Goal: Task Accomplishment & Management: Manage account settings

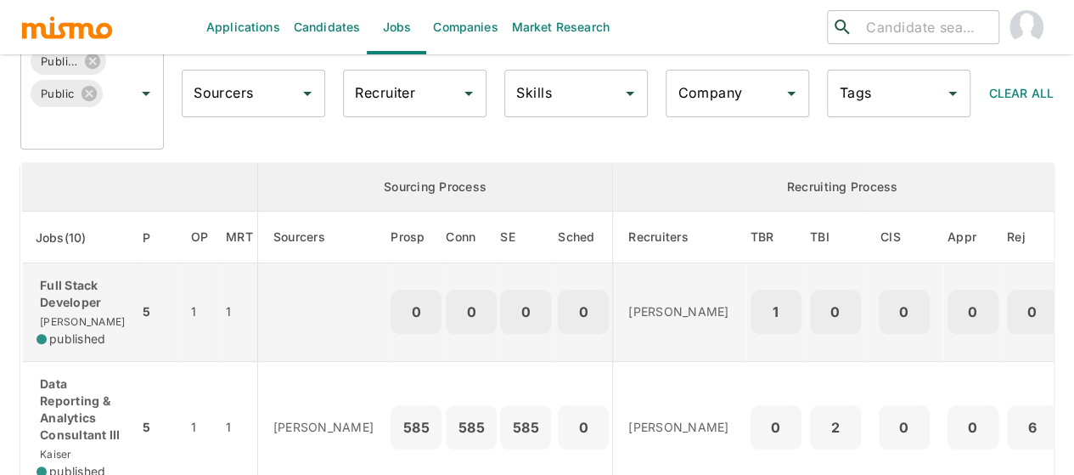
scroll to position [170, 0]
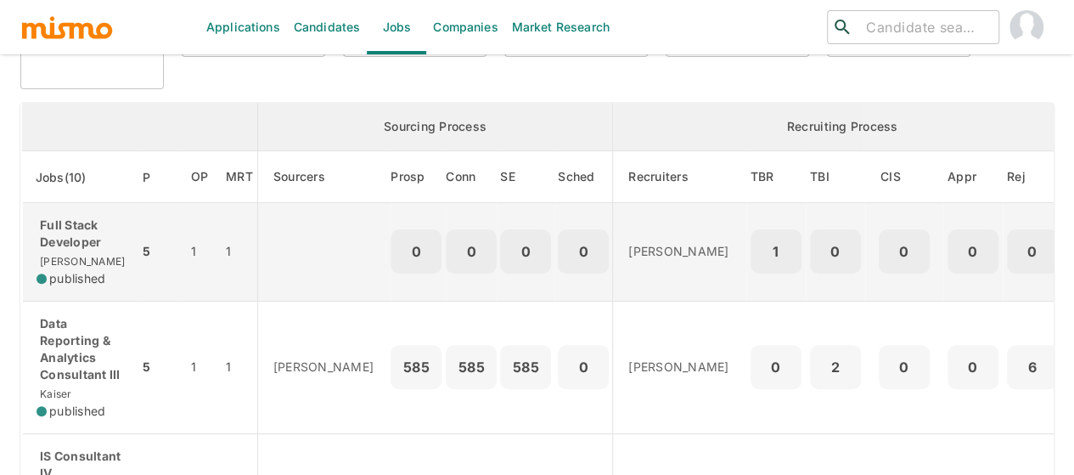
drag, startPoint x: 71, startPoint y: 247, endPoint x: 59, endPoint y: 230, distance: 21.2
click at [59, 230] on p "Full Stack Developer" at bounding box center [81, 233] width 88 height 34
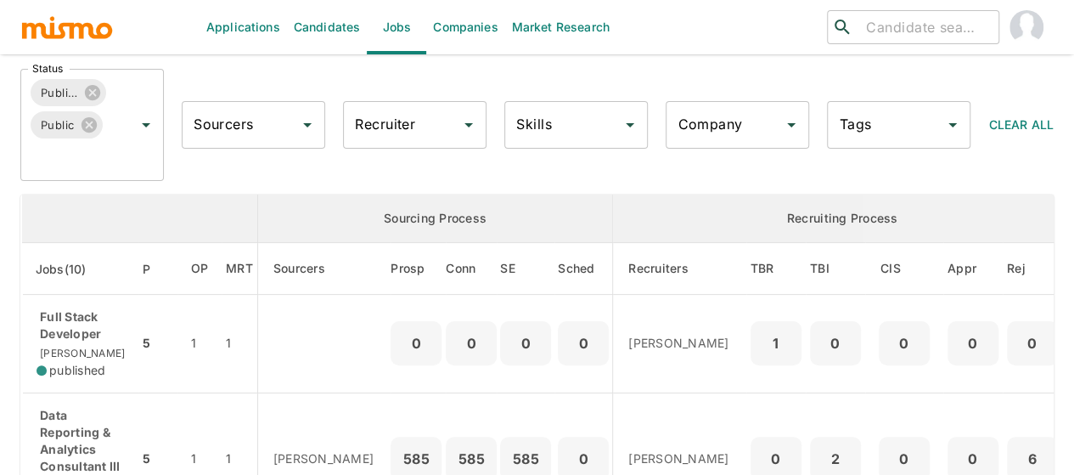
scroll to position [0, 0]
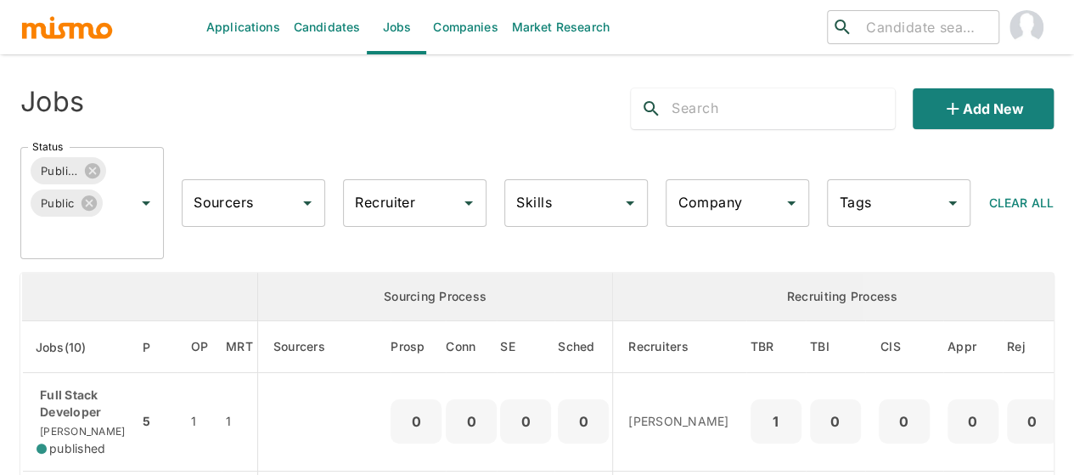
click at [376, 199] on div "Recruiter Recruiter" at bounding box center [414, 203] width 143 height 48
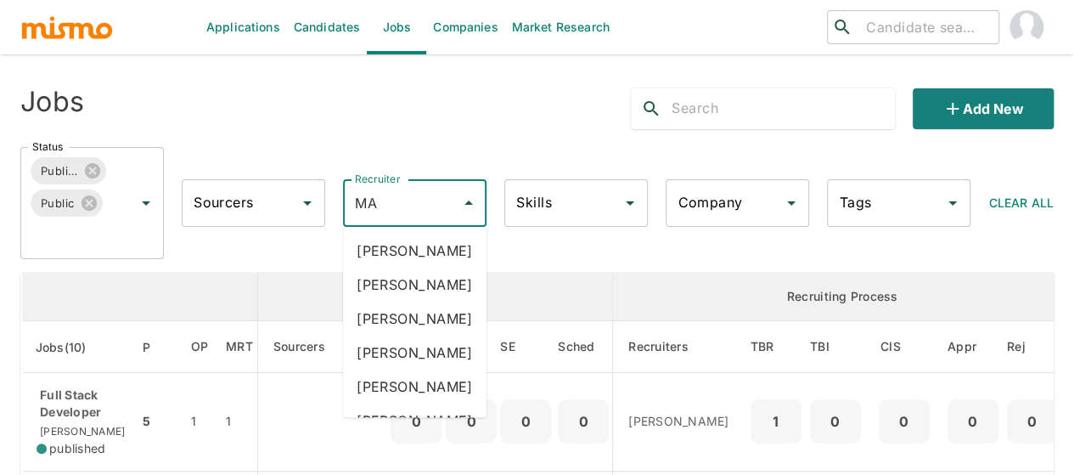
type input "MAI"
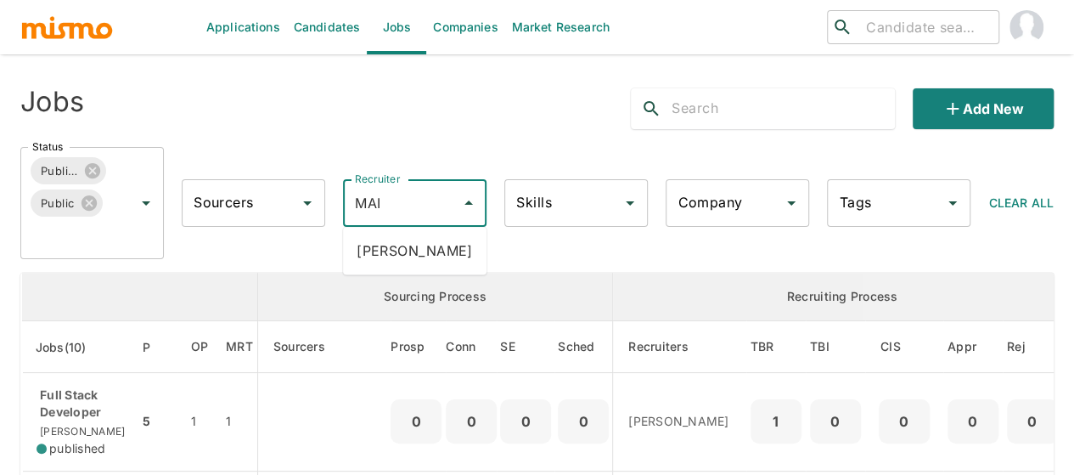
click at [398, 250] on li "Maia Reyes" at bounding box center [414, 250] width 143 height 34
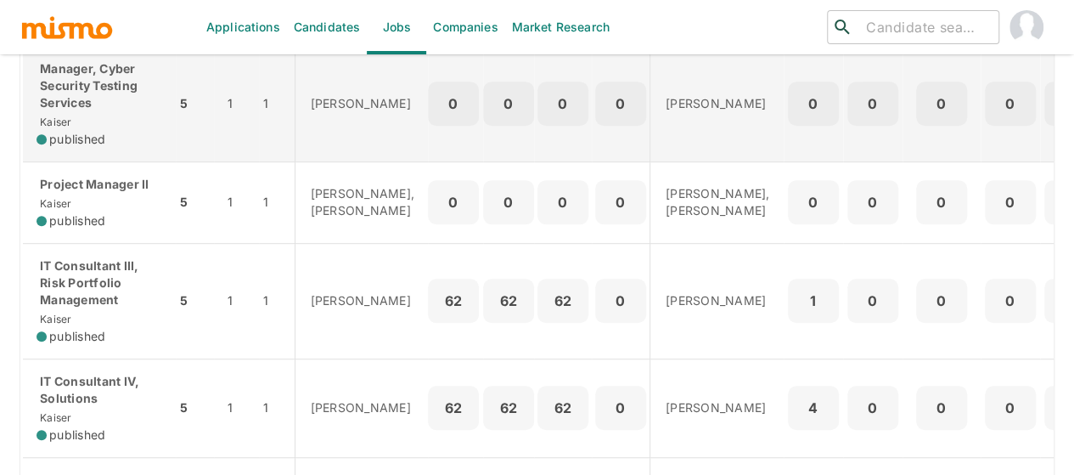
scroll to position [509, 0]
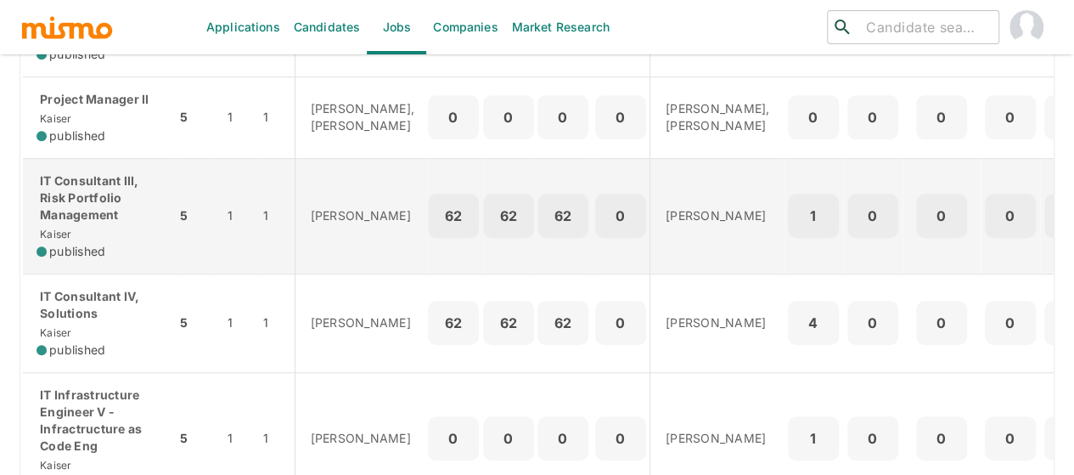
click at [74, 223] on p "IT Consultant III, Risk Portfolio Management" at bounding box center [100, 197] width 126 height 51
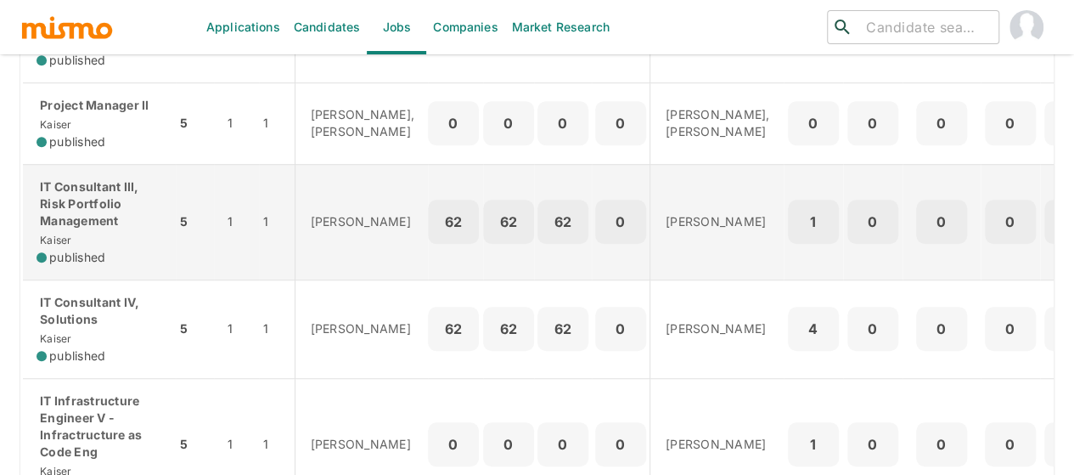
scroll to position [255, 0]
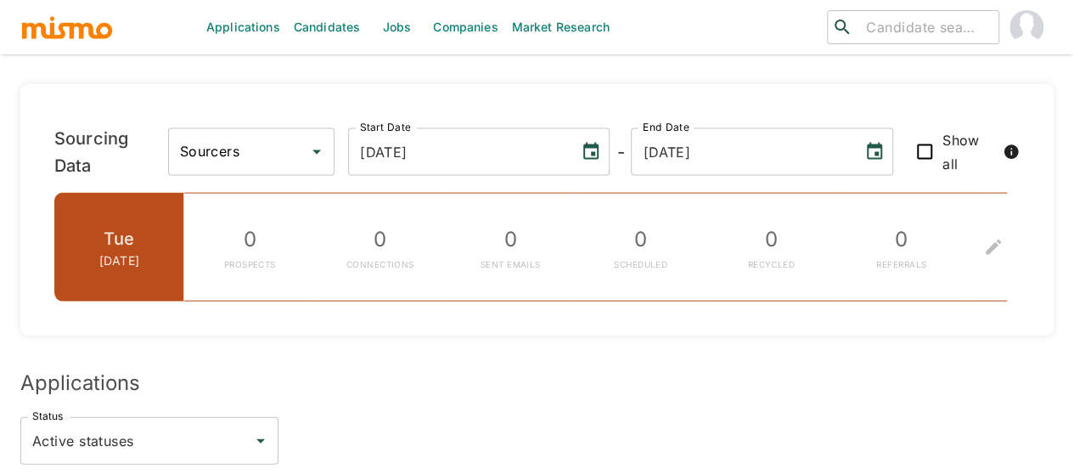
scroll to position [2224, 0]
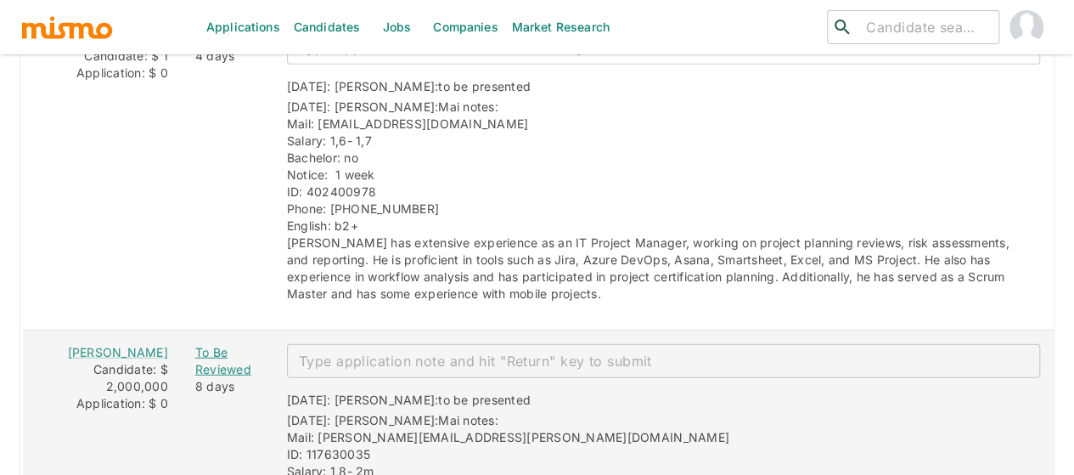
click at [195, 344] on div "To Be Reviewed" at bounding box center [227, 361] width 65 height 34
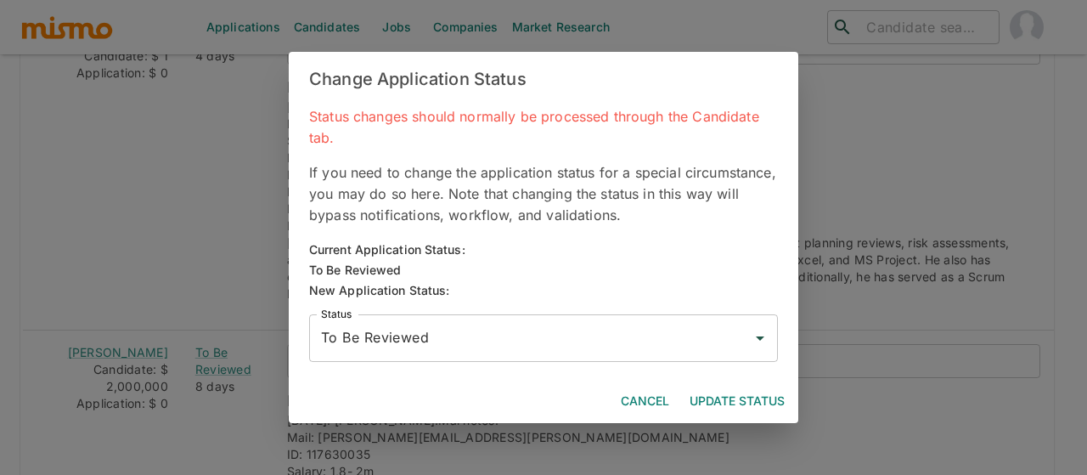
click at [394, 330] on input "To Be Reviewed" at bounding box center [531, 338] width 428 height 32
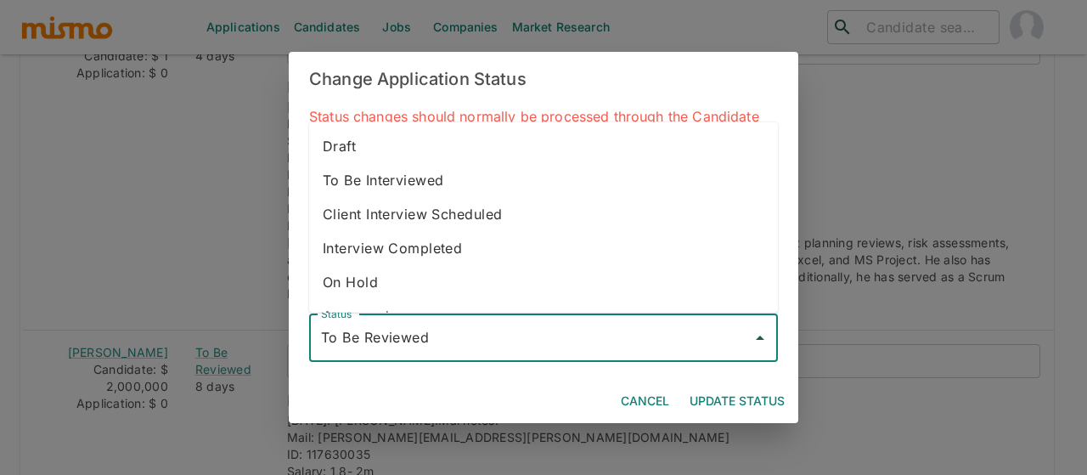
click at [426, 173] on li "To Be Interviewed" at bounding box center [543, 180] width 469 height 34
type input "To Be Interviewed"
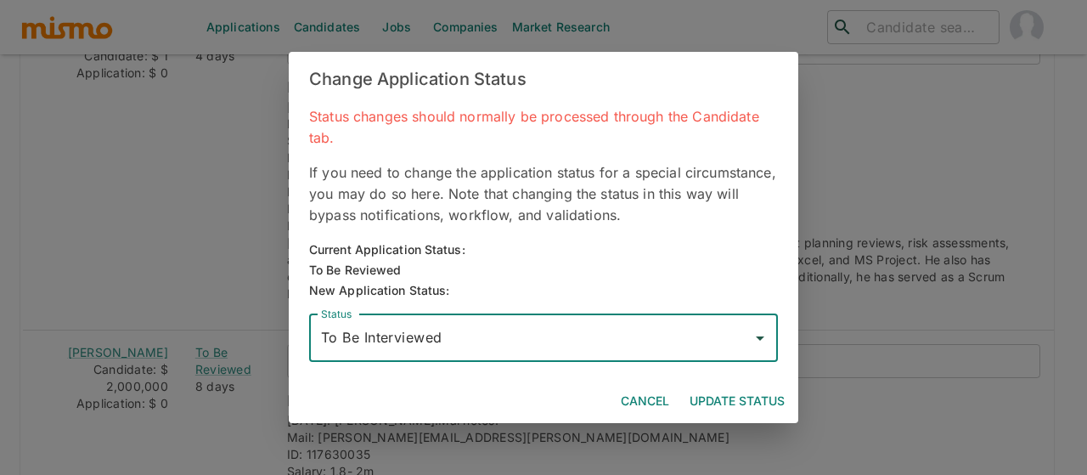
click at [705, 396] on button "Update Status" at bounding box center [737, 400] width 109 height 31
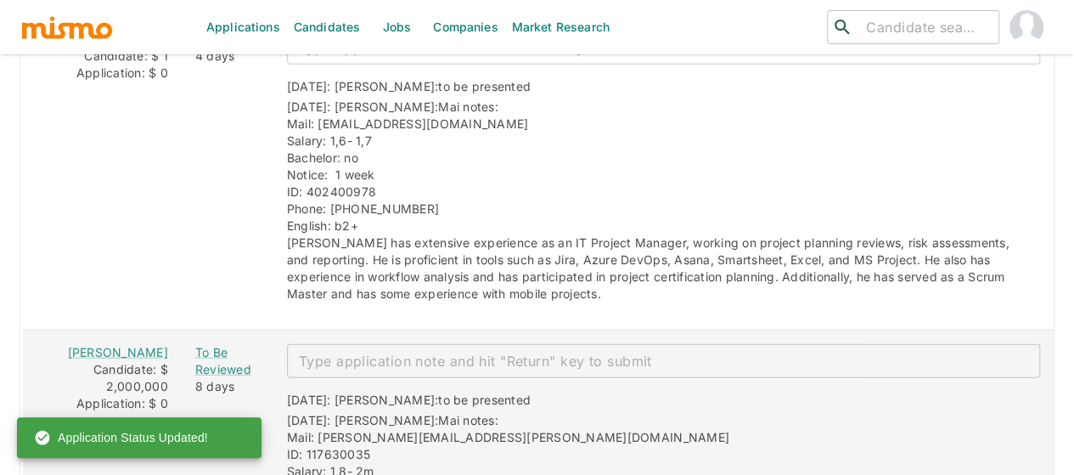
click at [350, 351] on textarea "enhanced table" at bounding box center [663, 361] width 729 height 20
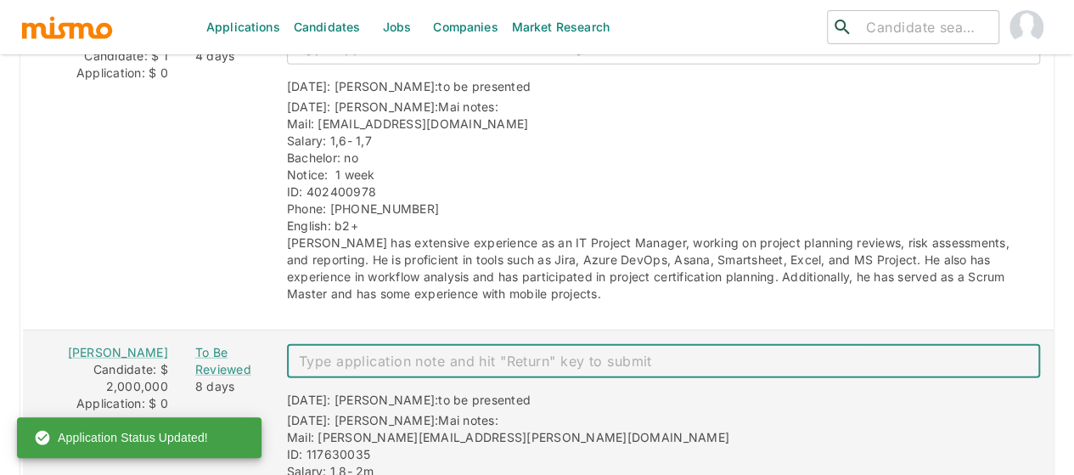
paste textarea "Technical Interview 10/07"
type textarea "Technical Interview 10/07"
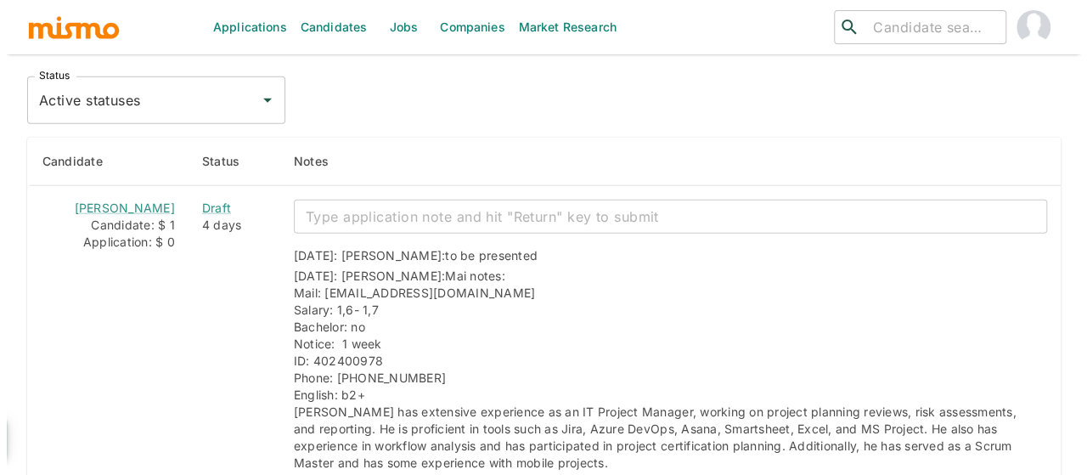
scroll to position [2054, 0]
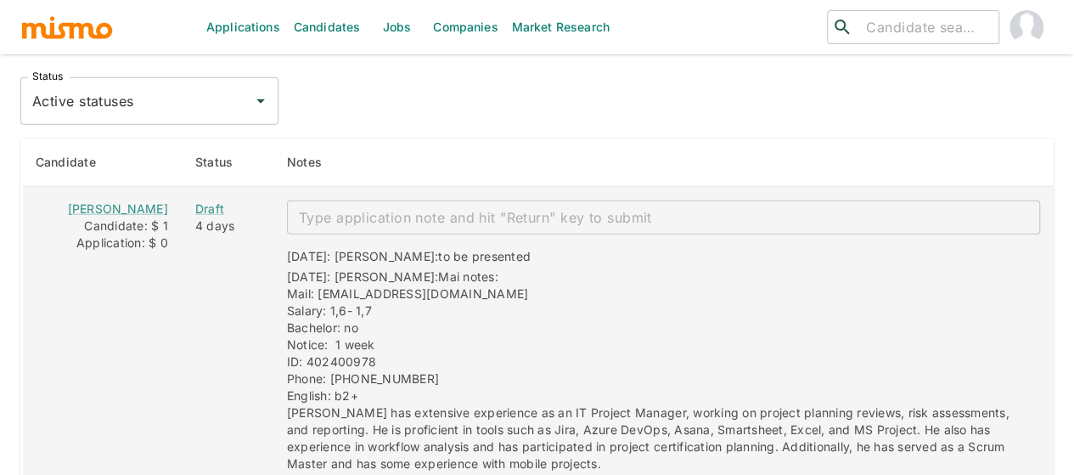
click at [310, 208] on textarea "enhanced table" at bounding box center [663, 218] width 729 height 20
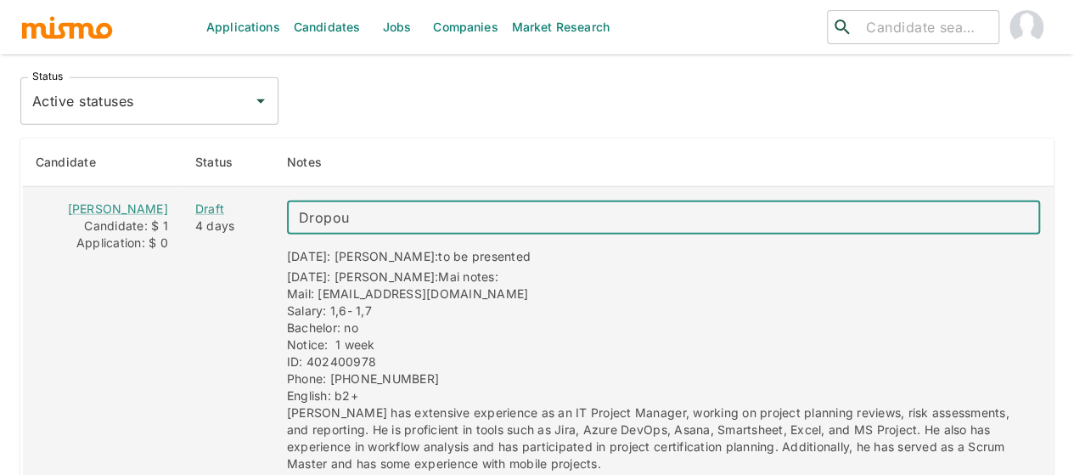
type textarea "Dropout"
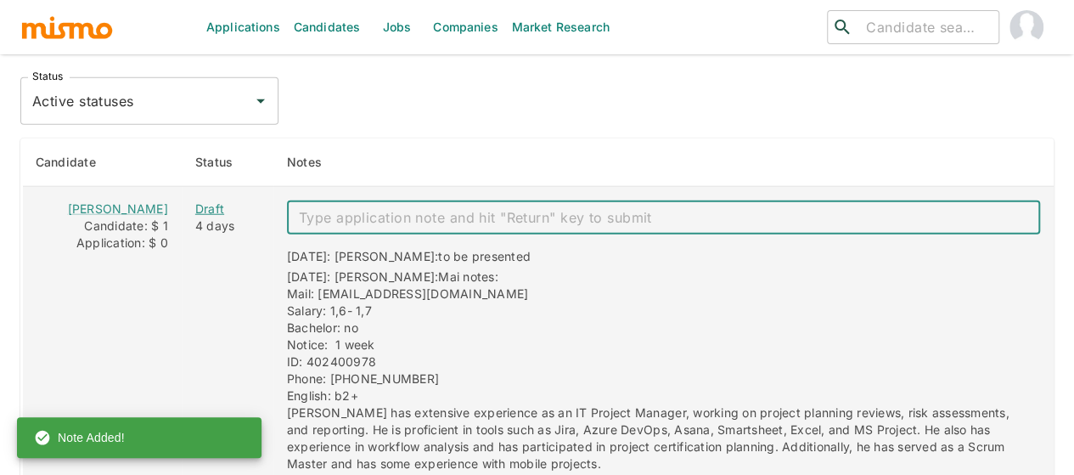
click at [195, 200] on div "Draft" at bounding box center [227, 208] width 65 height 17
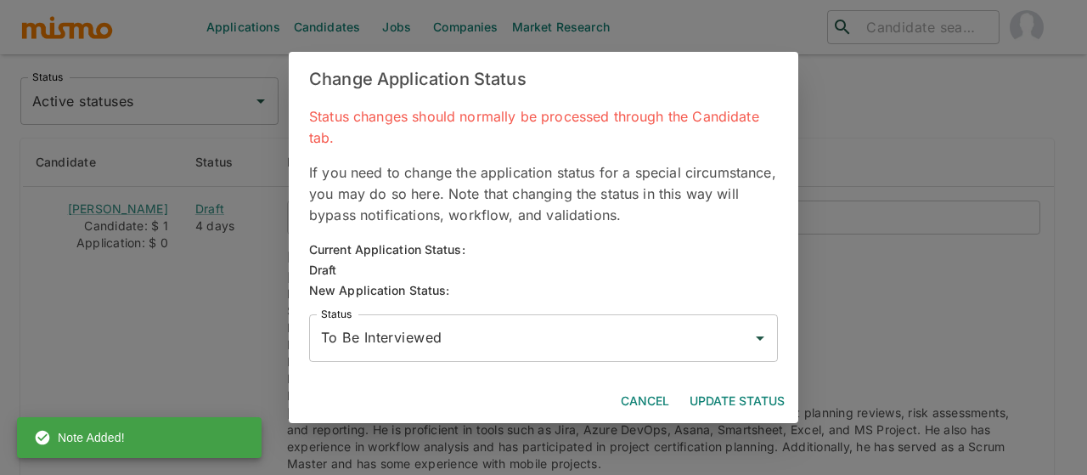
click at [346, 334] on input "To Be Interviewed" at bounding box center [531, 338] width 428 height 32
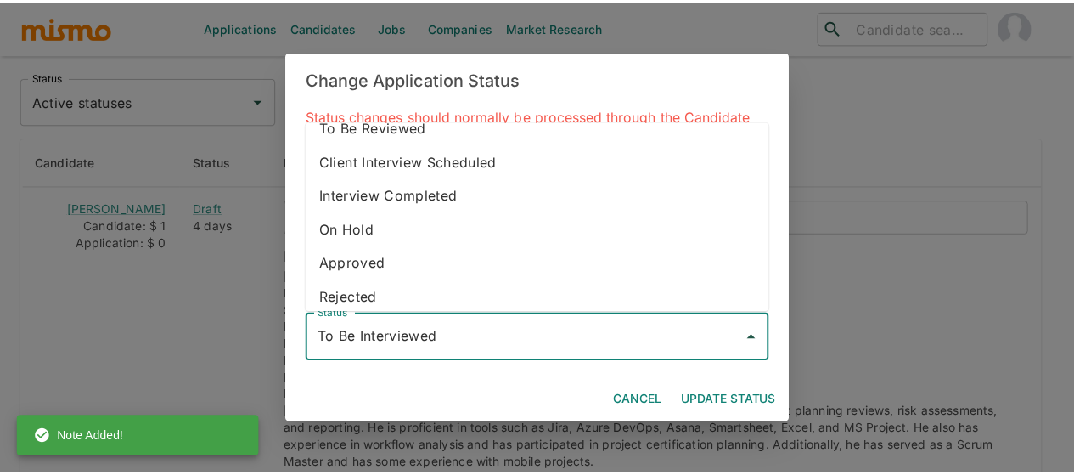
scroll to position [95, 0]
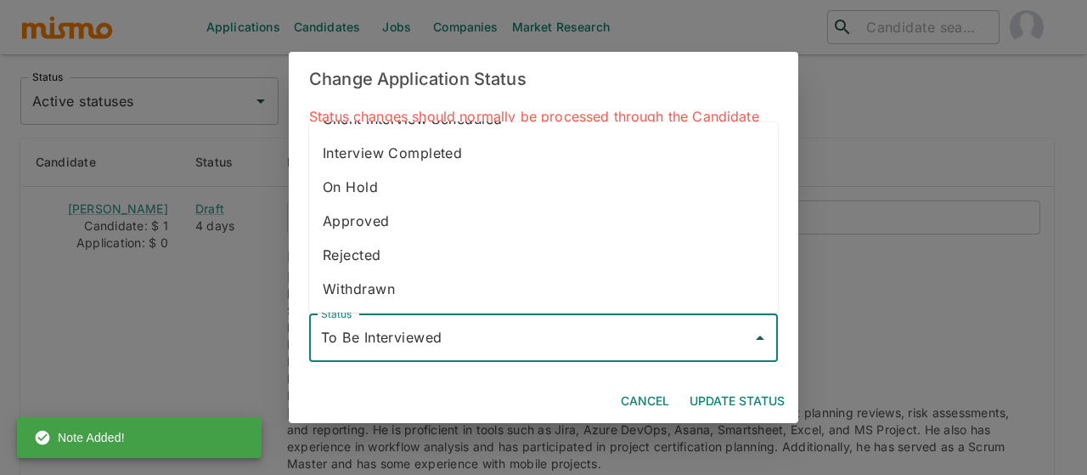
click at [379, 283] on li "Withdrawn" at bounding box center [543, 289] width 469 height 34
type input "Withdrawn"
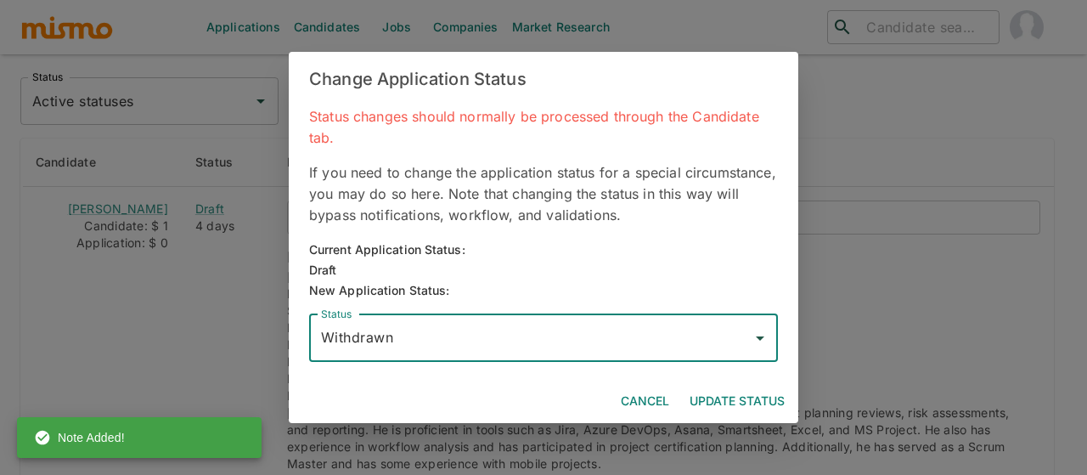
click at [761, 391] on button "Update Status" at bounding box center [737, 400] width 109 height 31
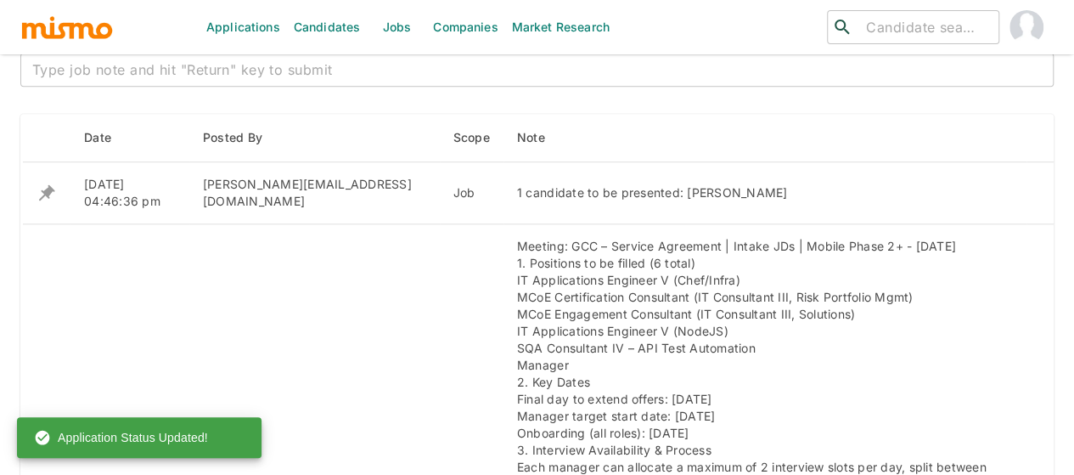
scroll to position [526, 0]
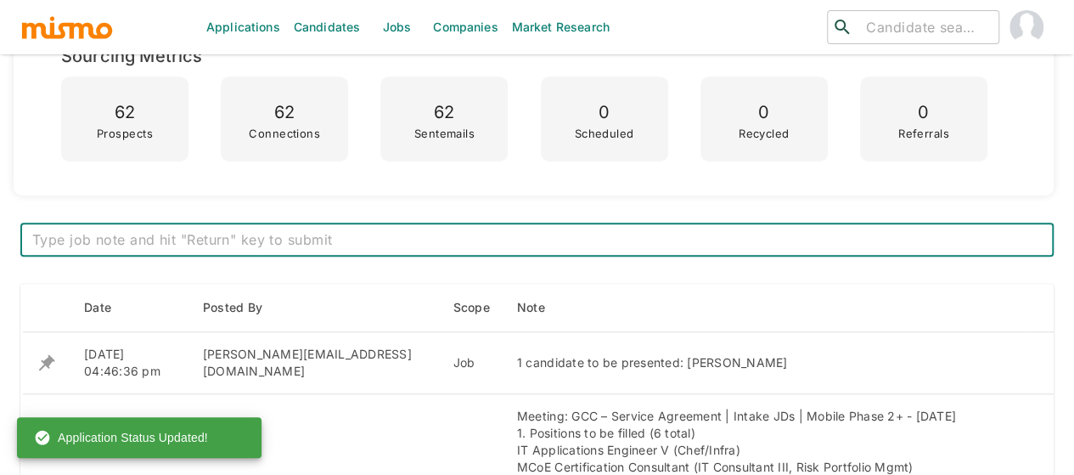
click at [334, 244] on textarea at bounding box center [536, 240] width 1009 height 20
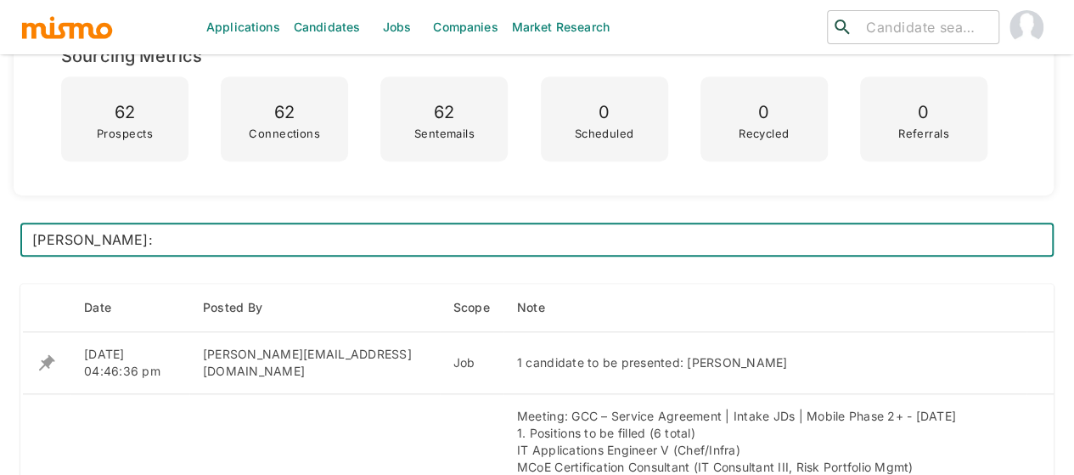
paste textarea "Technical Interview 10/07"
type textarea "Luis Tenorio: Technical Interview 10/07"
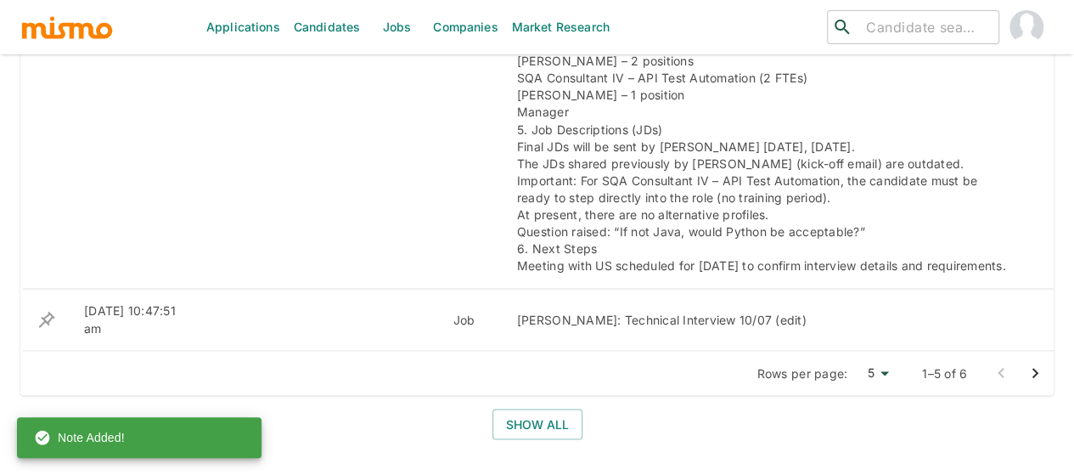
scroll to position [1375, 0]
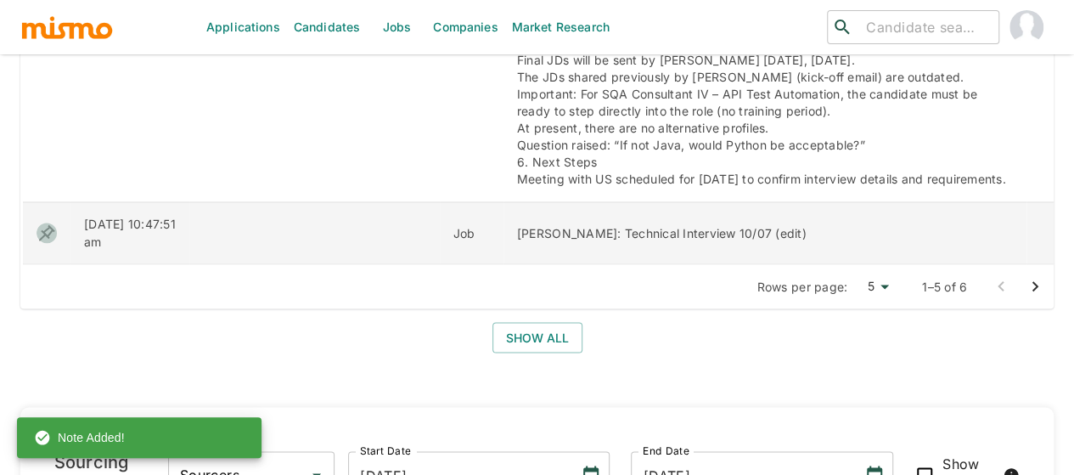
click at [50, 228] on icon "enhanced table" at bounding box center [47, 232] width 20 height 20
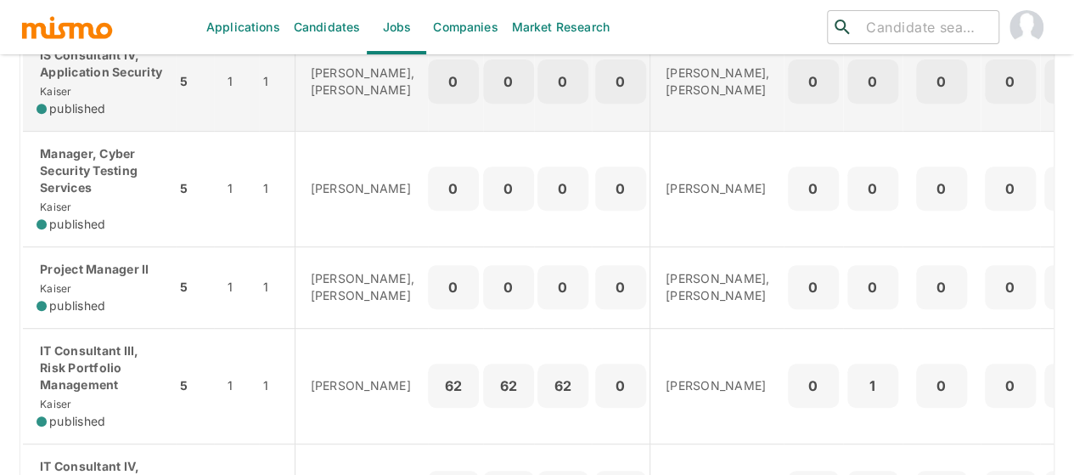
scroll to position [424, 0]
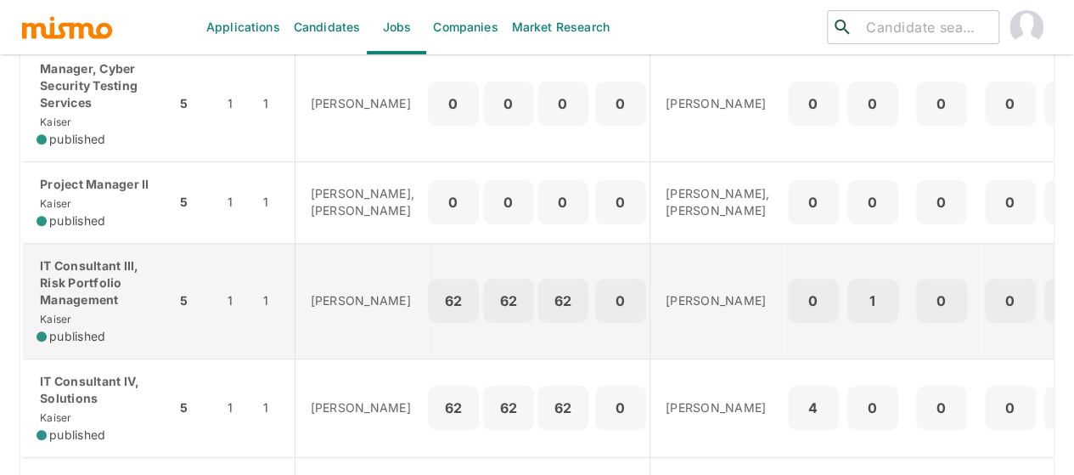
click at [88, 305] on p "IT Consultant III, Risk Portfolio Management" at bounding box center [100, 282] width 126 height 51
click at [89, 308] on p "IT Consultant III, Risk Portfolio Management" at bounding box center [100, 282] width 126 height 51
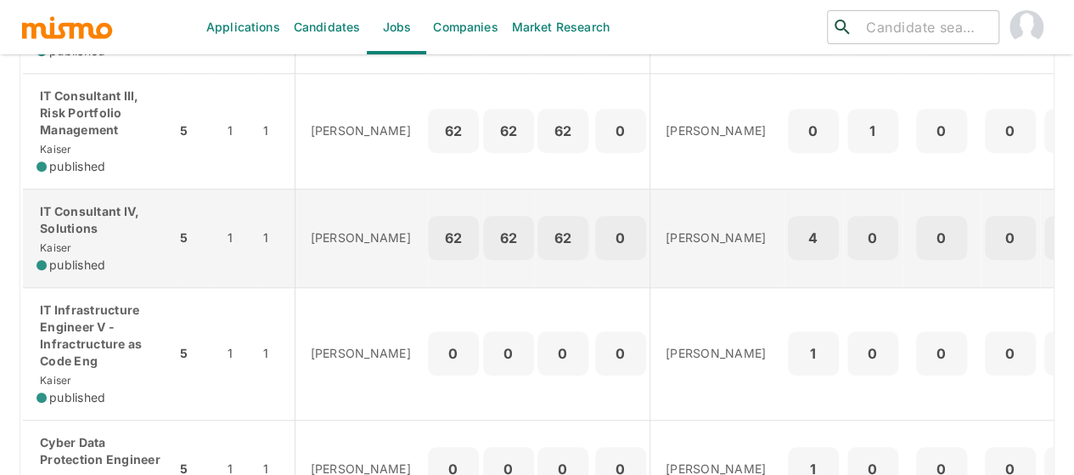
click at [97, 237] on p "IT Consultant IV, Solutions" at bounding box center [100, 220] width 126 height 34
click at [88, 237] on p "IT Consultant IV, Solutions" at bounding box center [100, 220] width 126 height 34
click at [79, 267] on div "IT Consultant IV, Solutions Kaiser published" at bounding box center [100, 238] width 126 height 70
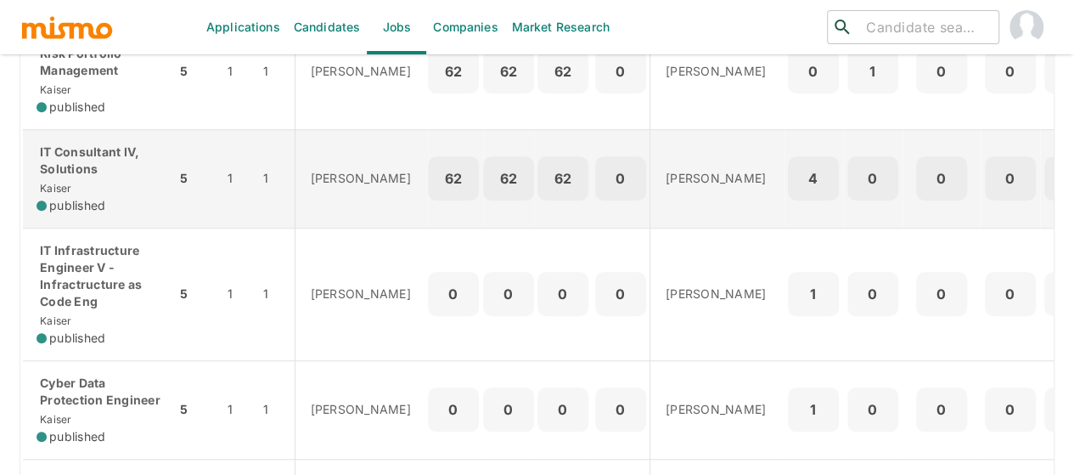
scroll to position [679, 0]
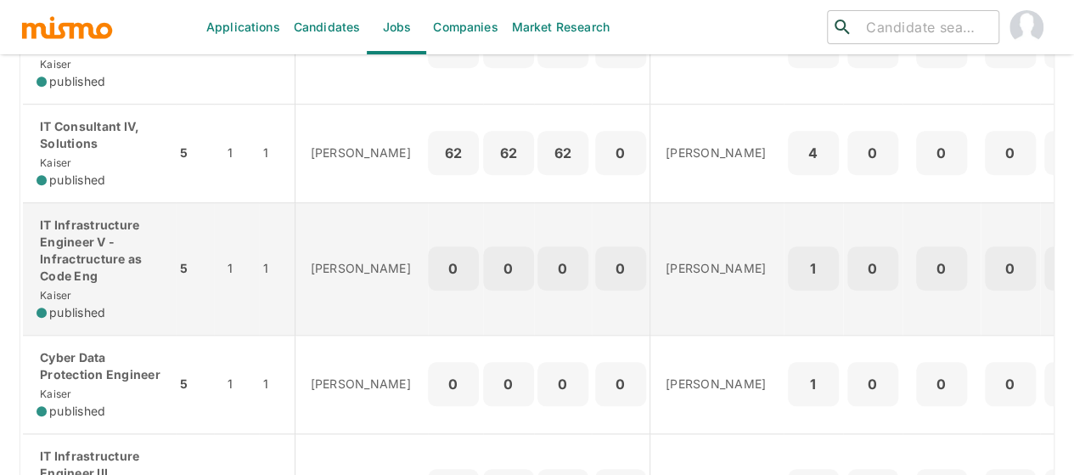
click at [112, 284] on p "IT Infrastructure Engineer V - Infractructure as Code Eng" at bounding box center [100, 250] width 126 height 68
click at [80, 276] on p "IT Infrastructure Engineer V - Infractructure as Code Eng" at bounding box center [100, 250] width 126 height 68
click at [92, 284] on p "IT Infrastructure Engineer V - Infractructure as Code Eng" at bounding box center [100, 250] width 126 height 68
click at [96, 284] on p "IT Infrastructure Engineer V - Infractructure as Code Eng" at bounding box center [100, 250] width 126 height 68
click at [91, 284] on p "IT Infrastructure Engineer V - Infractructure as Code Eng" at bounding box center [100, 250] width 126 height 68
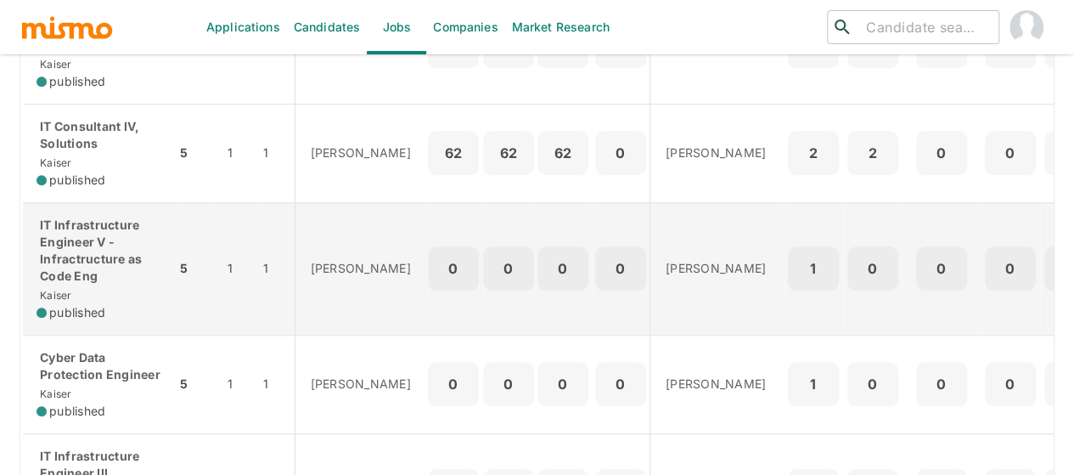
click at [90, 284] on p "IT Infrastructure Engineer V - Infractructure as Code Eng" at bounding box center [100, 250] width 126 height 68
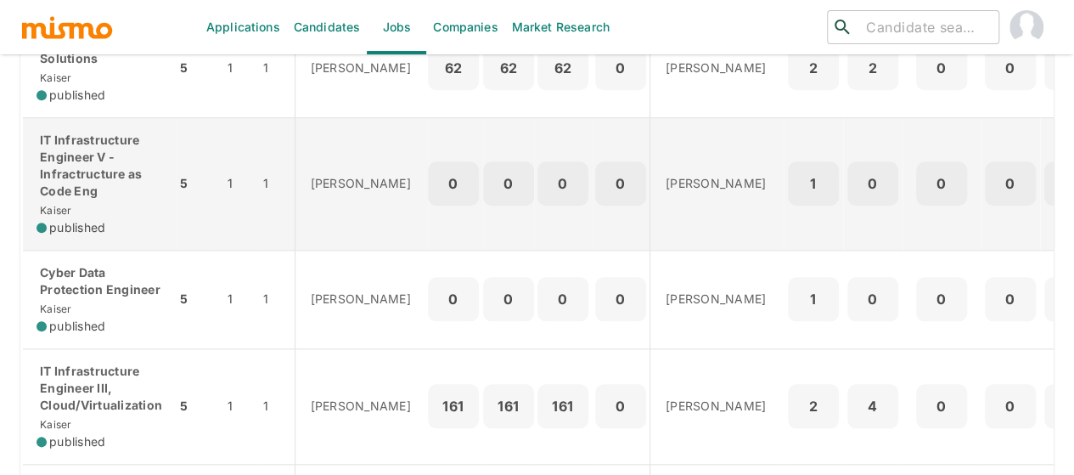
scroll to position [849, 0]
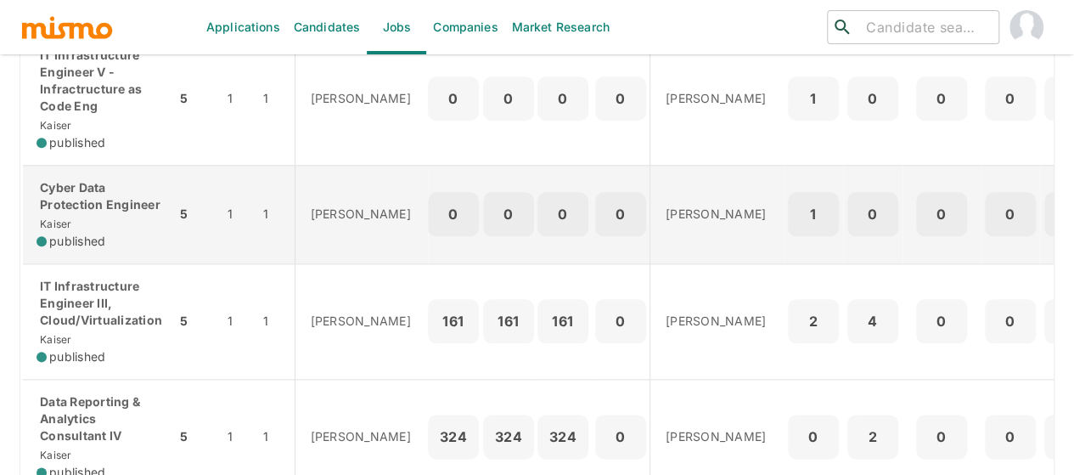
click at [66, 213] on p "Cyber Data Protection Engineer" at bounding box center [100, 196] width 126 height 34
click at [63, 213] on p "Cyber Data Protection Engineer" at bounding box center [100, 196] width 126 height 34
click at [83, 242] on div "Cyber Data Protection Engineer Kaiser published" at bounding box center [100, 214] width 126 height 70
click at [93, 244] on div "Cyber Data Protection Engineer Kaiser published" at bounding box center [100, 214] width 126 height 70
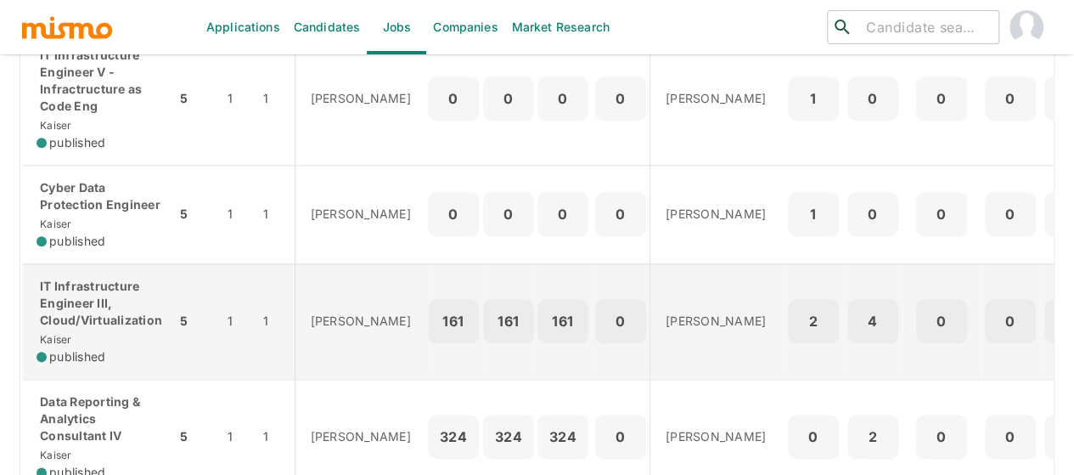
click at [110, 329] on p "IT Infrastructure Engineer III, Cloud/Virtualization" at bounding box center [100, 303] width 126 height 51
click at [104, 329] on p "IT Infrastructure Engineer III, Cloud/Virtualization" at bounding box center [100, 303] width 126 height 51
click at [108, 329] on p "IT Infrastructure Engineer III, Cloud/Virtualization" at bounding box center [100, 303] width 126 height 51
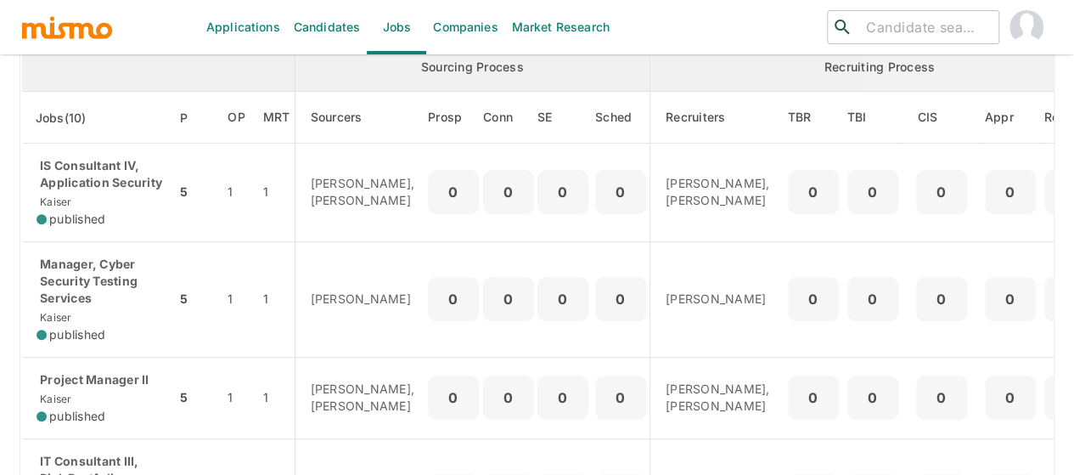
scroll to position [0, 0]
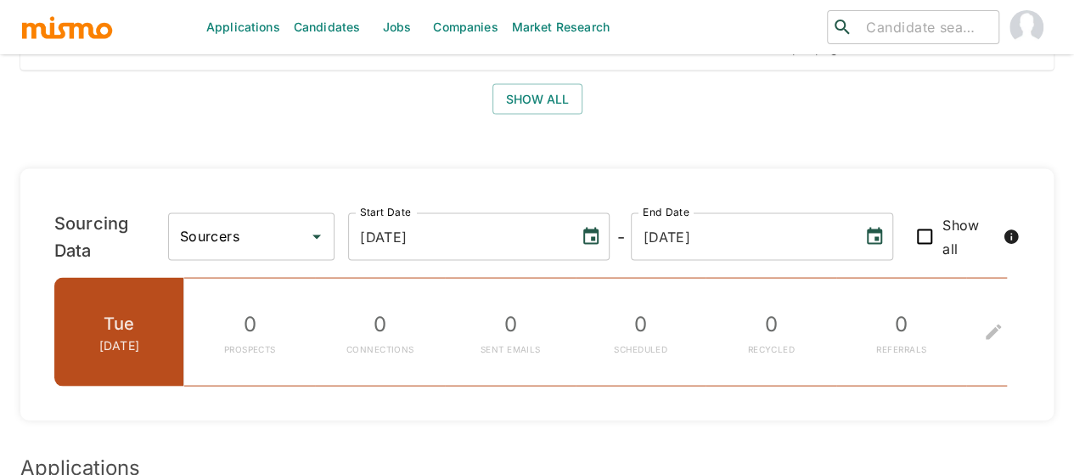
scroll to position [1528, 0]
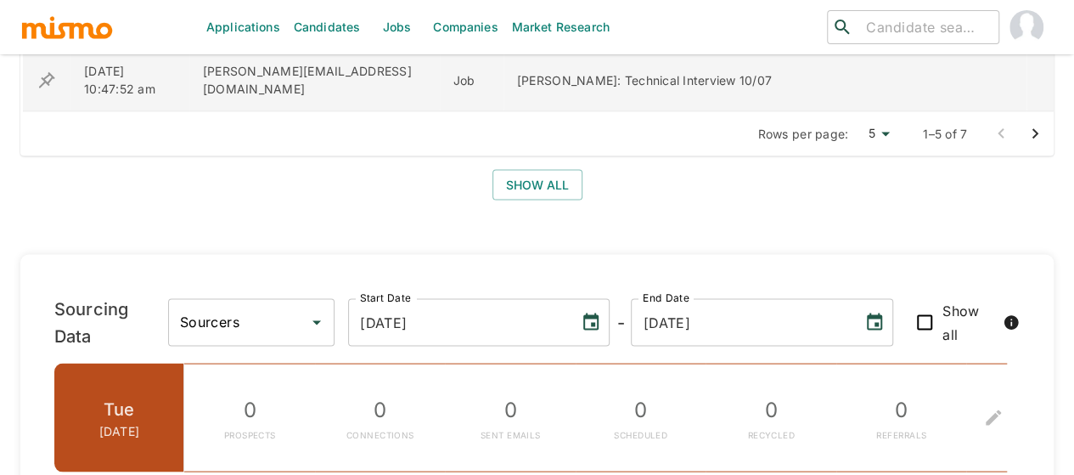
click at [37, 77] on icon "enhanced table" at bounding box center [47, 80] width 20 height 20
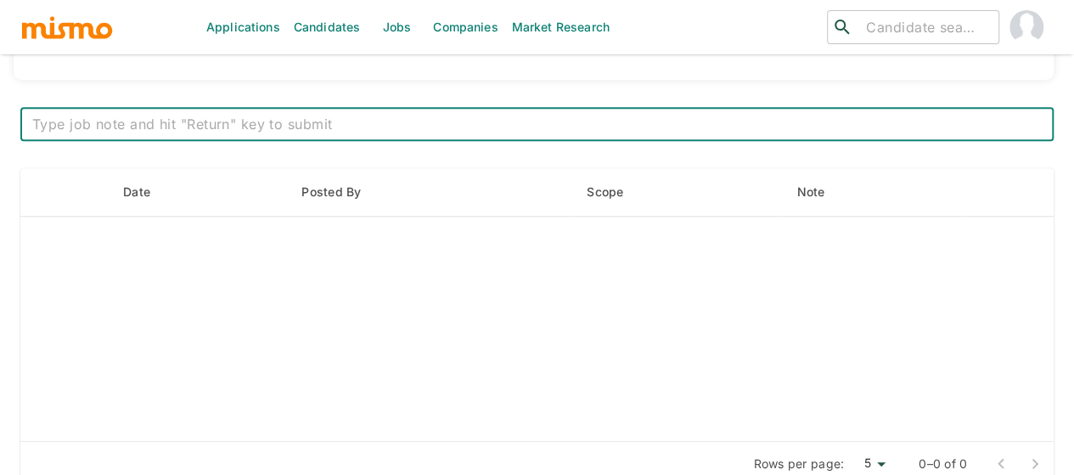
scroll to position [526, 0]
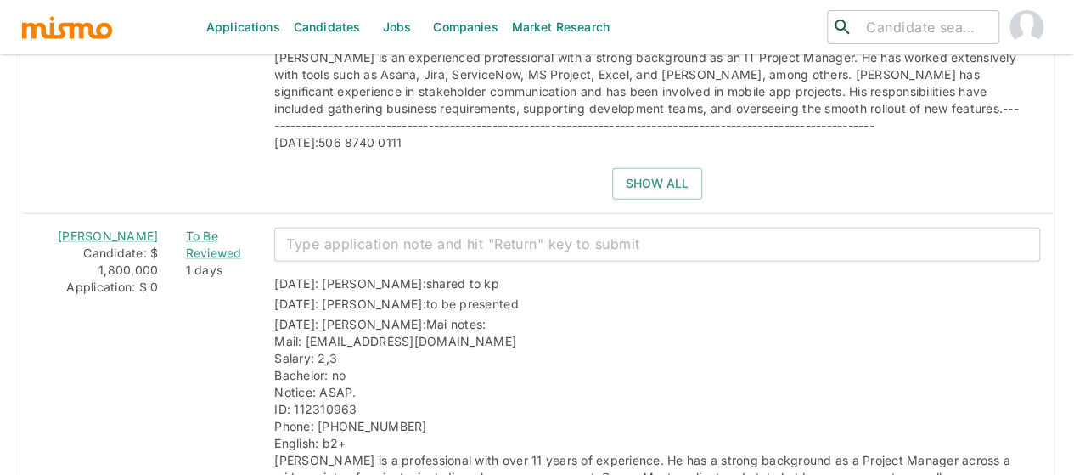
scroll to position [2505, 0]
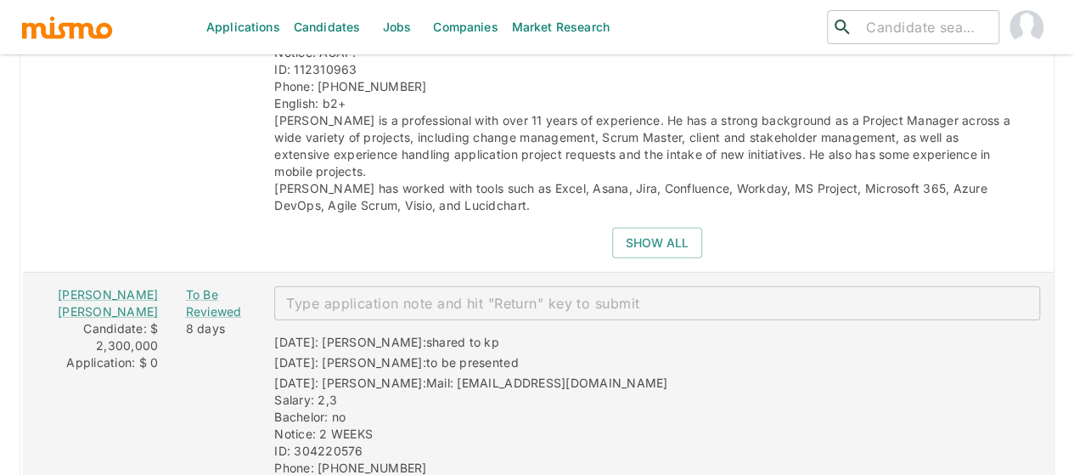
click at [333, 286] on div "x ​" at bounding box center [657, 303] width 766 height 34
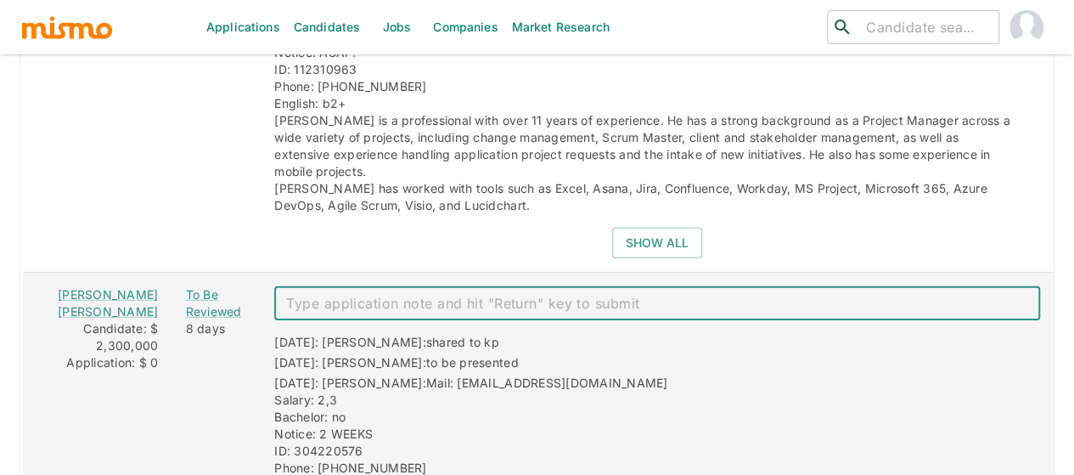
paste textarea "Technical Interview 10/06"
type textarea "Technical Interview 10/06"
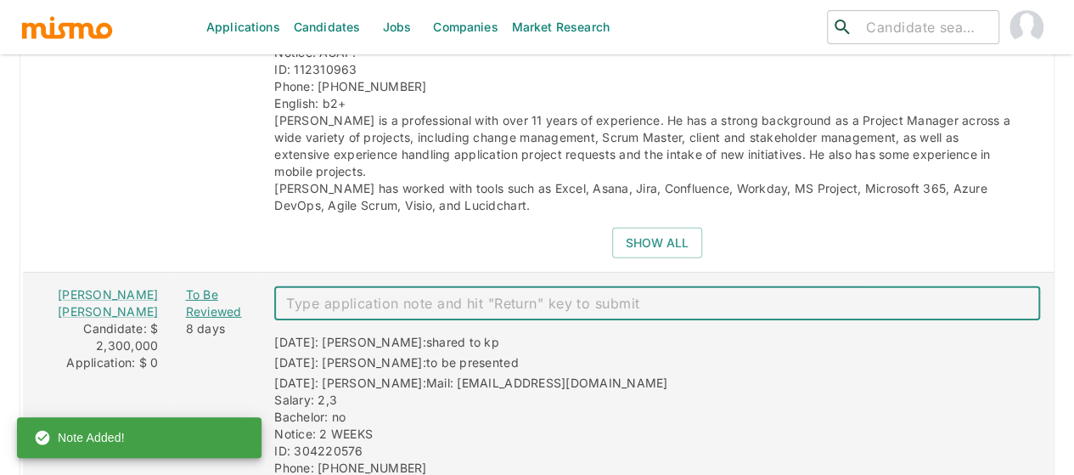
click at [185, 286] on div "To Be Reviewed" at bounding box center [216, 303] width 62 height 34
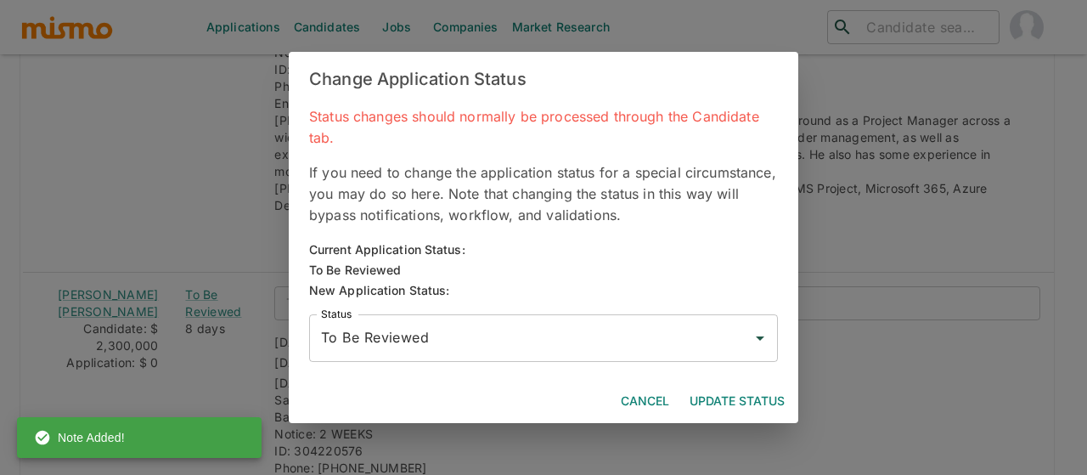
click at [368, 344] on input "To Be Reviewed" at bounding box center [531, 338] width 428 height 32
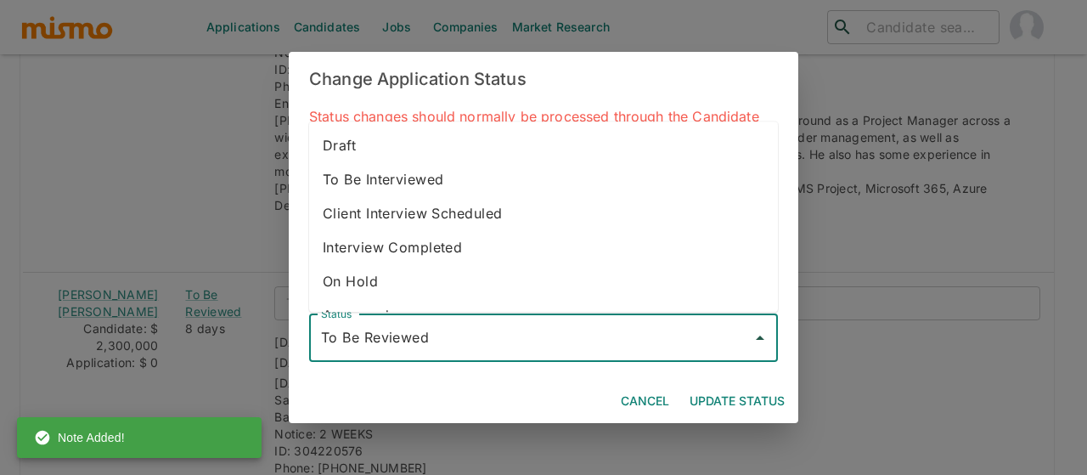
click at [402, 184] on li "To Be Interviewed" at bounding box center [543, 180] width 469 height 34
type input "To Be Interviewed"
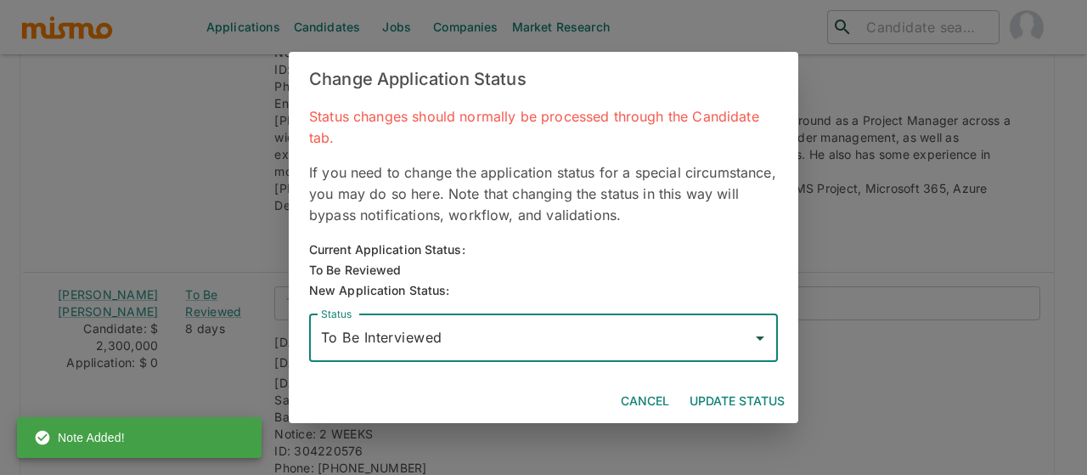
click at [739, 401] on button "Update Status" at bounding box center [737, 400] width 109 height 31
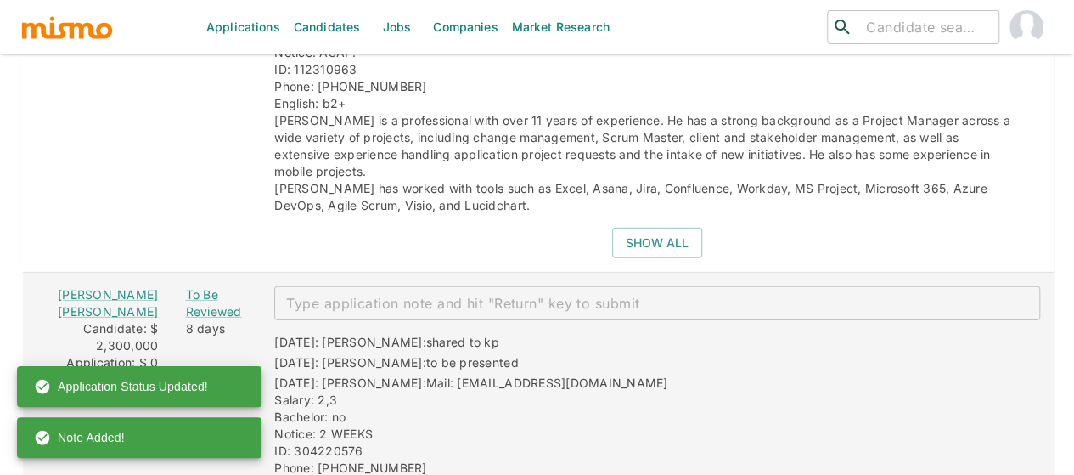
scroll to position [2845, 0]
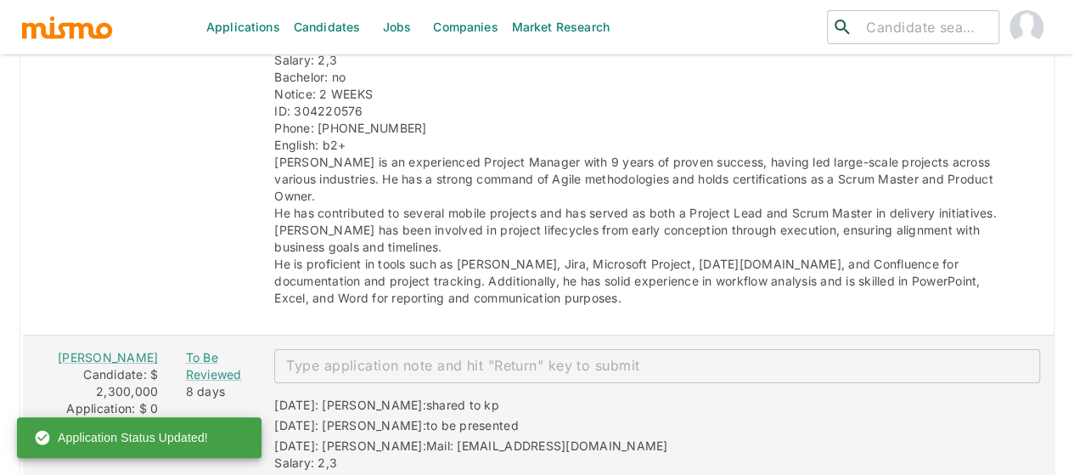
click at [306, 356] on textarea "enhanced table" at bounding box center [657, 366] width 742 height 20
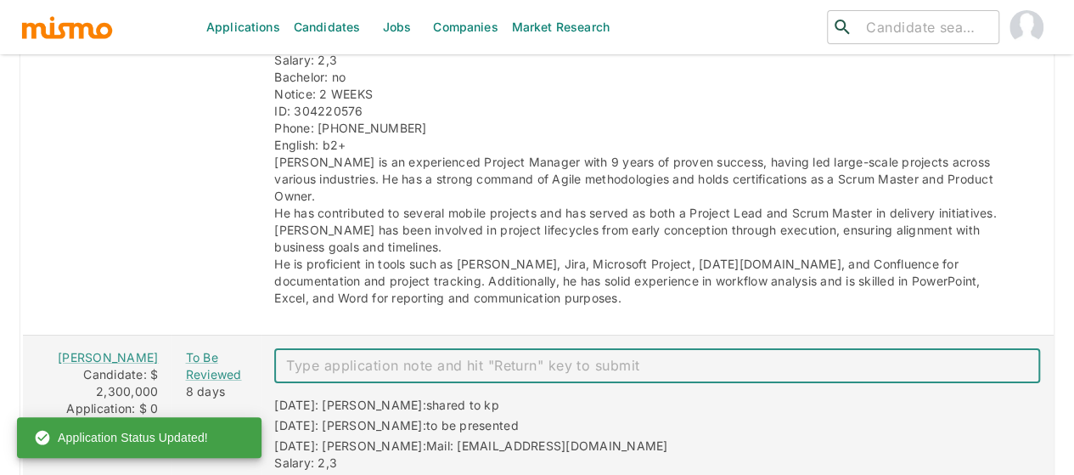
paste textarea "Technical Interview 10/06"
type textarea "Technical Interview 10/06"
click at [204, 349] on div "To Be Reviewed" at bounding box center [216, 366] width 62 height 34
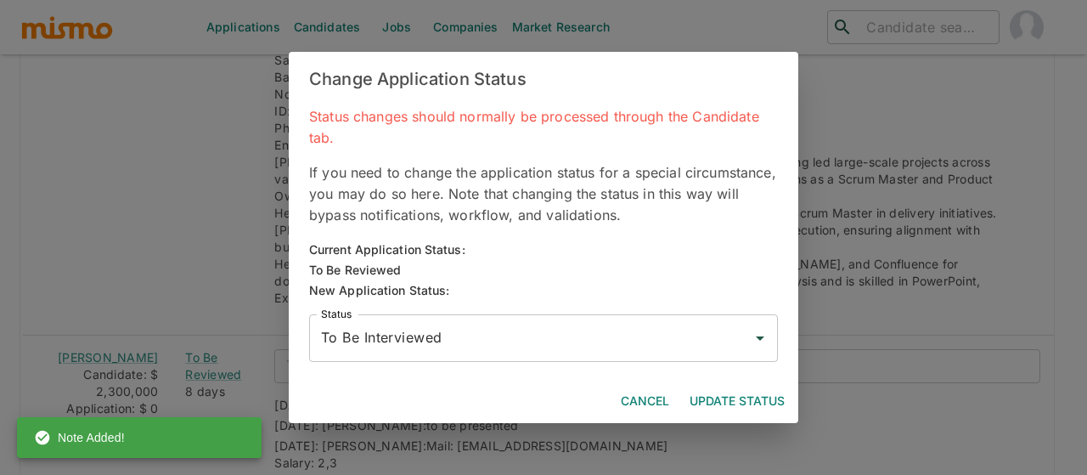
click at [735, 394] on button "Update Status" at bounding box center [737, 400] width 109 height 31
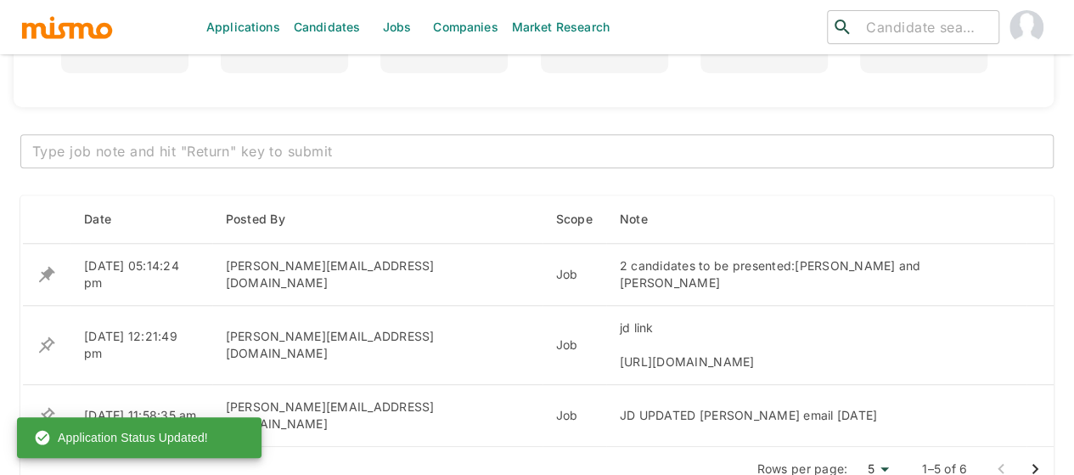
scroll to position [553, 0]
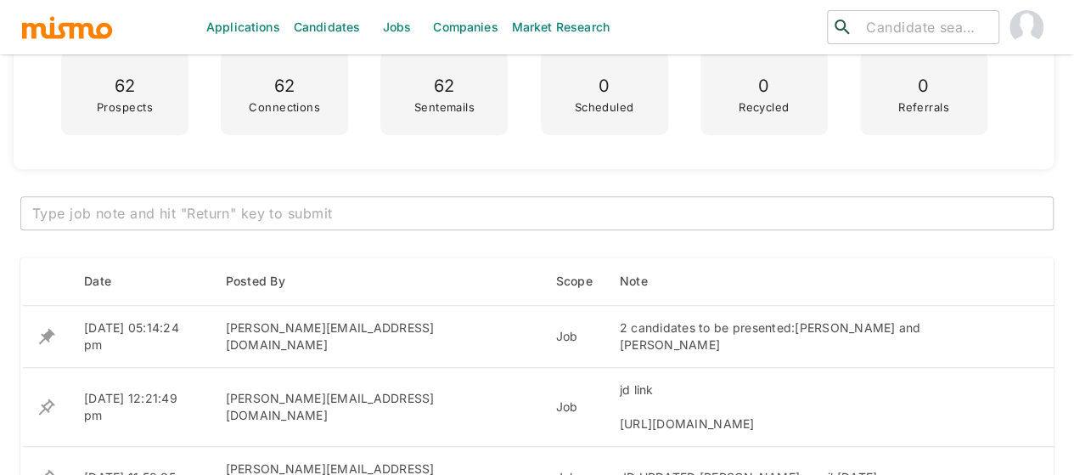
click at [244, 211] on textarea at bounding box center [536, 214] width 1009 height 20
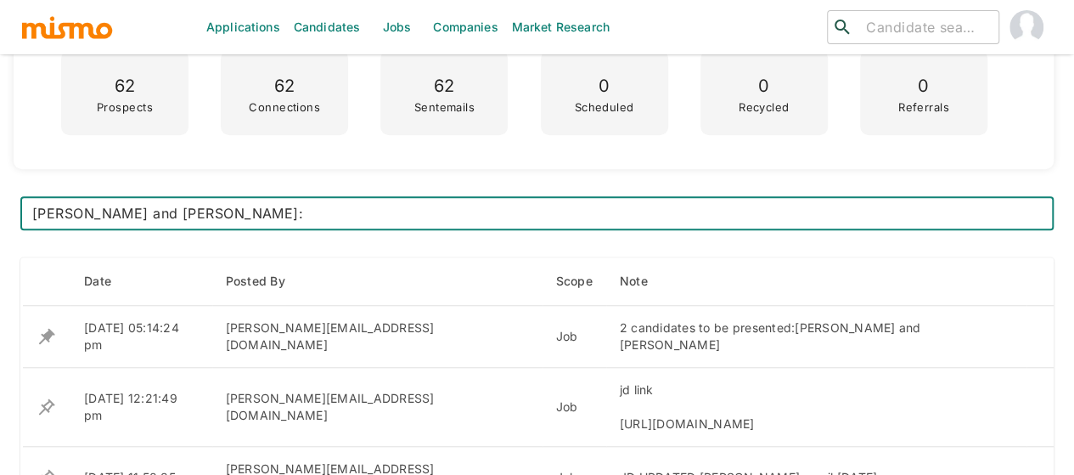
paste textarea "Technical Interview 10/06"
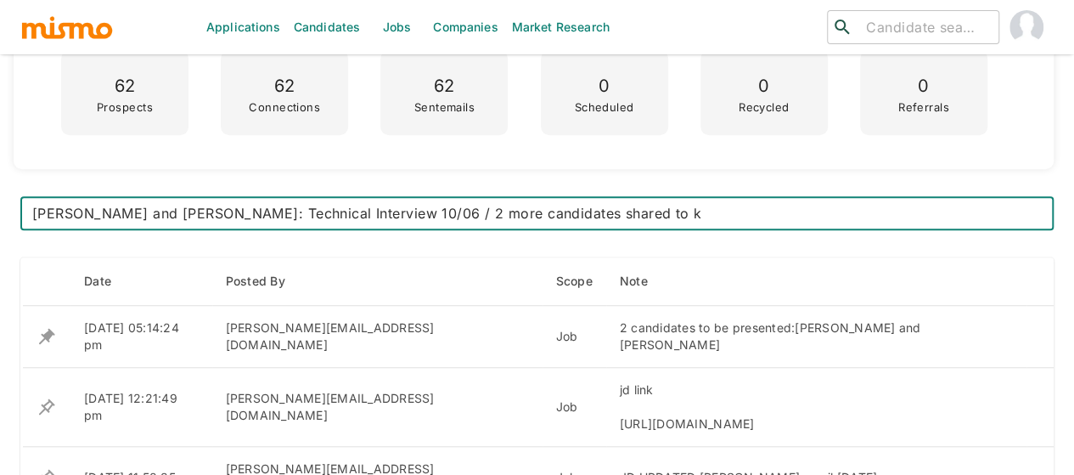
type textarea "wagner campos and guillermo alvarez: Technical Interview 10/06 / 2 more candida…"
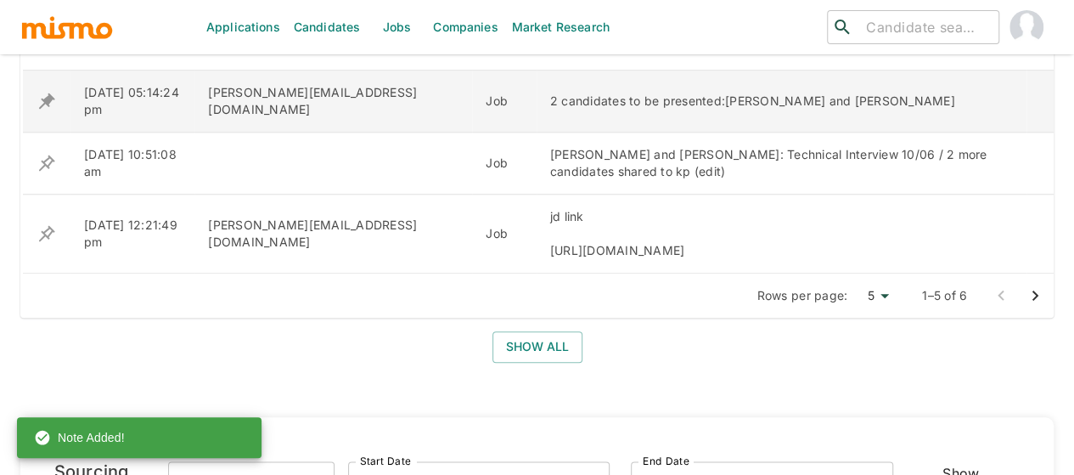
scroll to position [892, 0]
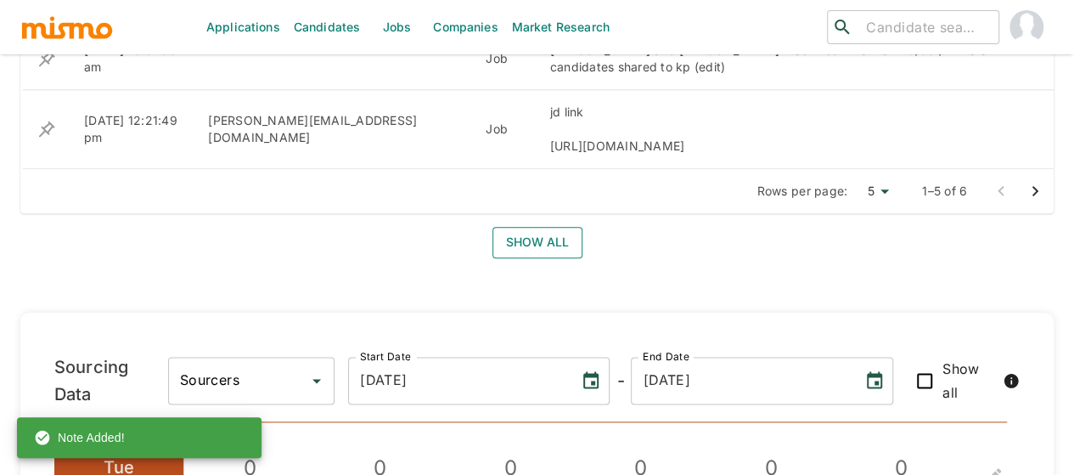
click at [530, 238] on button "Show all" at bounding box center [537, 242] width 90 height 31
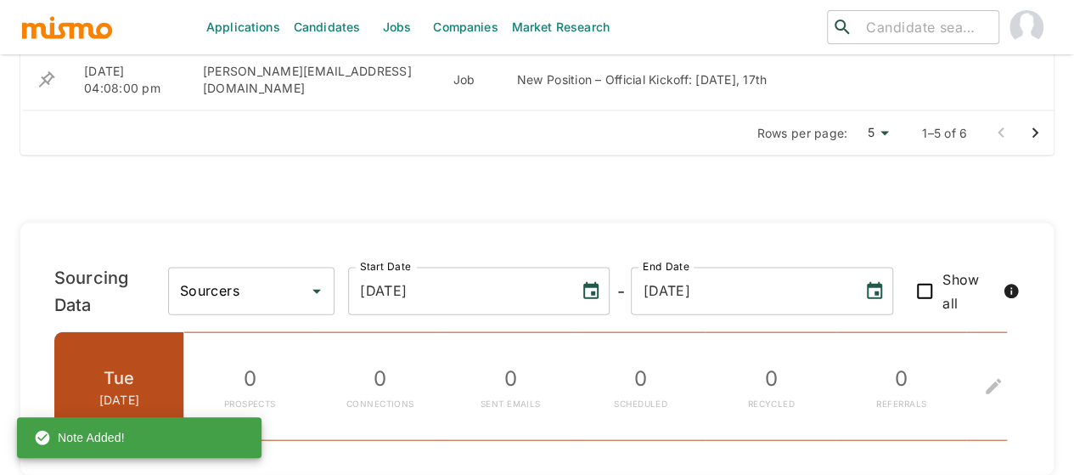
scroll to position [1656, 0]
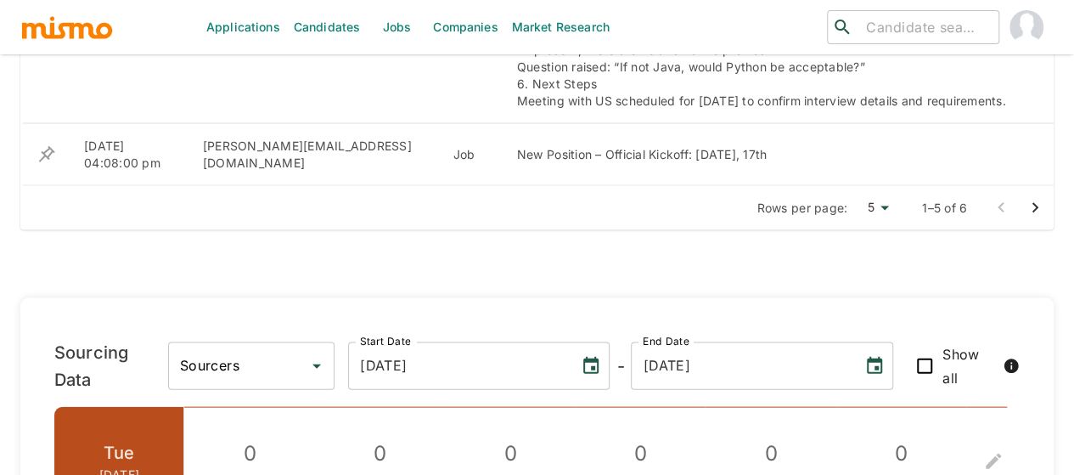
click at [1034, 199] on icon "Go to next page" at bounding box center [1035, 208] width 20 height 20
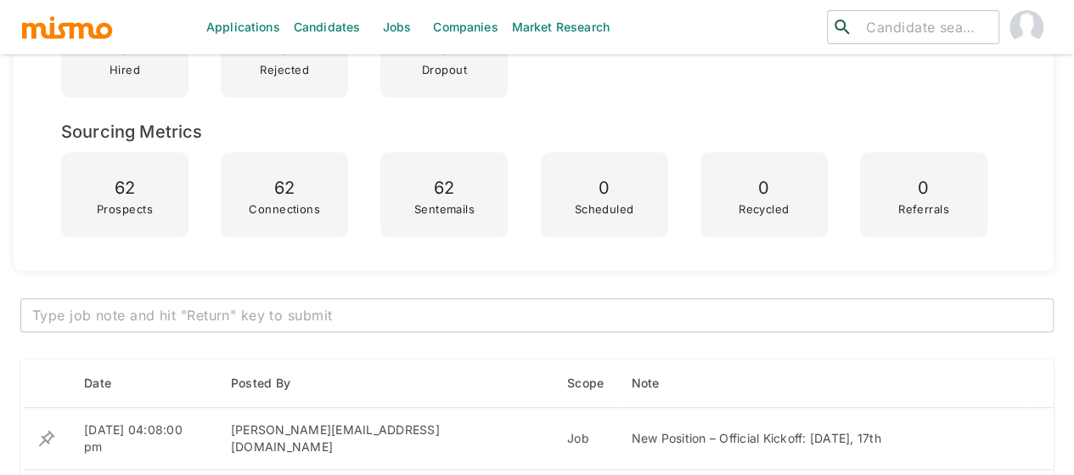
scroll to position [424, 0]
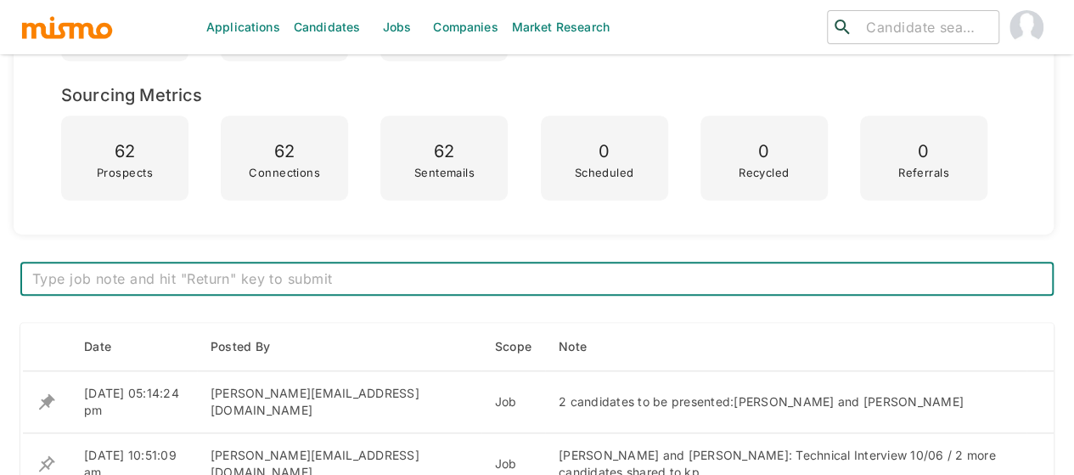
scroll to position [827, 0]
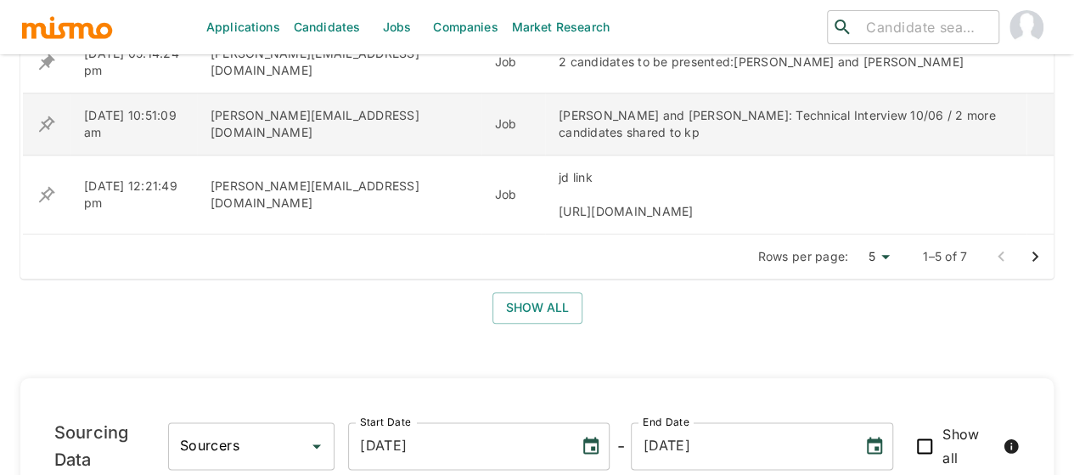
click at [49, 121] on icon "enhanced table" at bounding box center [47, 124] width 20 height 20
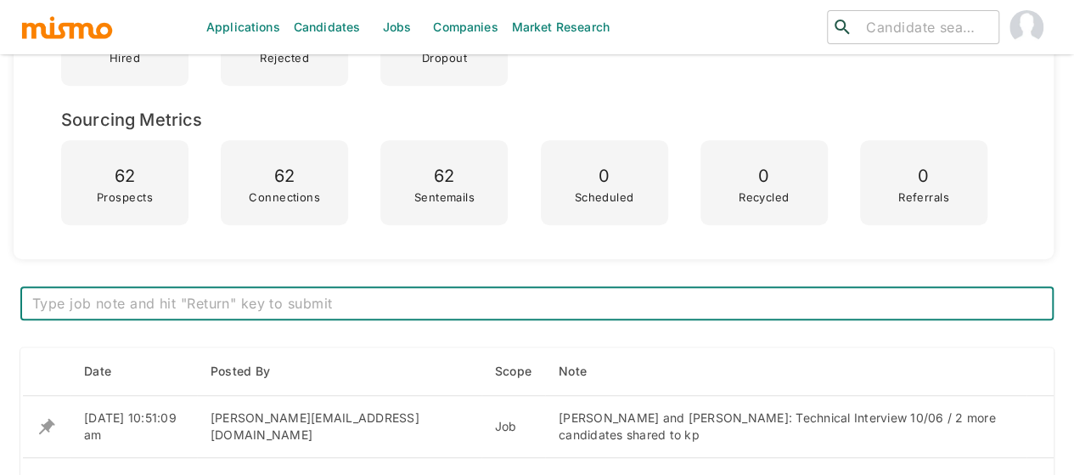
scroll to position [632, 0]
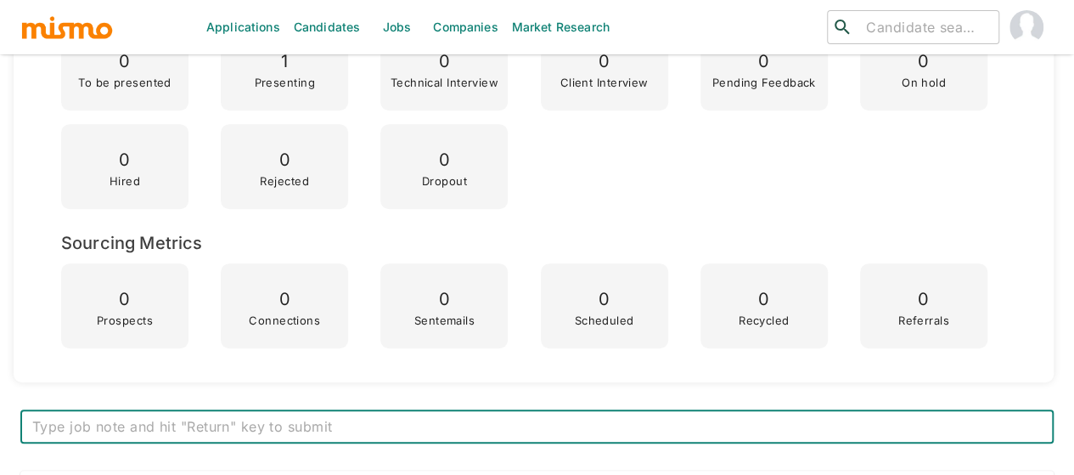
scroll to position [594, 0]
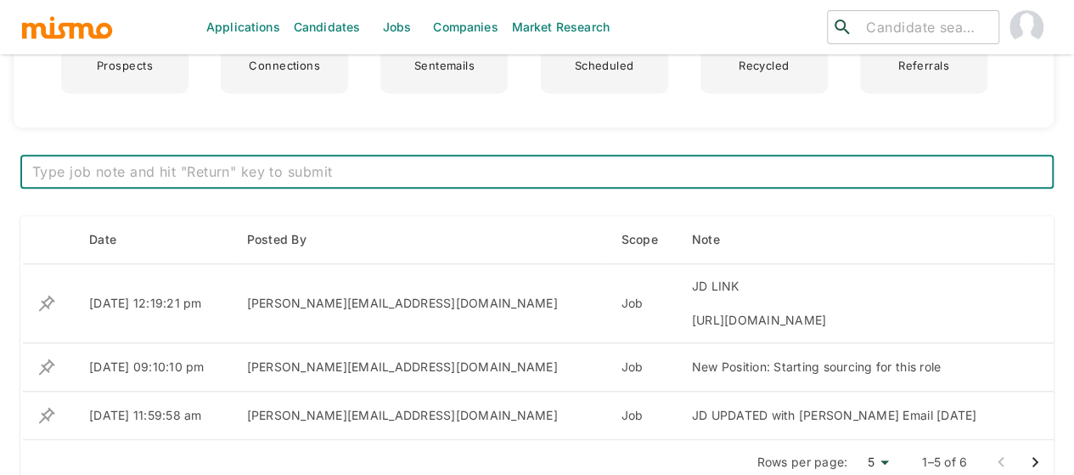
click at [309, 168] on textarea at bounding box center [536, 172] width 1009 height 20
type textarea "1 candidate shared to kp: [PERSON_NAME]"
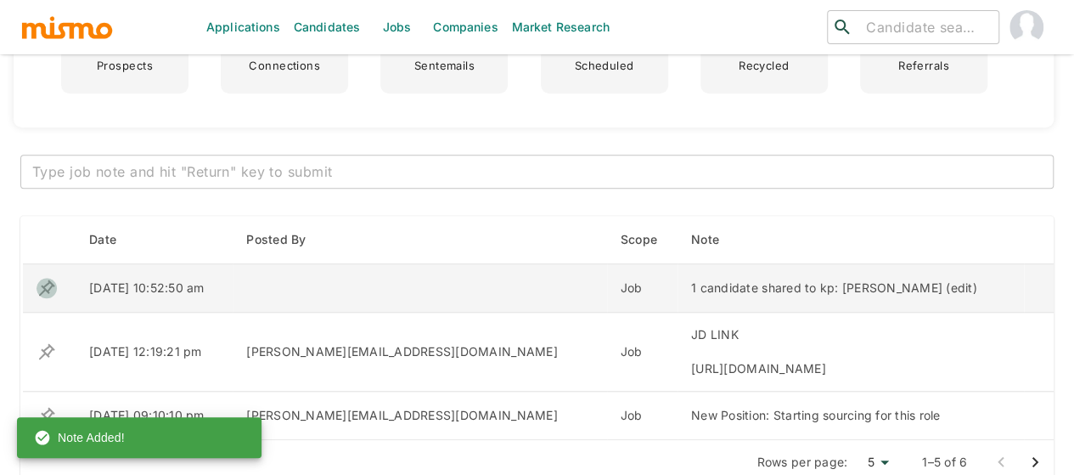
click at [49, 284] on icon "enhanced table" at bounding box center [47, 288] width 20 height 20
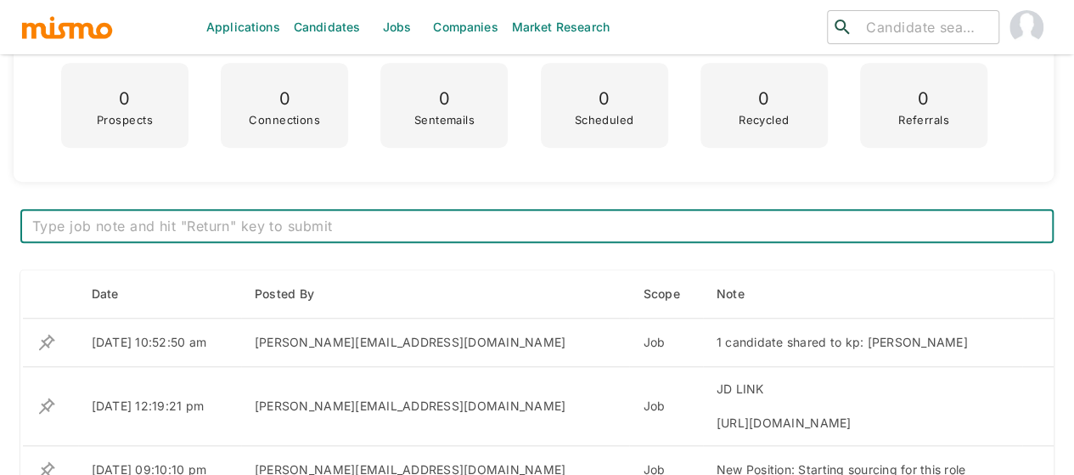
scroll to position [594, 0]
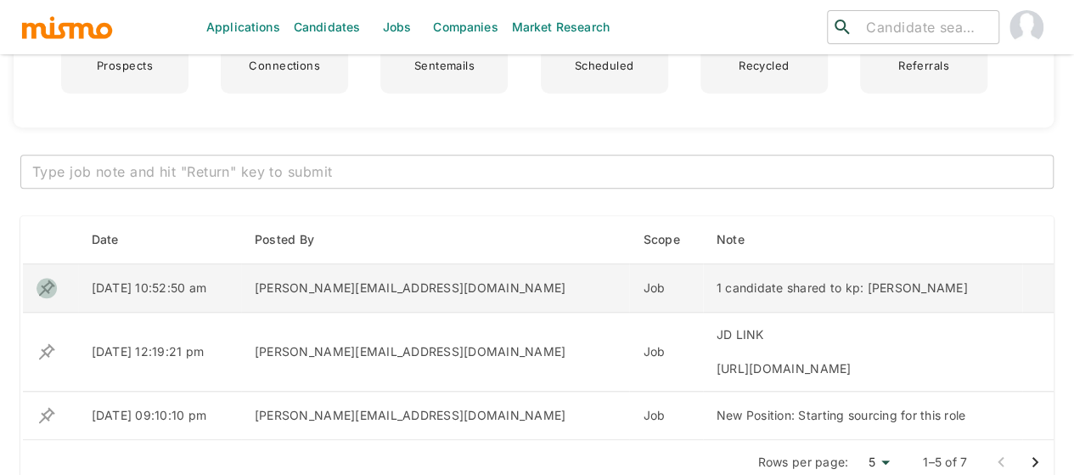
click at [48, 283] on icon "enhanced table" at bounding box center [47, 287] width 16 height 16
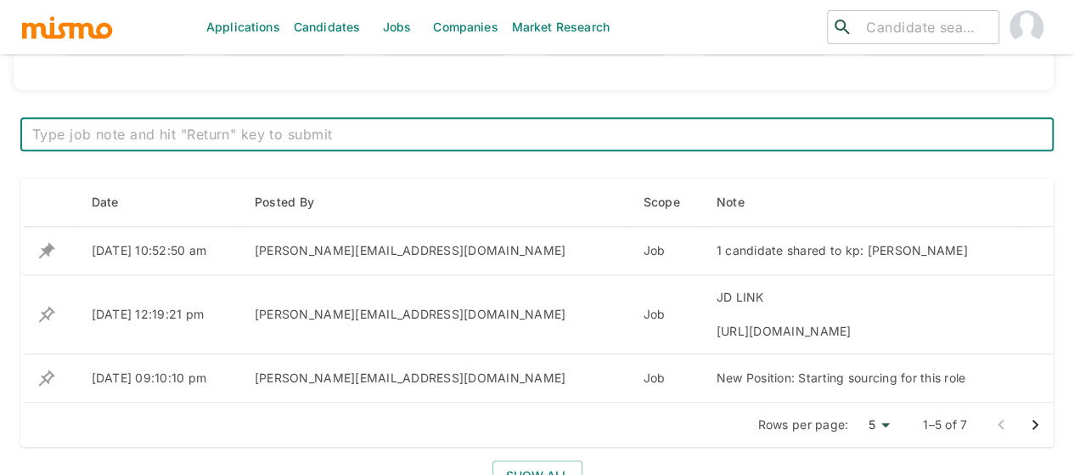
scroll to position [679, 0]
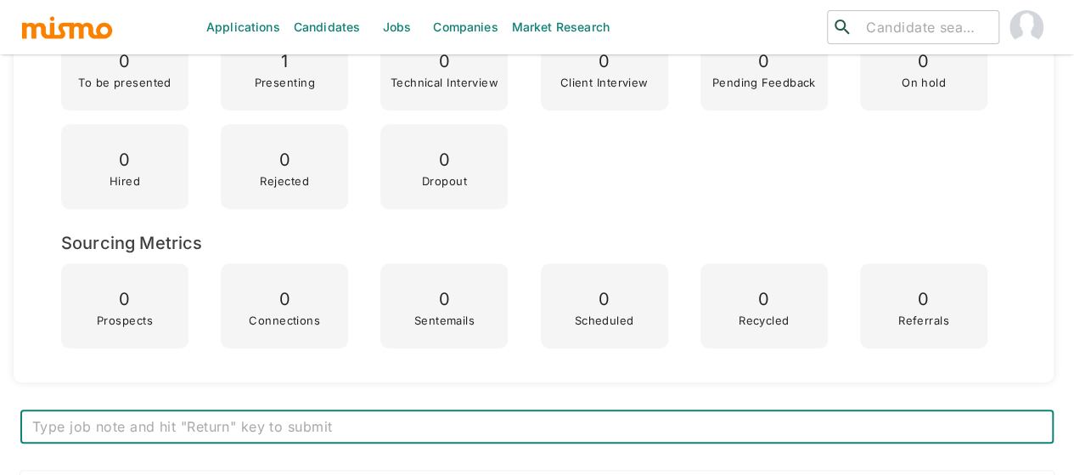
scroll to position [764, 0]
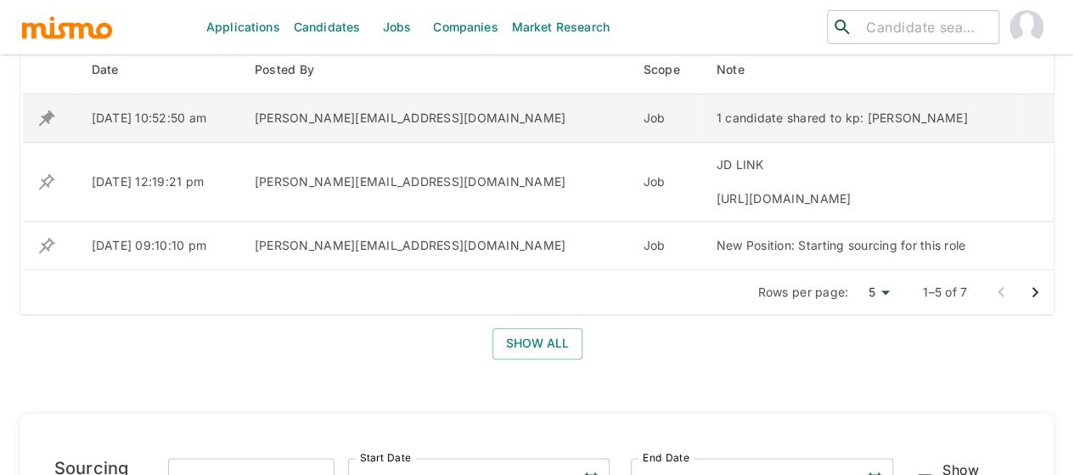
drag, startPoint x: 489, startPoint y: 115, endPoint x: 707, endPoint y: 98, distance: 218.8
click at [707, 98] on td "1 candidate shared to kp: [PERSON_NAME]" at bounding box center [862, 118] width 319 height 48
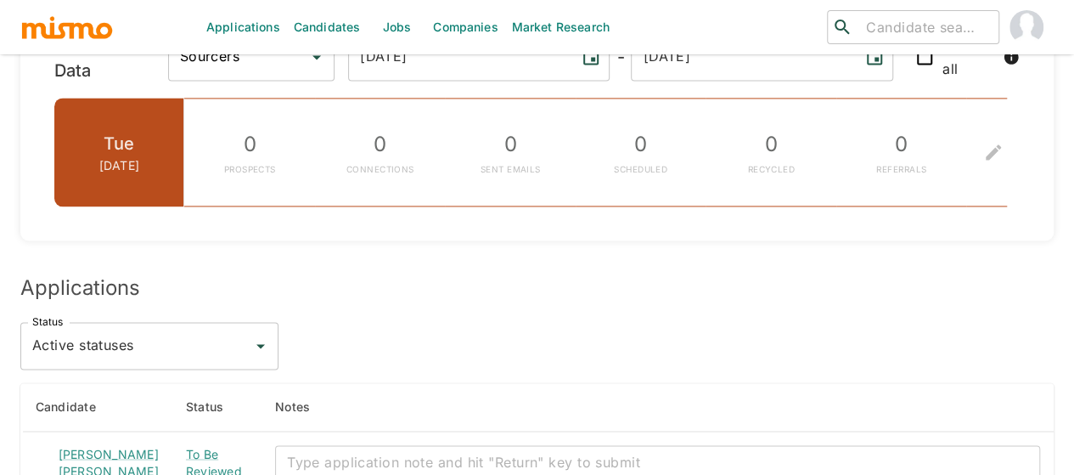
scroll to position [1528, 0]
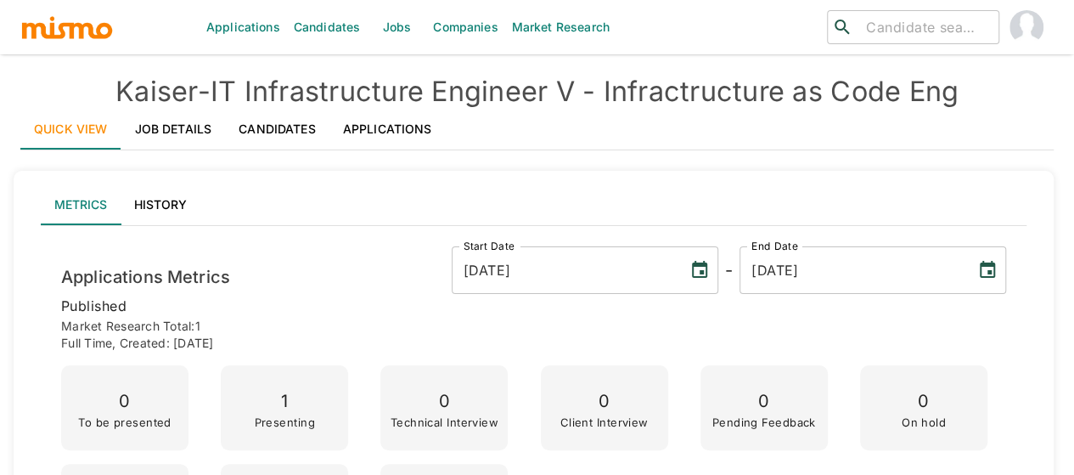
scroll to position [679, 0]
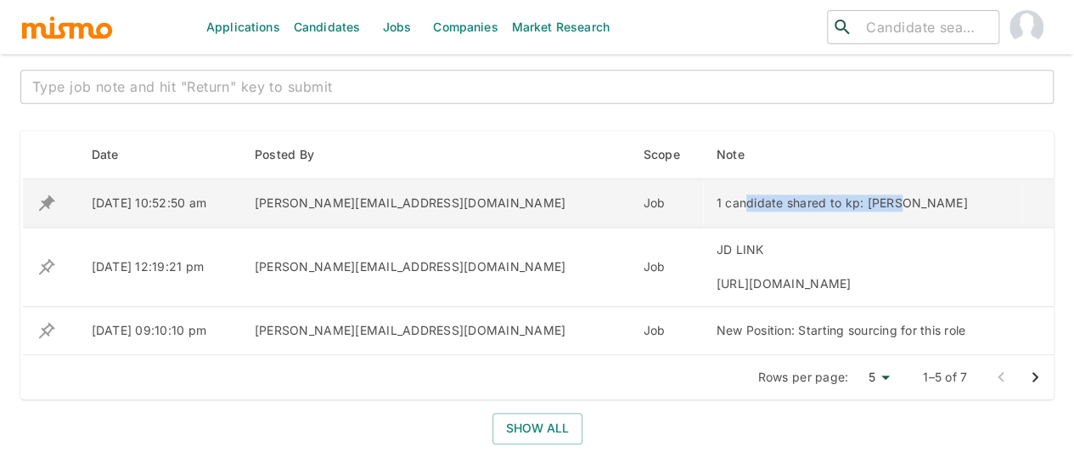
drag, startPoint x: 497, startPoint y: 204, endPoint x: 652, endPoint y: 212, distance: 154.7
click at [703, 212] on td "1 candidate shared to kp: [PERSON_NAME]" at bounding box center [862, 203] width 319 height 48
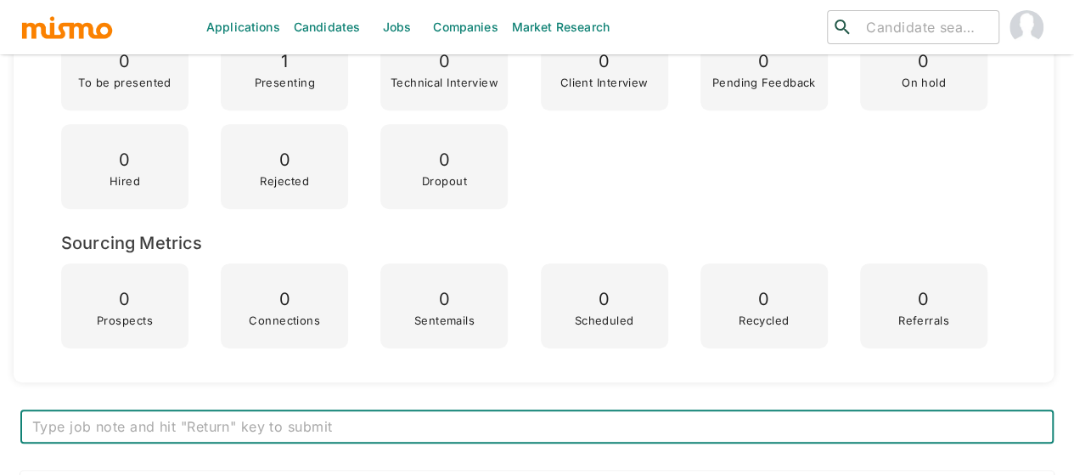
scroll to position [679, 0]
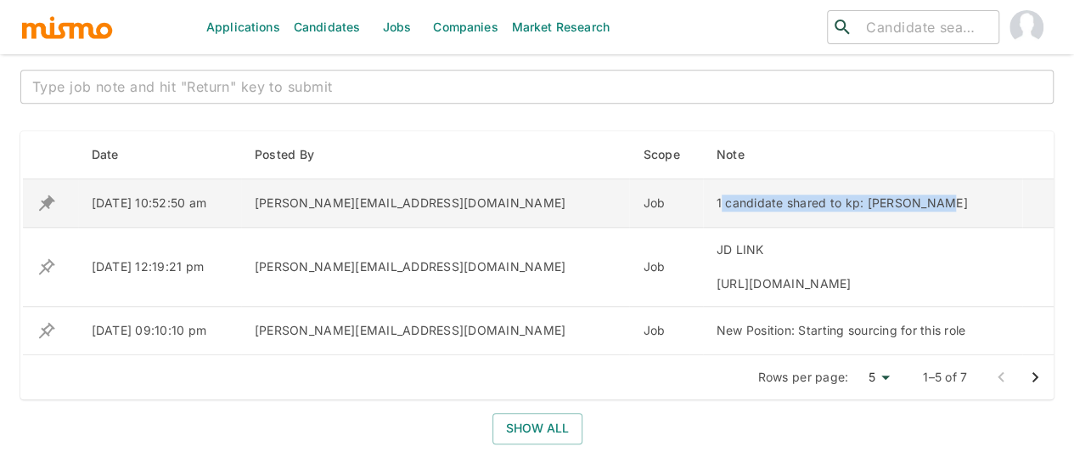
drag, startPoint x: 474, startPoint y: 201, endPoint x: 686, endPoint y: 194, distance: 212.3
click at [717, 194] on div "1 candidate shared to kp: [PERSON_NAME]" at bounding box center [863, 202] width 292 height 17
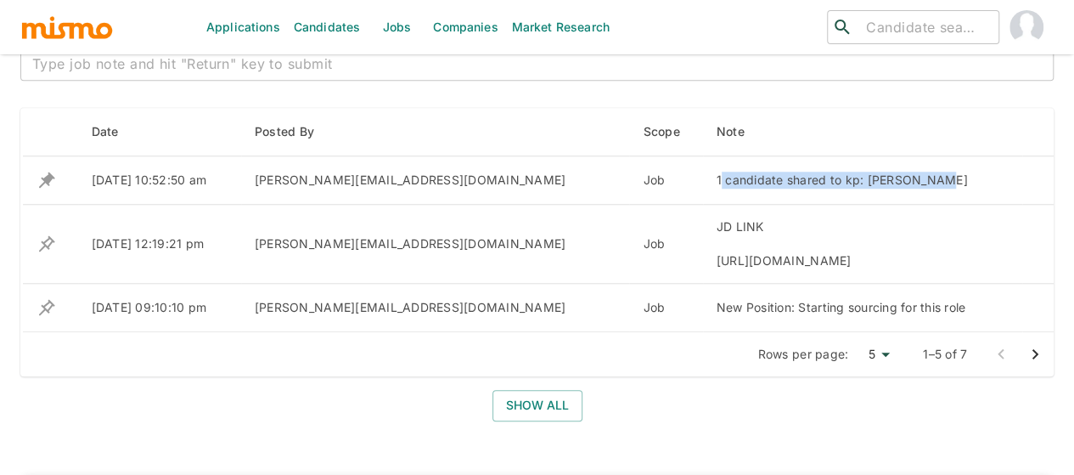
scroll to position [728, 0]
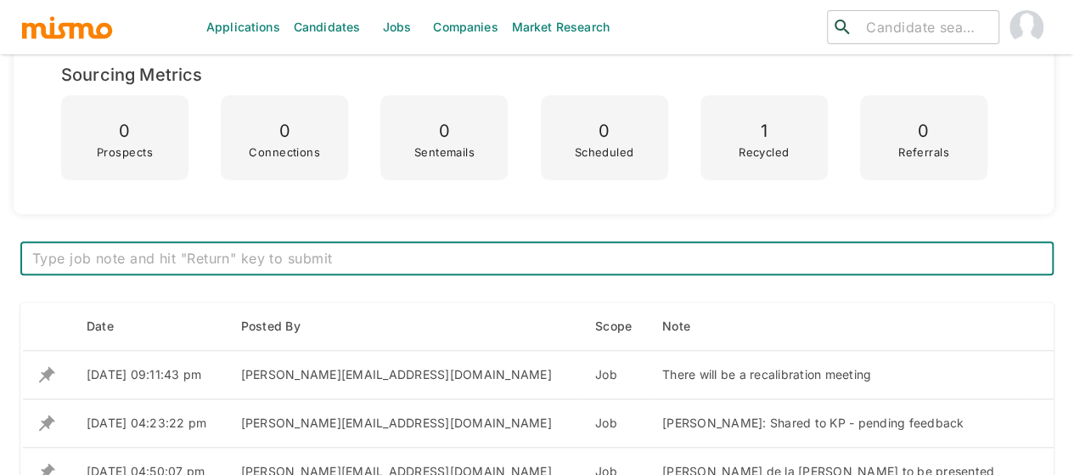
scroll to position [679, 0]
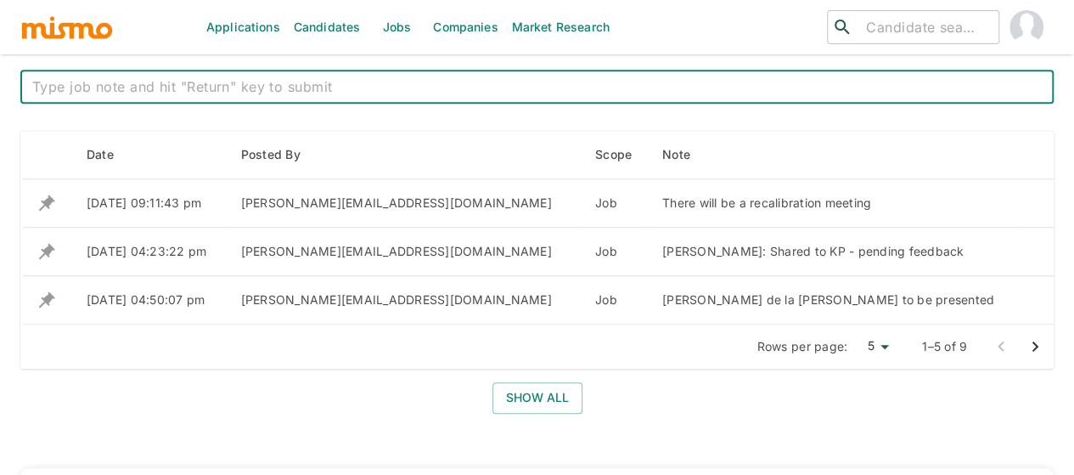
click at [244, 87] on textarea at bounding box center [536, 87] width 1009 height 20
paste textarea "Temporarily on hold"
type textarea "Temporarily on hold"
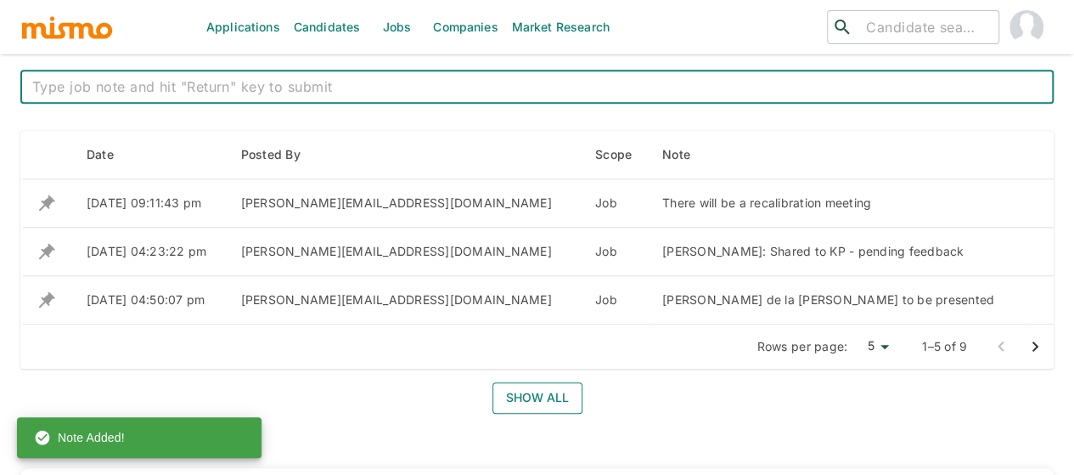
click at [532, 400] on button "Show all" at bounding box center [537, 397] width 90 height 31
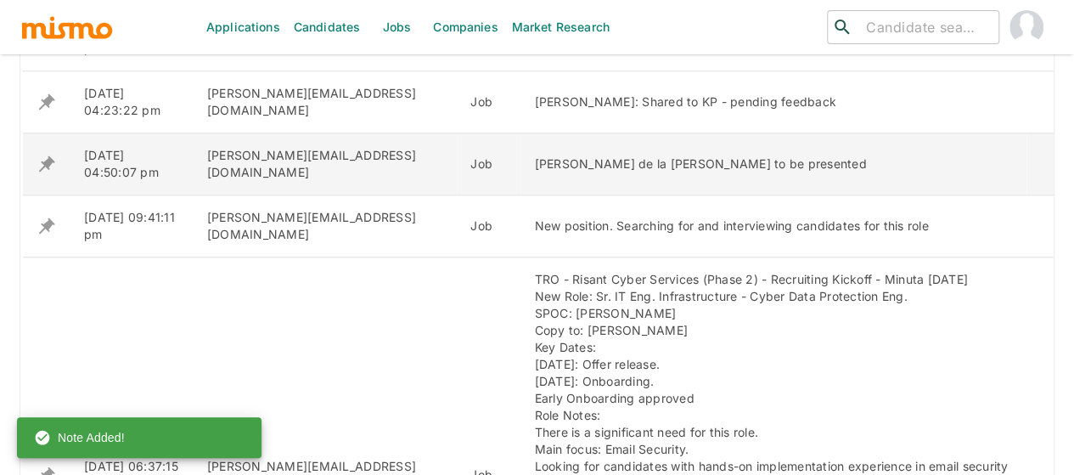
scroll to position [1189, 0]
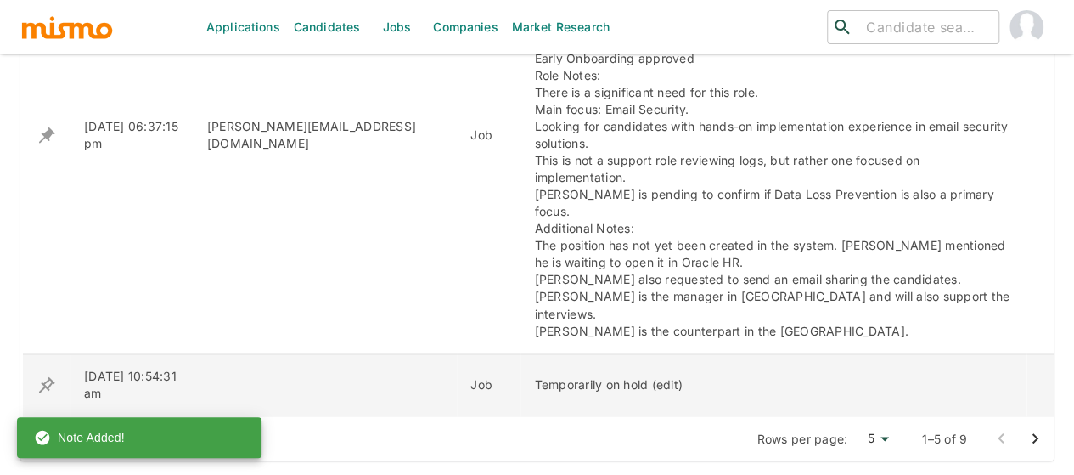
click at [47, 374] on icon "enhanced table" at bounding box center [47, 384] width 20 height 20
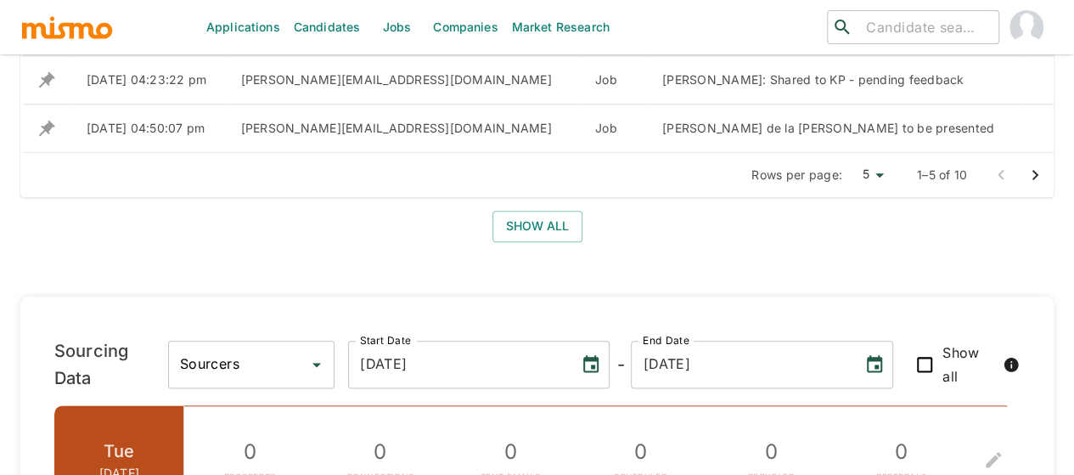
scroll to position [934, 0]
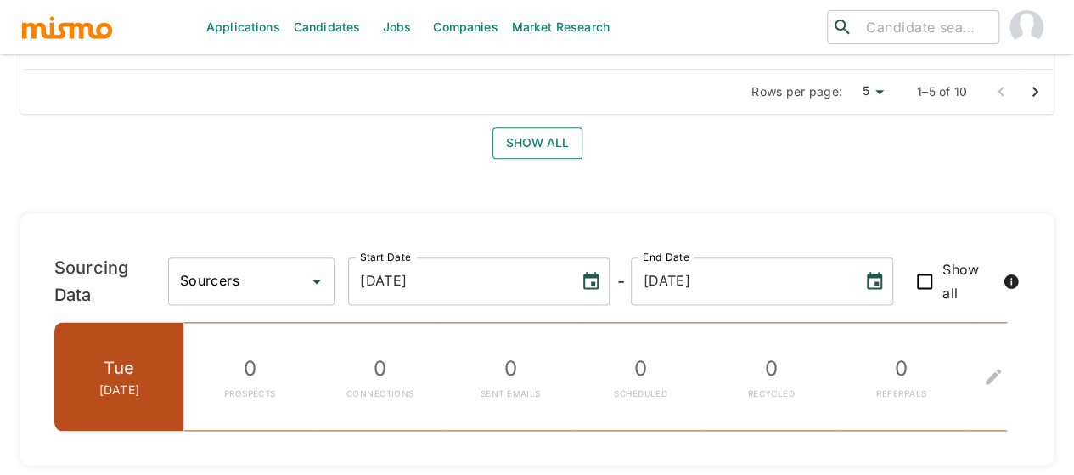
click at [530, 145] on button "Show all" at bounding box center [537, 142] width 90 height 31
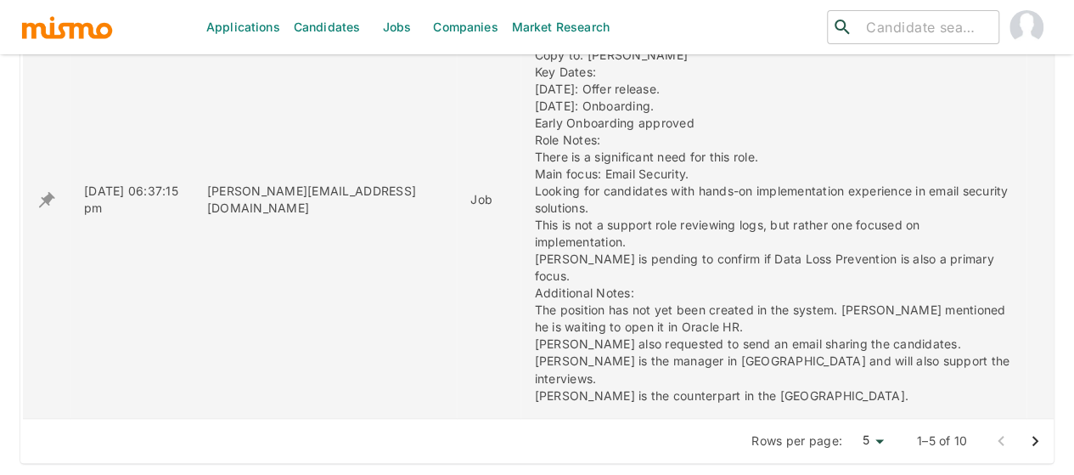
scroll to position [1464, 0]
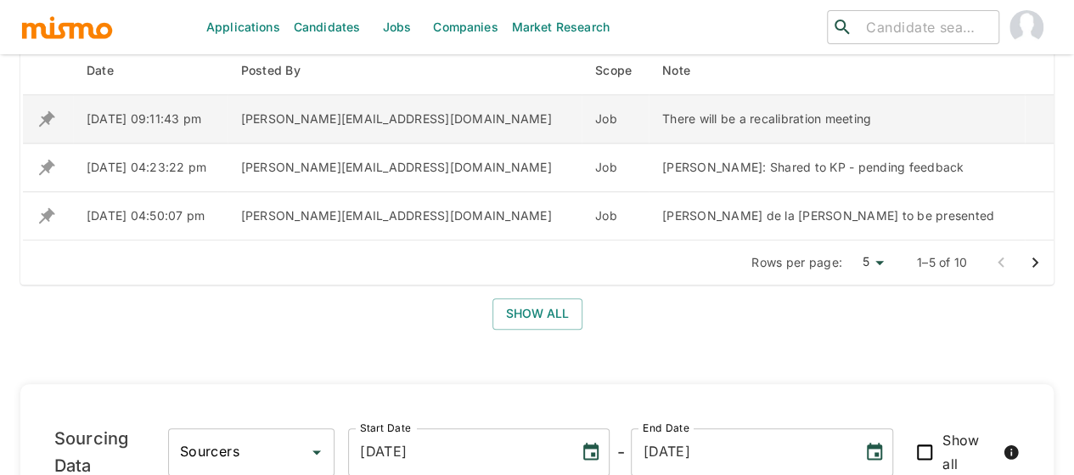
scroll to position [764, 0]
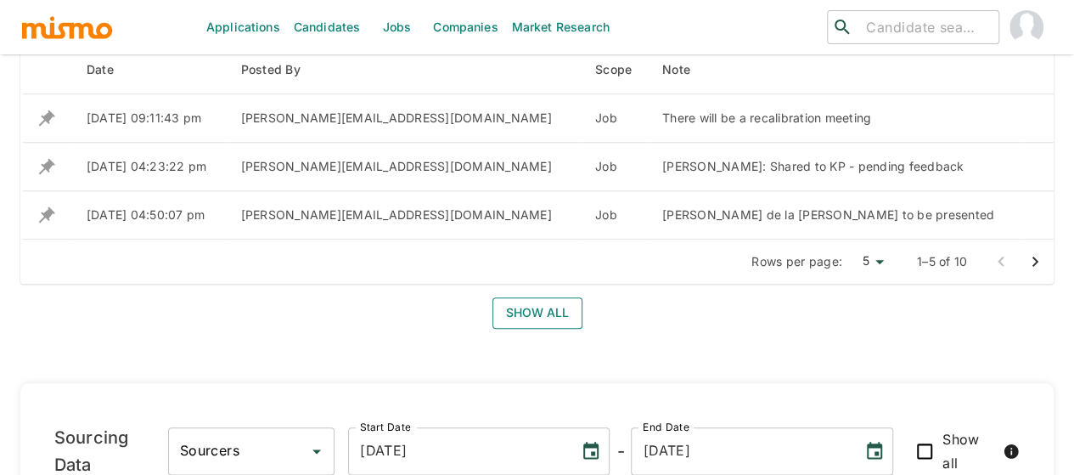
click at [523, 312] on button "Show all" at bounding box center [537, 312] width 90 height 31
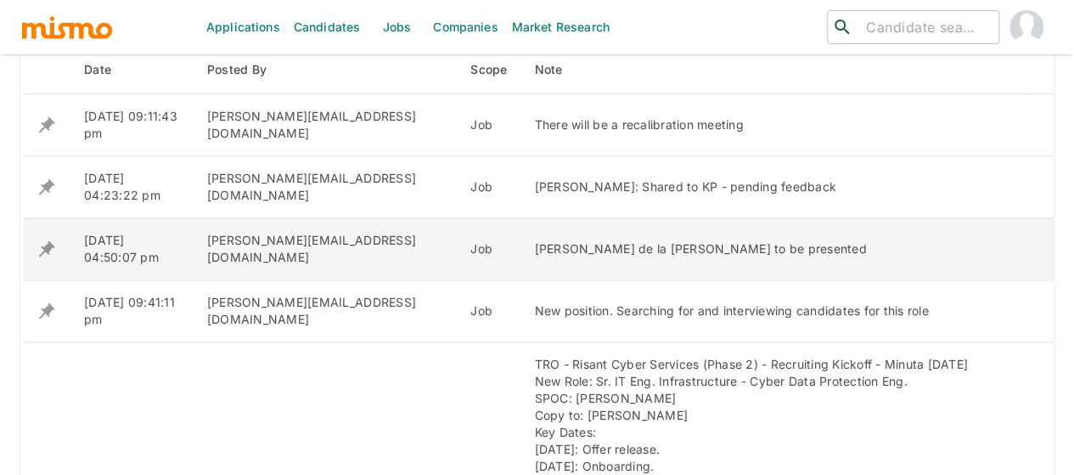
scroll to position [1189, 0]
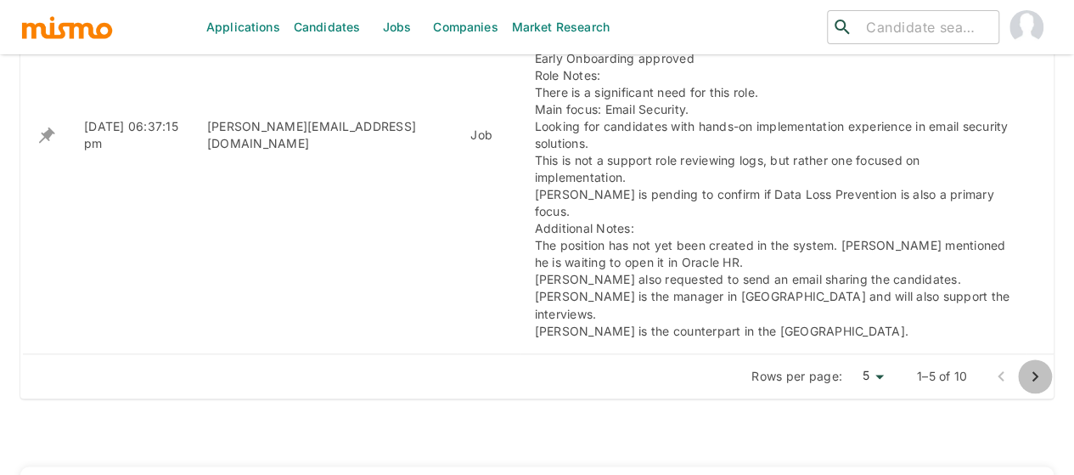
click at [1040, 366] on icon "Go to next page" at bounding box center [1035, 376] width 20 height 20
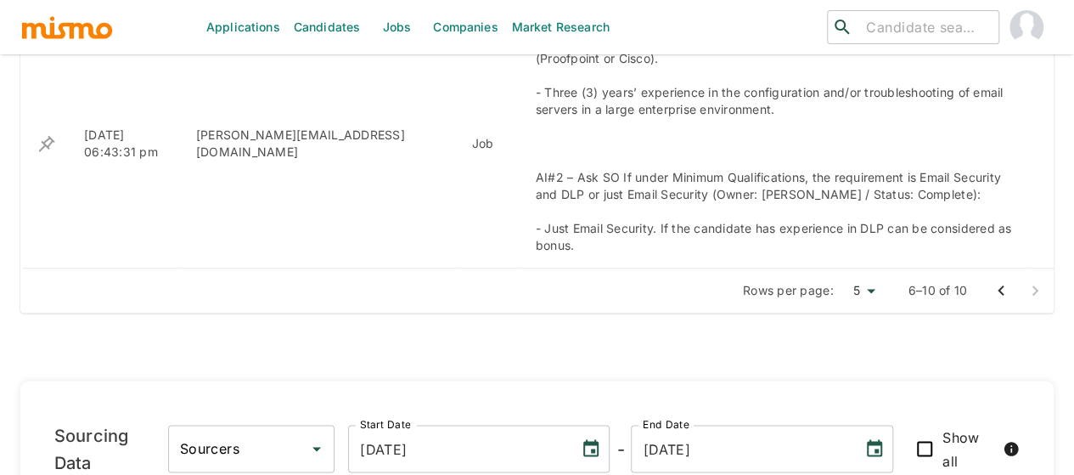
scroll to position [849, 0]
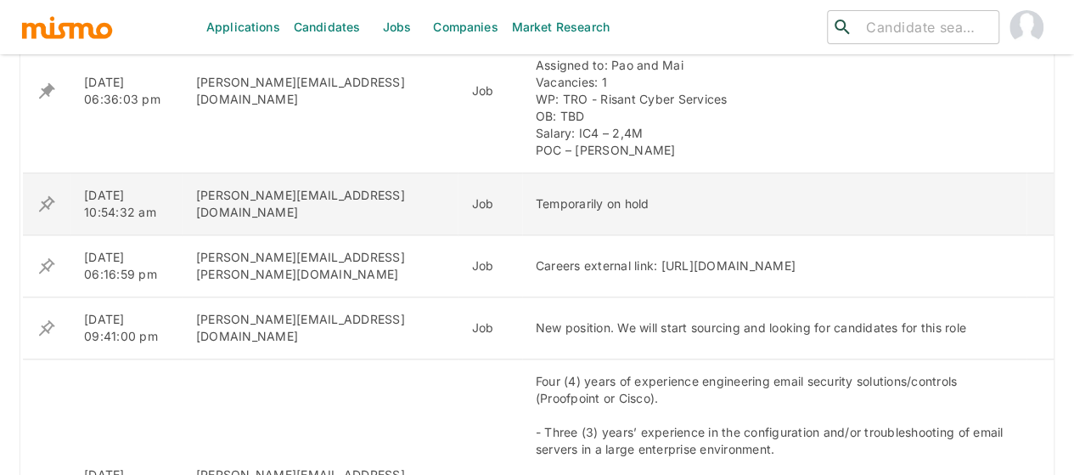
click at [46, 200] on icon "enhanced table" at bounding box center [47, 203] width 16 height 16
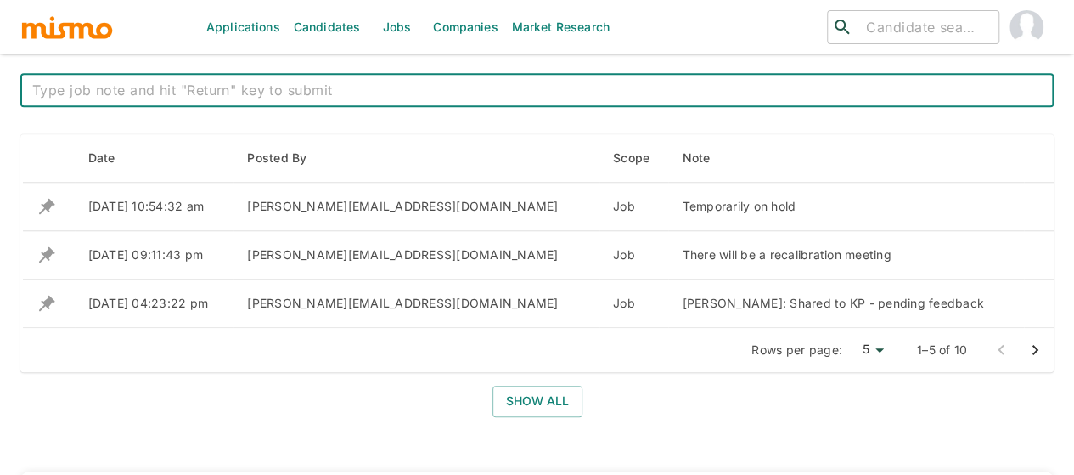
scroll to position [594, 0]
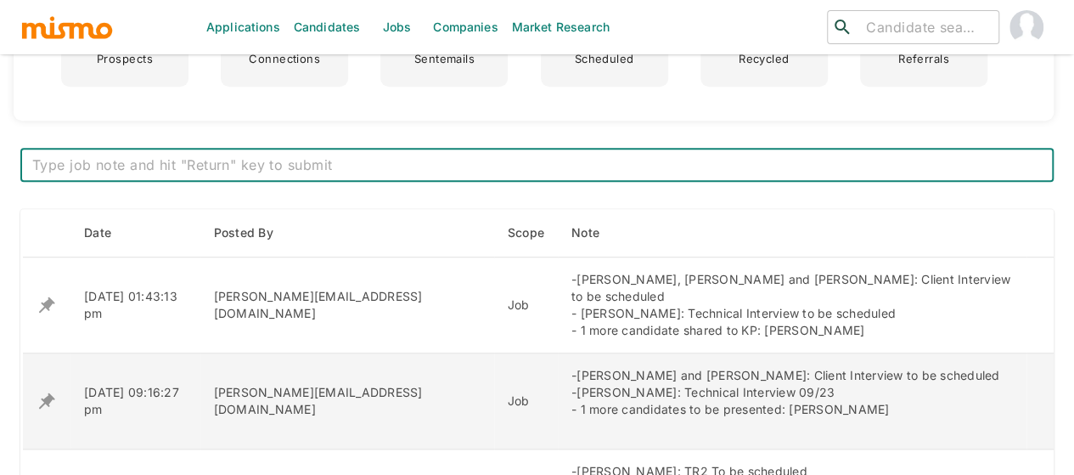
scroll to position [594, 0]
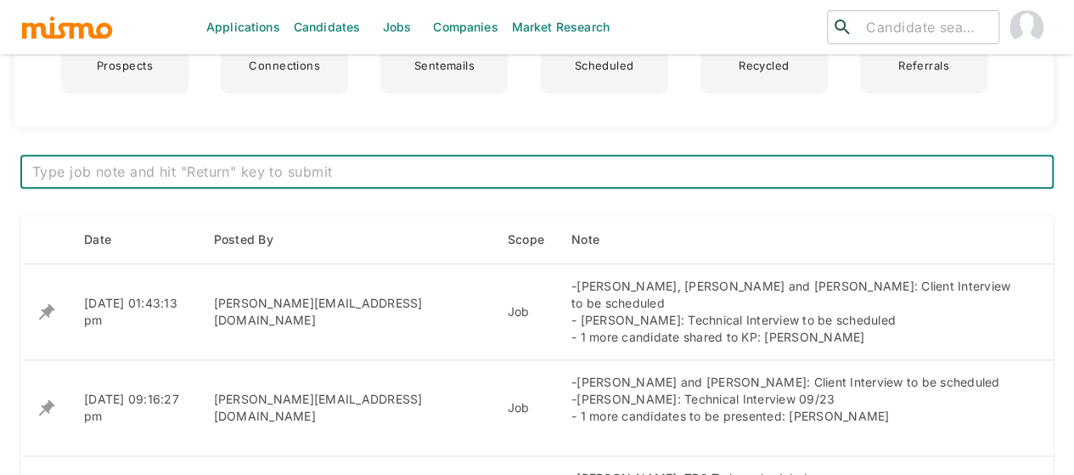
click at [171, 164] on textarea at bounding box center [536, 172] width 1009 height 20
paste textarea "Charles Urbina Final Interview 09/30 Kevin Hernandez Final Interview 10/02 John…"
click at [29, 177] on div "-Charles Urbina:Final Interview 09/30 -Kevin Hernandez:Final Interview 10/02 -J…" at bounding box center [536, 172] width 1033 height 34
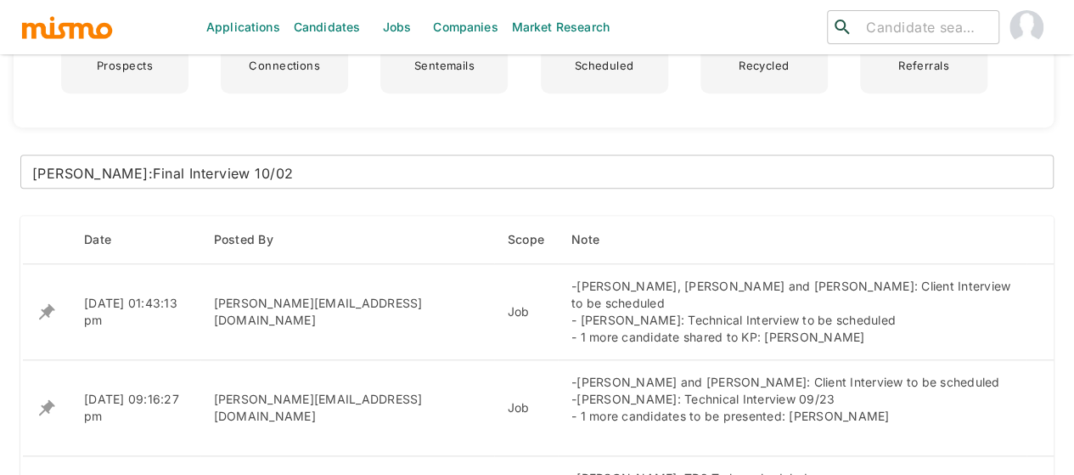
click at [31, 176] on div "-Charles Urbina:Final Interview 09/30 -Kevin Hernandez:Final Interview 10/02 -J…" at bounding box center [536, 172] width 1033 height 34
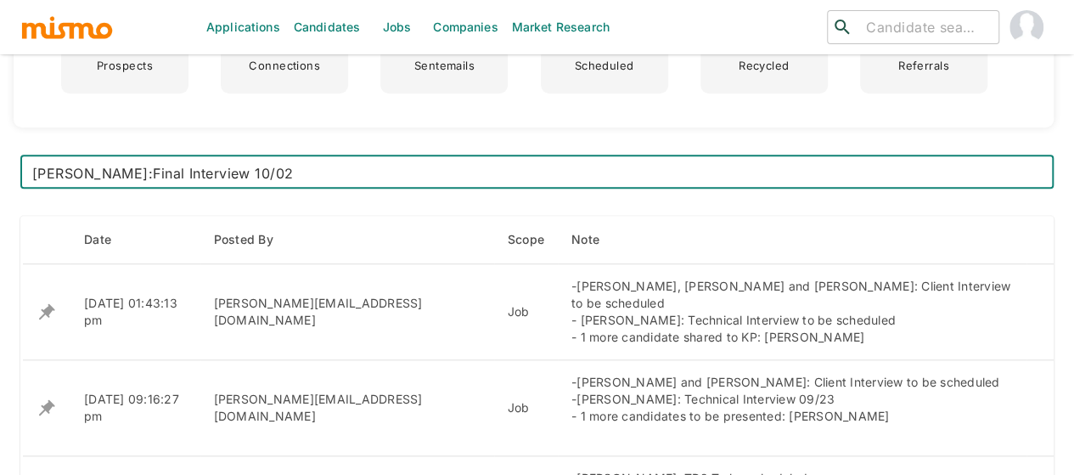
click at [33, 167] on textarea "-Charles Urbina:Final Interview 09/30 -Kevin Hernandez:Final Interview 10/02 -J…" at bounding box center [536, 172] width 1009 height 20
type textarea "-Charles Urbina:Final Interview 09/30 -Kevin Hernandez:Final Interview 10/02 -J…"
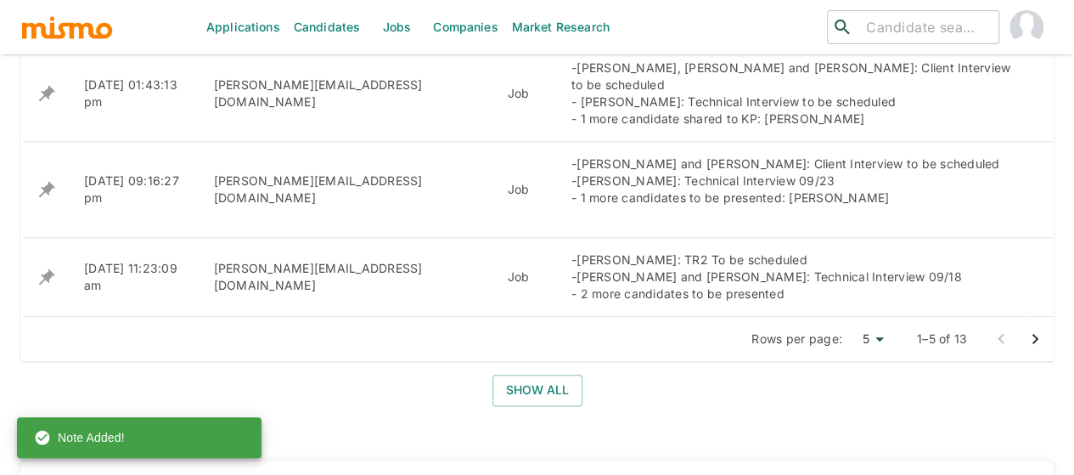
scroll to position [934, 0]
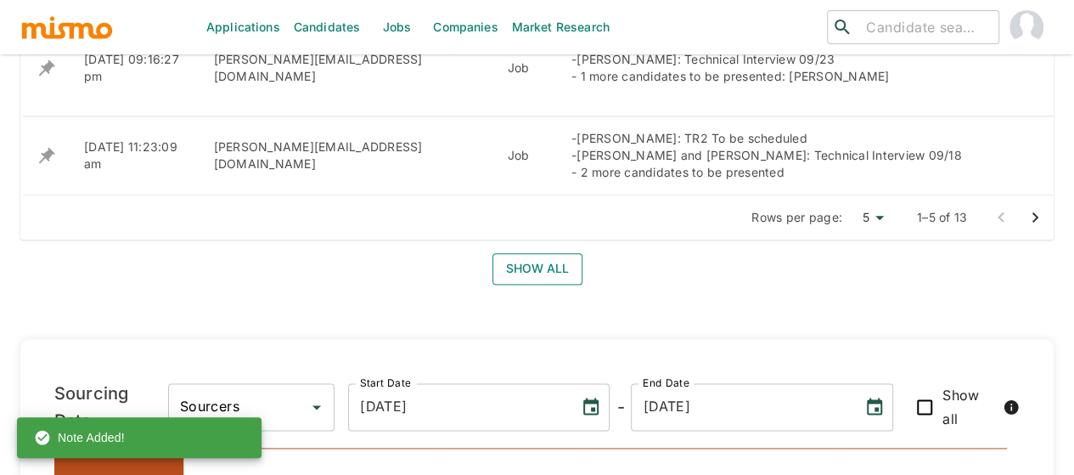
click at [516, 253] on button "Show all" at bounding box center [537, 268] width 90 height 31
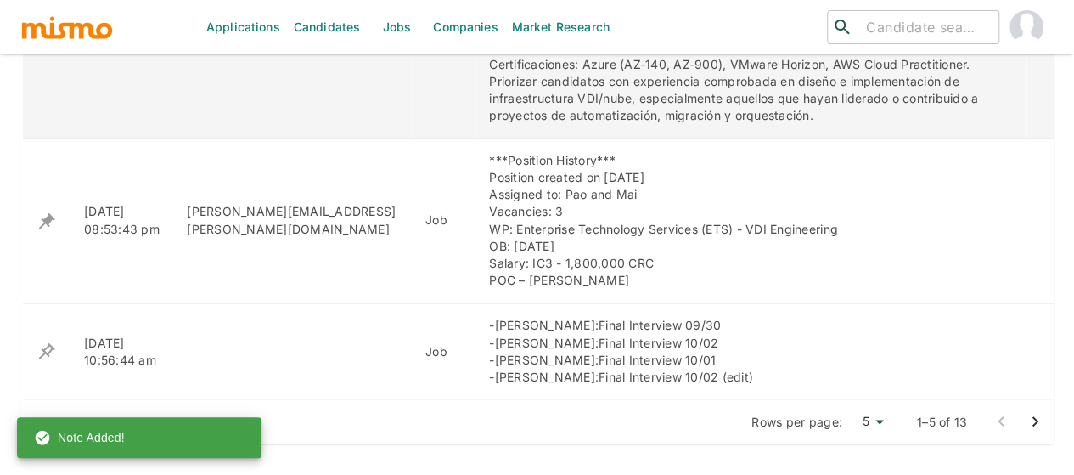
scroll to position [1443, 0]
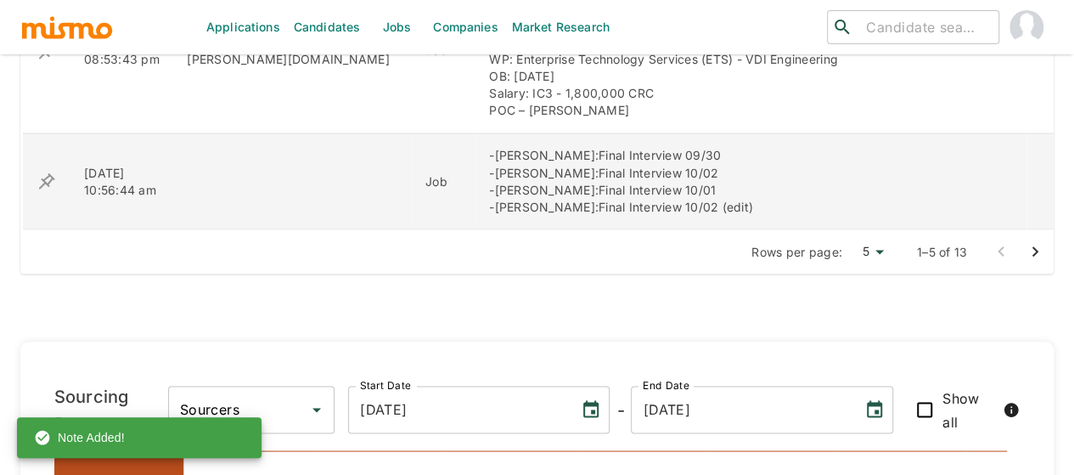
click at [47, 172] on icon "enhanced table" at bounding box center [47, 180] width 16 height 16
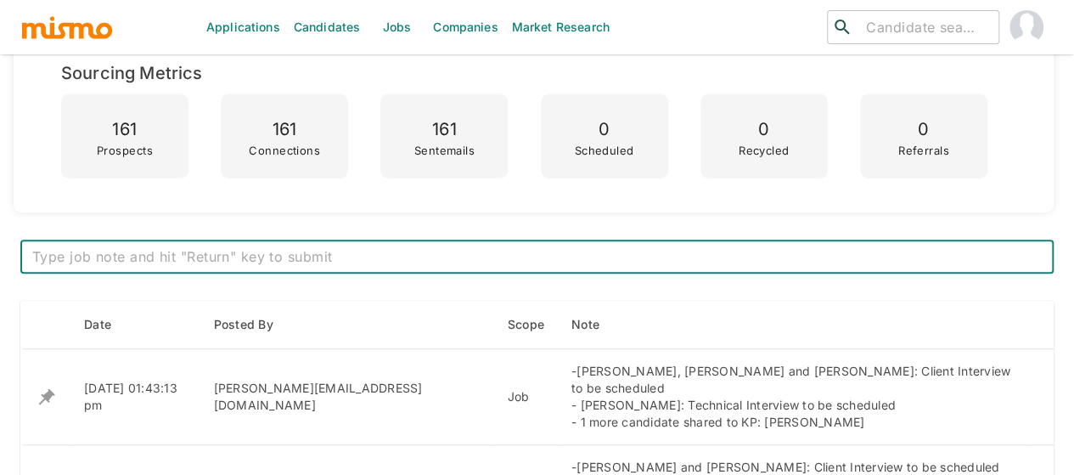
scroll to position [764, 0]
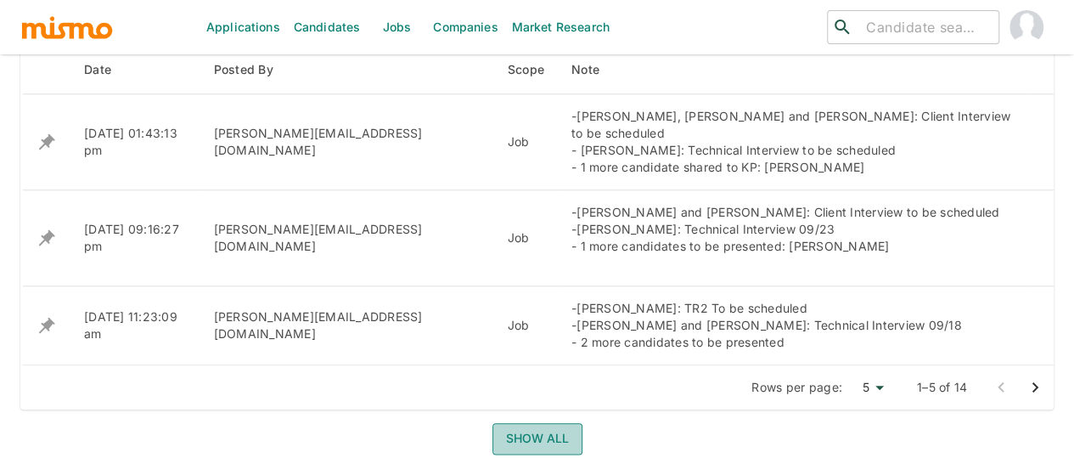
click at [523, 423] on button "Show all" at bounding box center [537, 438] width 90 height 31
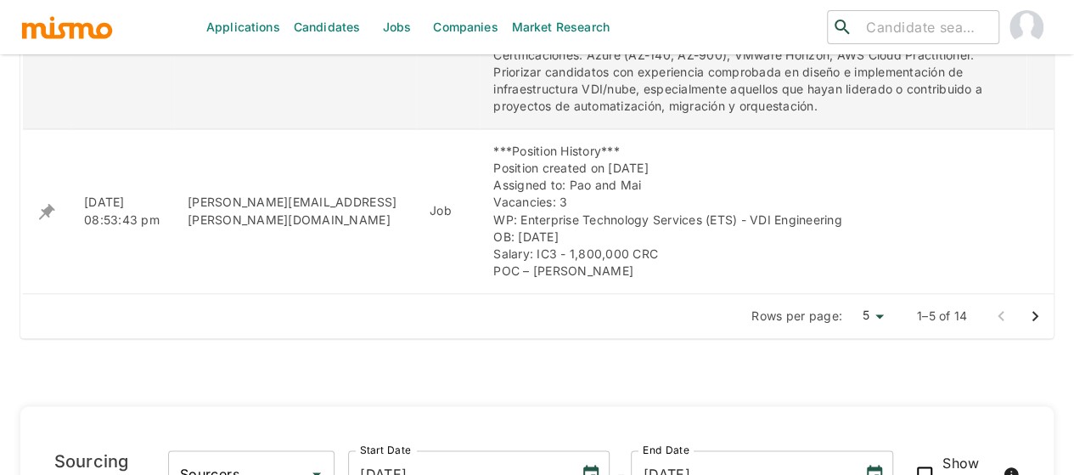
scroll to position [1358, 0]
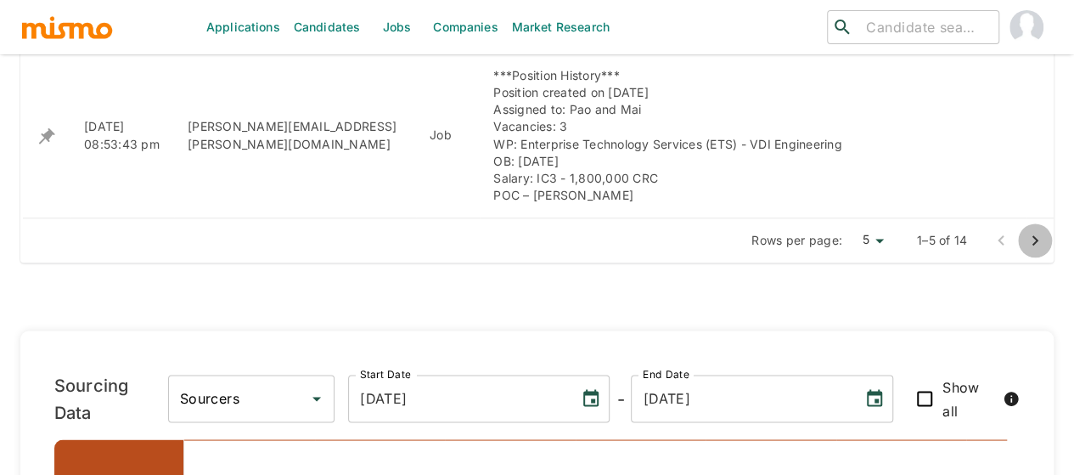
click at [1037, 230] on icon "Go to next page" at bounding box center [1035, 240] width 20 height 20
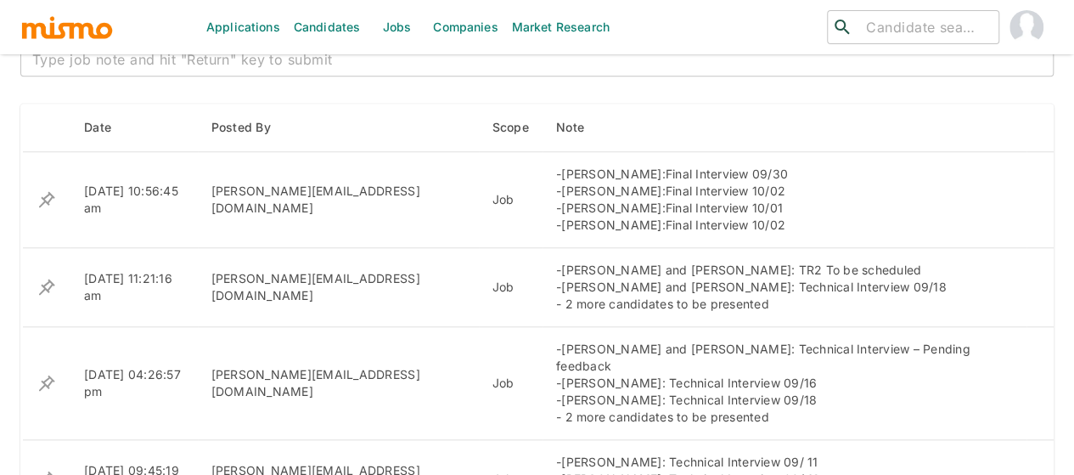
scroll to position [679, 0]
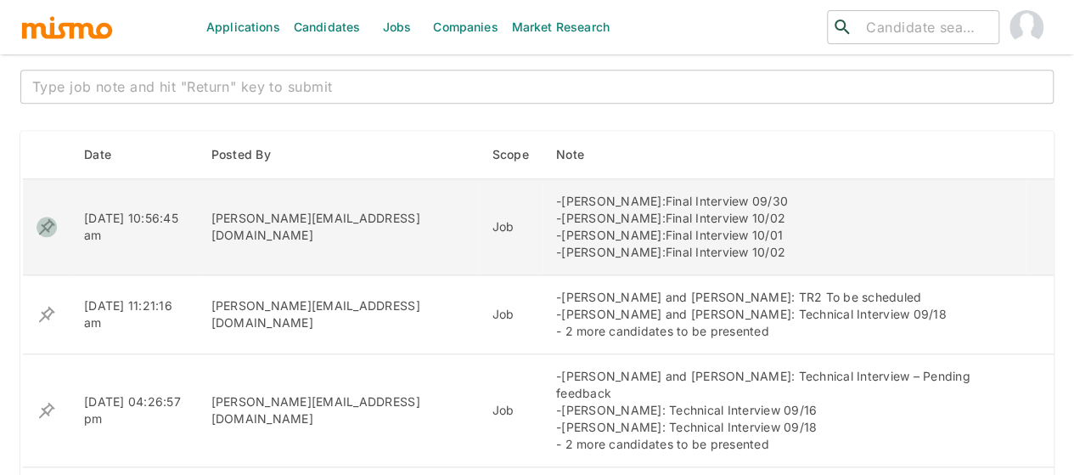
click at [45, 222] on icon "enhanced table" at bounding box center [47, 226] width 20 height 20
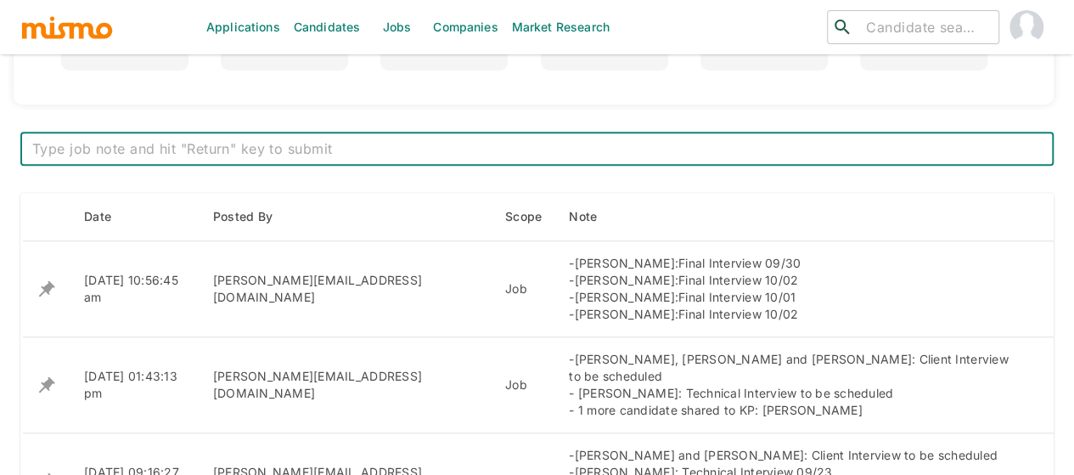
scroll to position [696, 0]
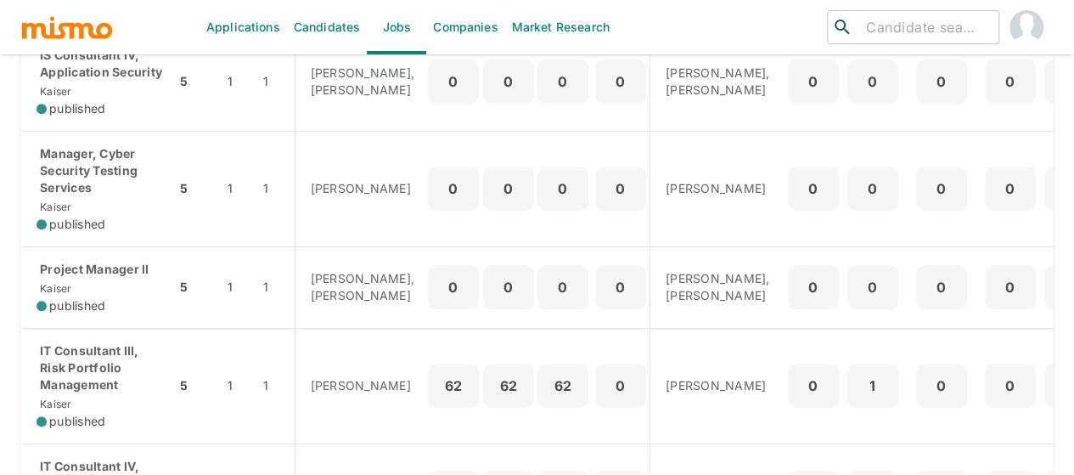
scroll to position [170, 0]
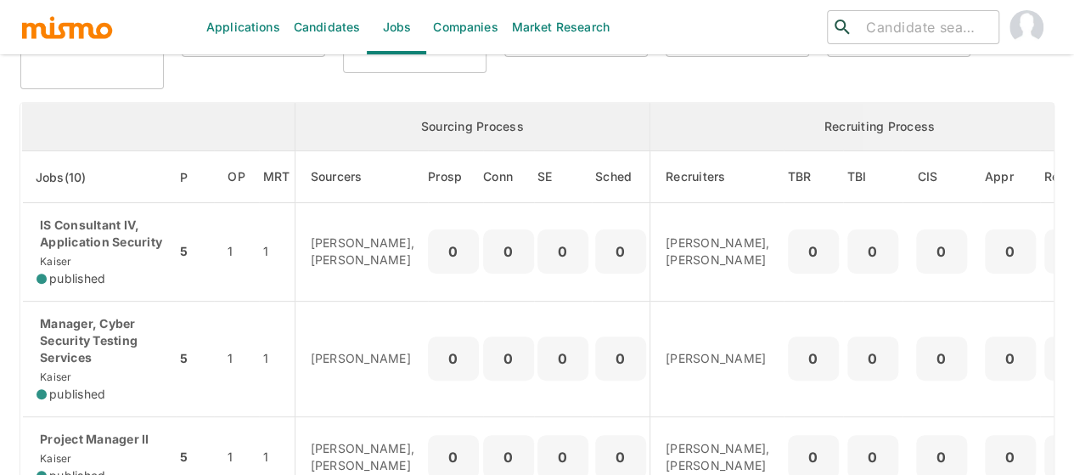
drag, startPoint x: 104, startPoint y: 234, endPoint x: 391, endPoint y: 143, distance: 301.8
click at [104, 233] on p "IS Consultant IV, Application Security" at bounding box center [100, 233] width 126 height 34
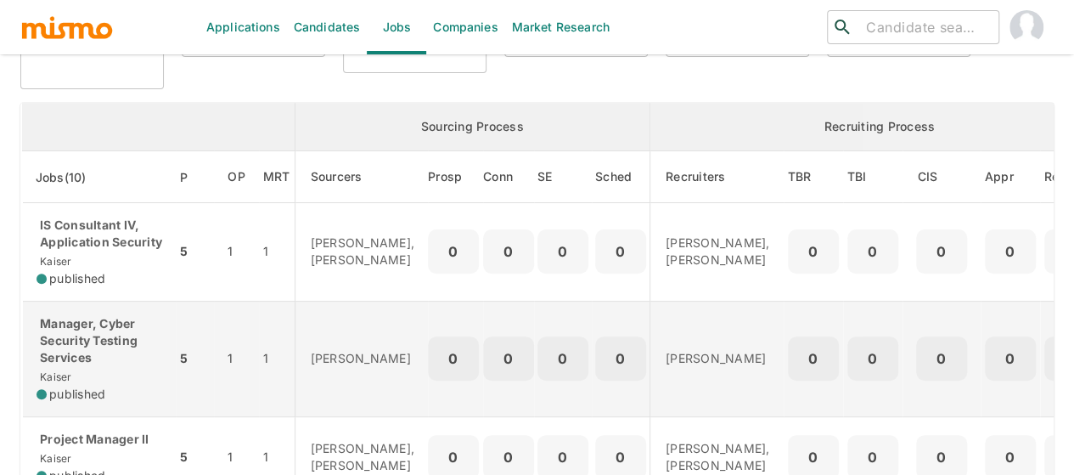
click at [70, 351] on p "Manager, Cyber Security Testing Services" at bounding box center [100, 340] width 126 height 51
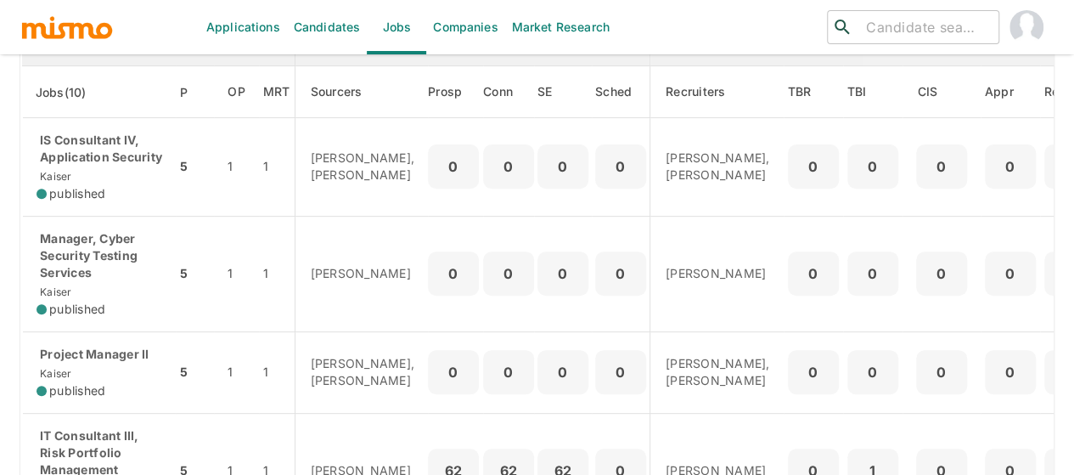
scroll to position [340, 0]
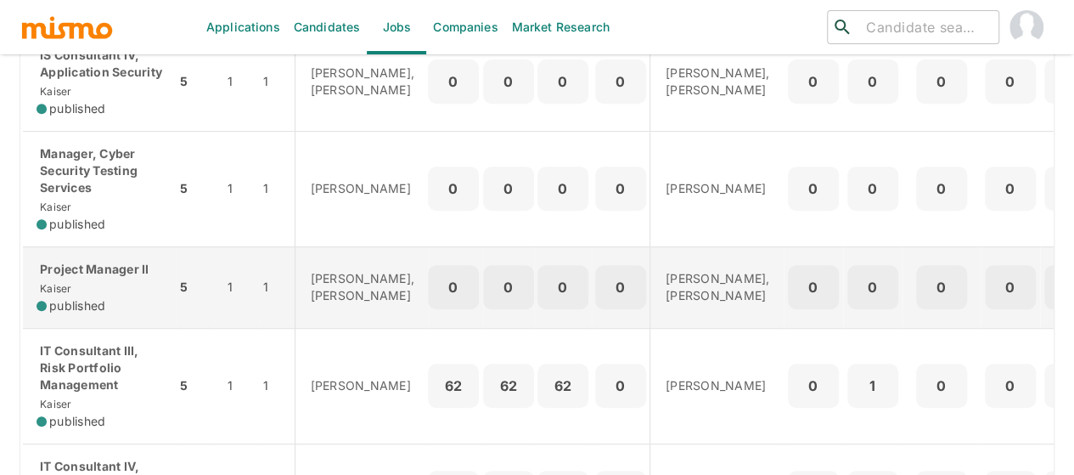
click at [83, 303] on div "Project Manager II Kaiser published" at bounding box center [100, 287] width 126 height 53
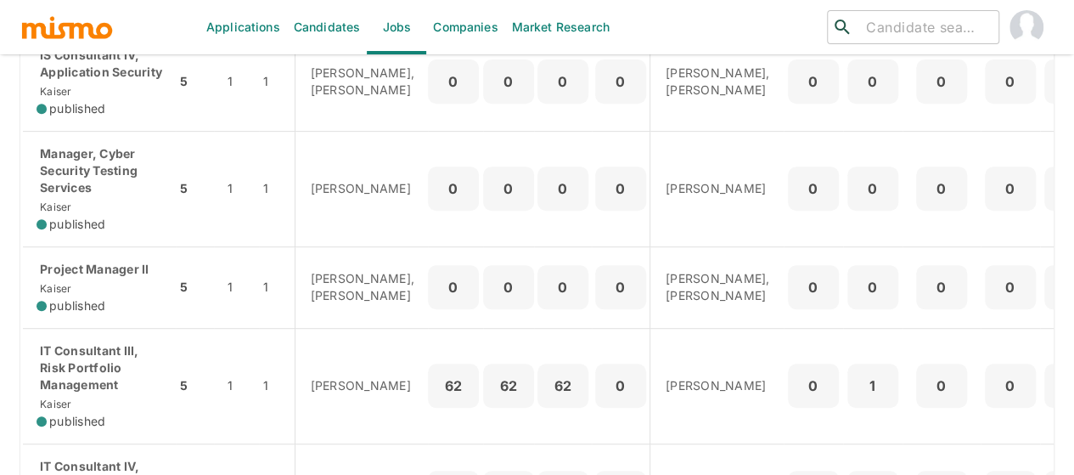
scroll to position [170, 0]
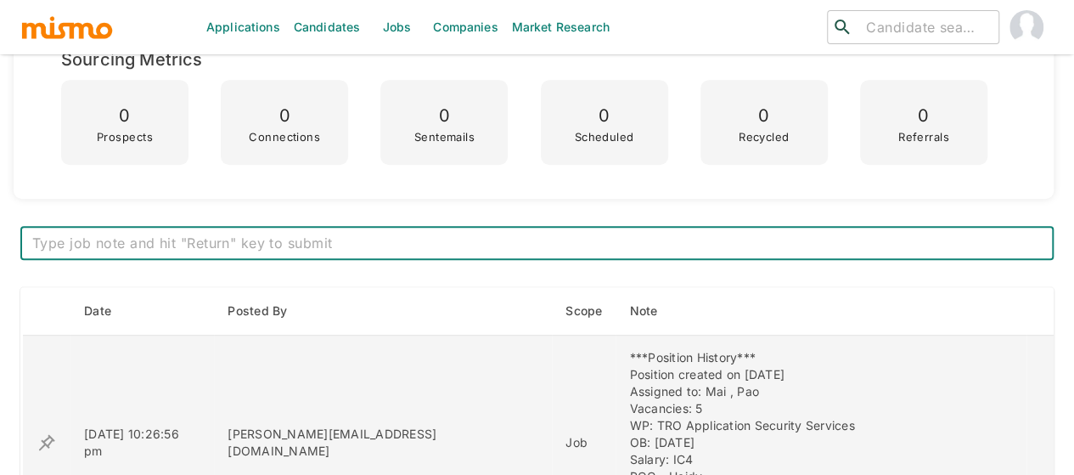
scroll to position [509, 0]
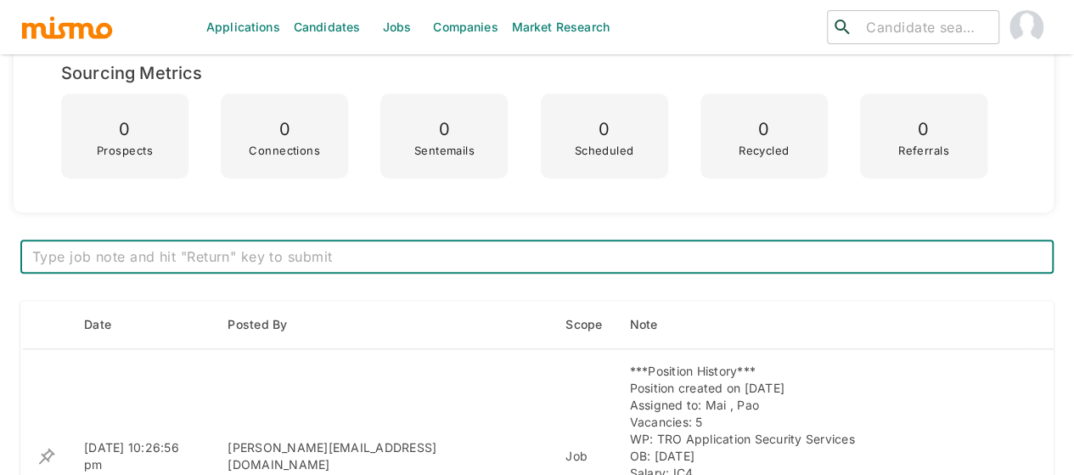
type textarea "Kickoff date pending"
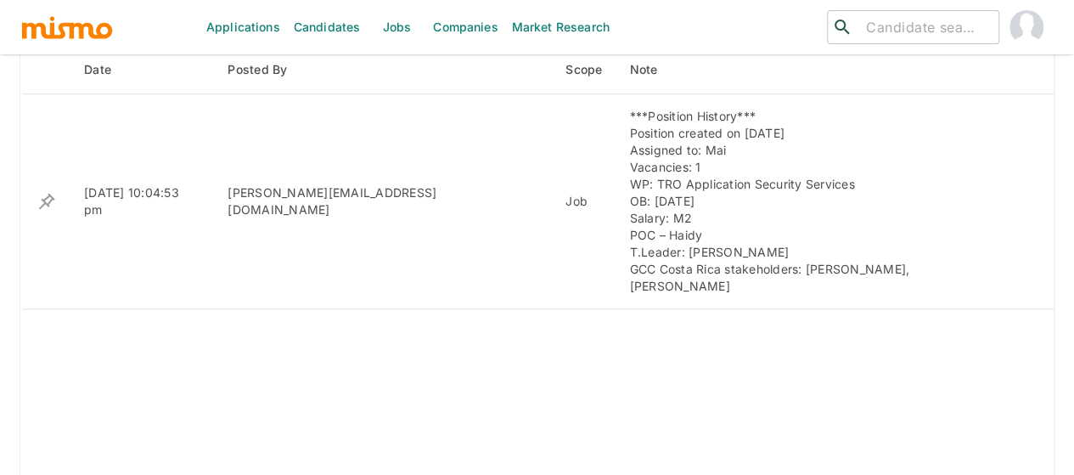
scroll to position [424, 0]
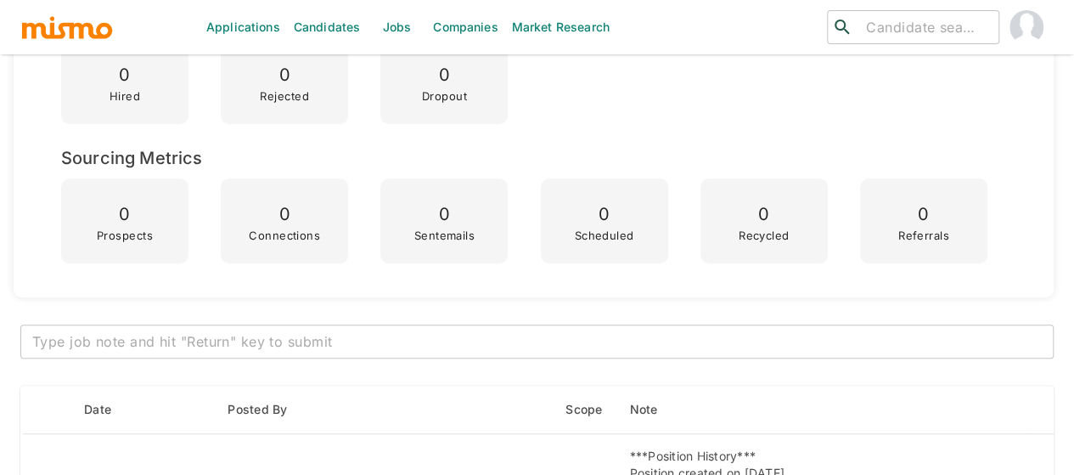
click at [346, 333] on textarea at bounding box center [536, 342] width 1009 height 20
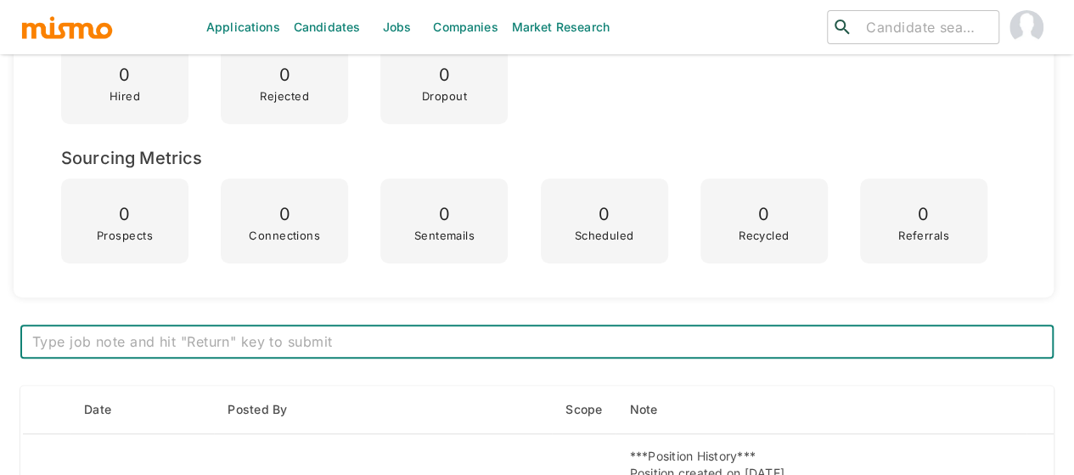
paste textarea "Kickoff date pending"
type textarea "Kickoff date pending"
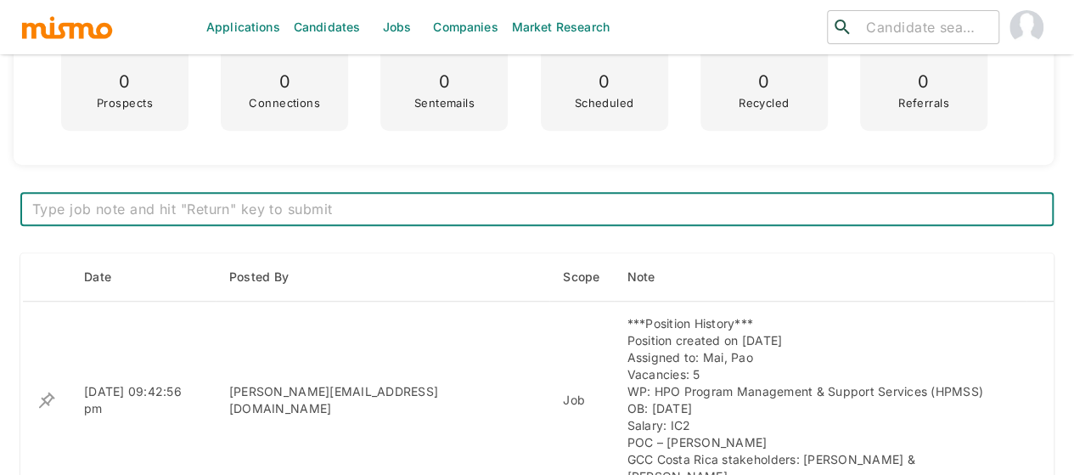
scroll to position [525, 0]
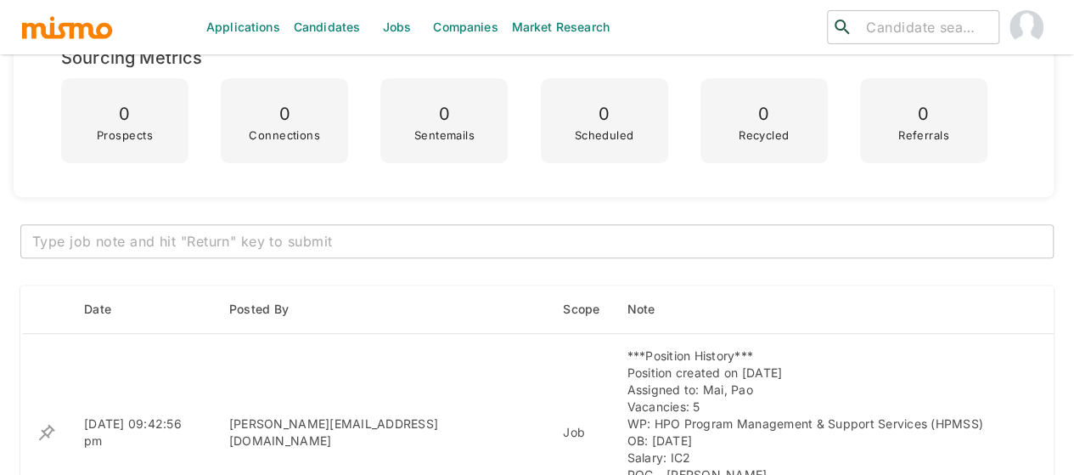
click at [387, 226] on div "x ​" at bounding box center [536, 241] width 1033 height 34
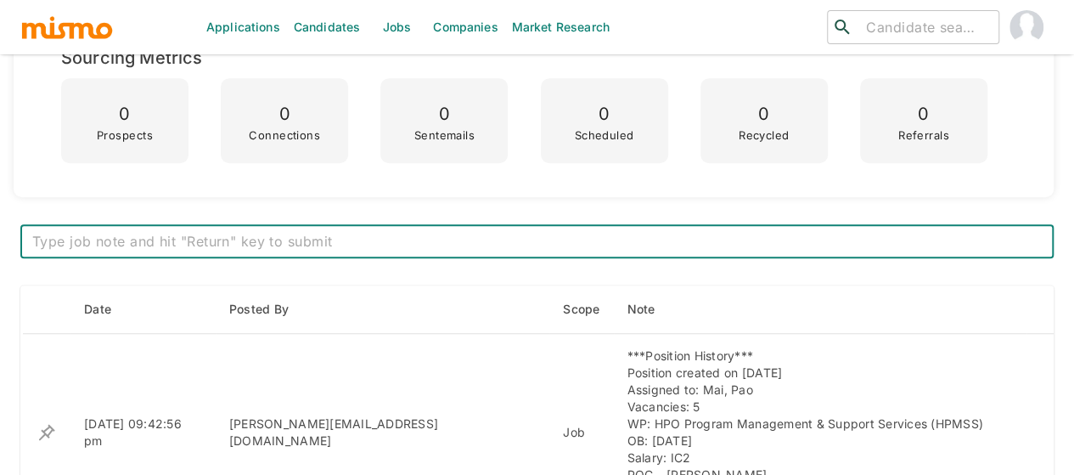
paste textarea "Kickoff date pending"
type textarea "Kickoff date pending"
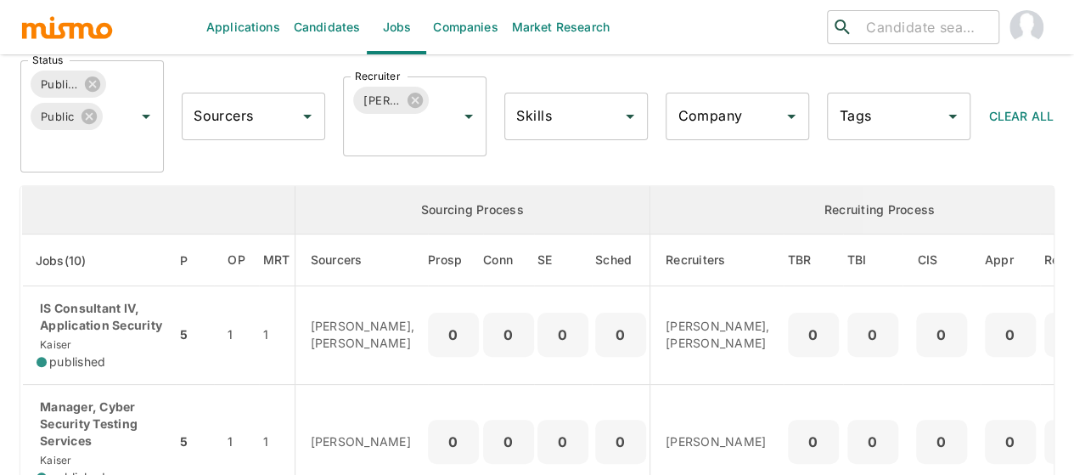
scroll to position [255, 0]
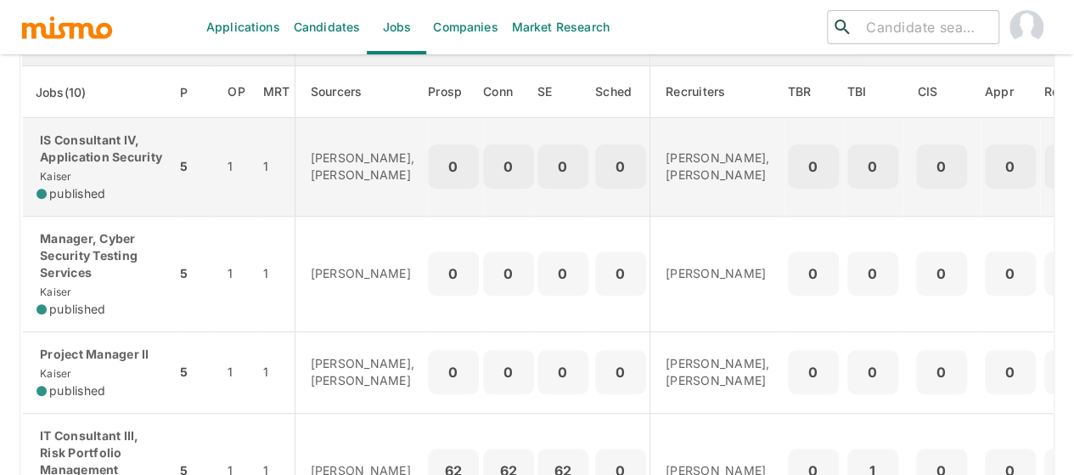
click at [92, 166] on p "IS Consultant IV, Application Security" at bounding box center [100, 149] width 126 height 34
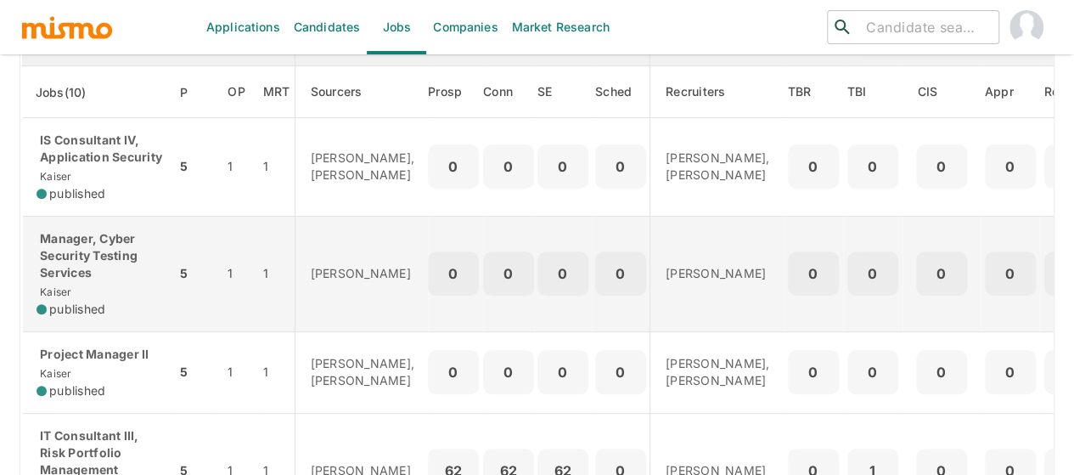
click at [58, 264] on p "Manager, Cyber Security Testing Services" at bounding box center [100, 255] width 126 height 51
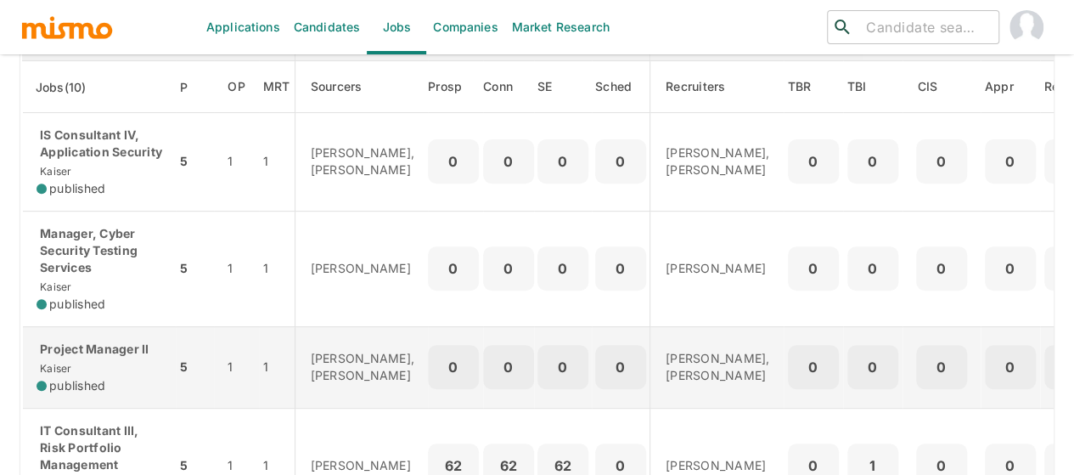
scroll to position [424, 0]
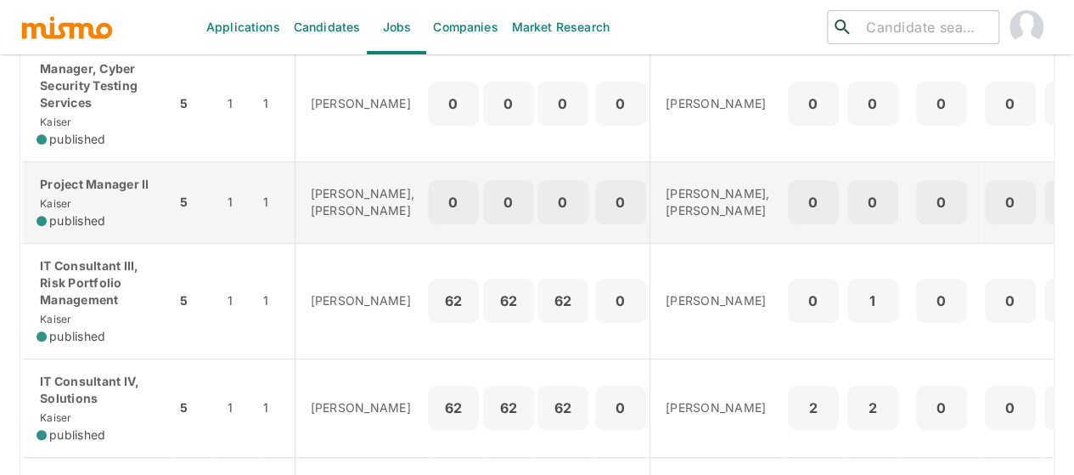
click at [114, 223] on div "Project Manager II Kaiser published" at bounding box center [100, 202] width 126 height 53
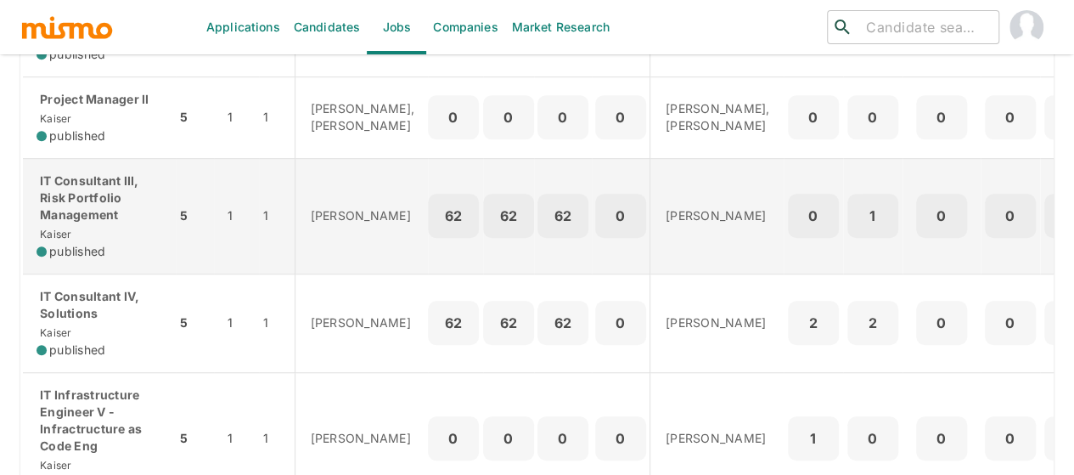
click at [121, 223] on p "IT Consultant III, Risk Portfolio Management" at bounding box center [100, 197] width 126 height 51
click at [111, 223] on p "IT Consultant III, Risk Portfolio Management" at bounding box center [100, 197] width 126 height 51
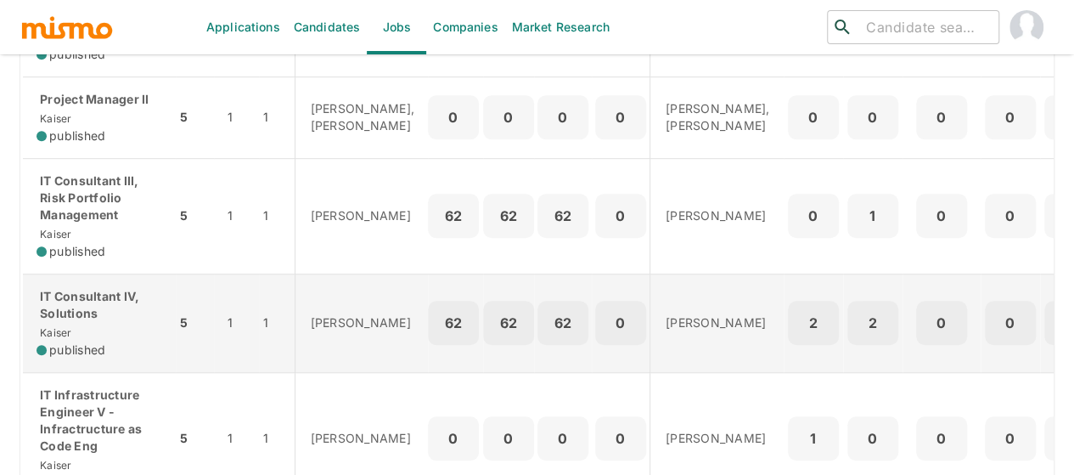
click at [95, 322] on p "IT Consultant IV, Solutions" at bounding box center [100, 305] width 126 height 34
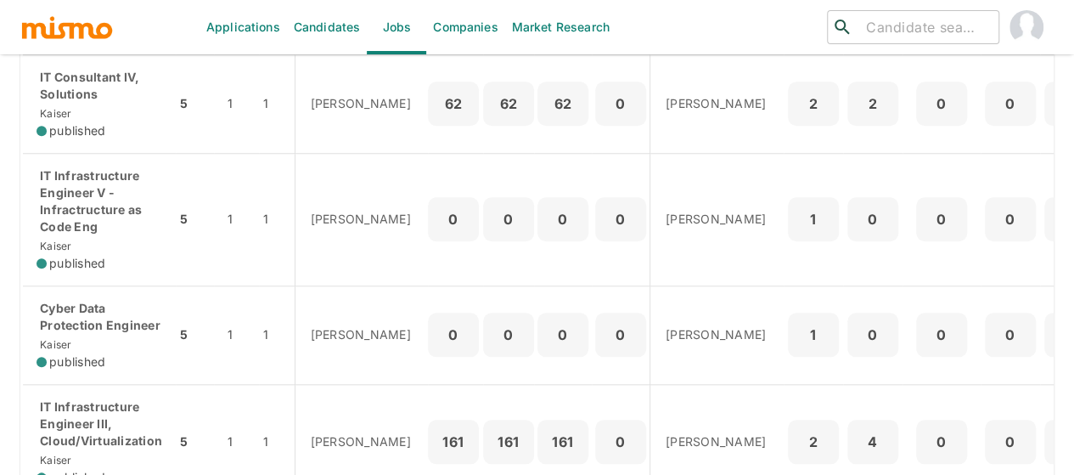
scroll to position [764, 0]
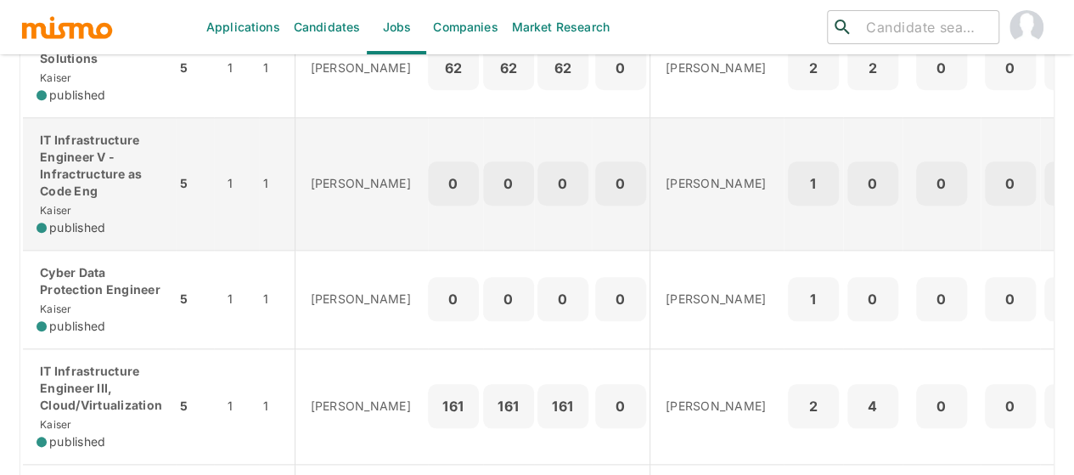
click at [91, 200] on p "IT Infrastructure Engineer V - Infractructure as Code Eng" at bounding box center [100, 166] width 126 height 68
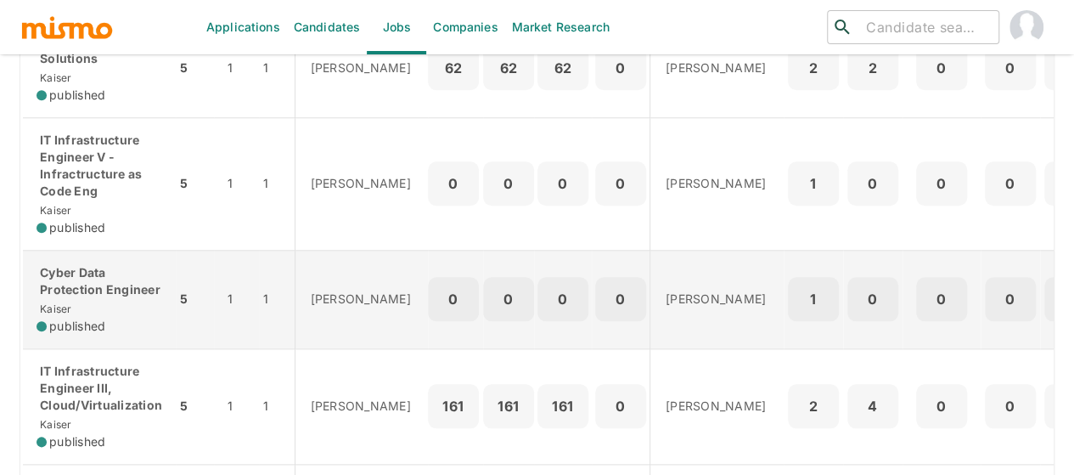
click at [121, 298] on p "Cyber Data Protection Engineer" at bounding box center [100, 281] width 126 height 34
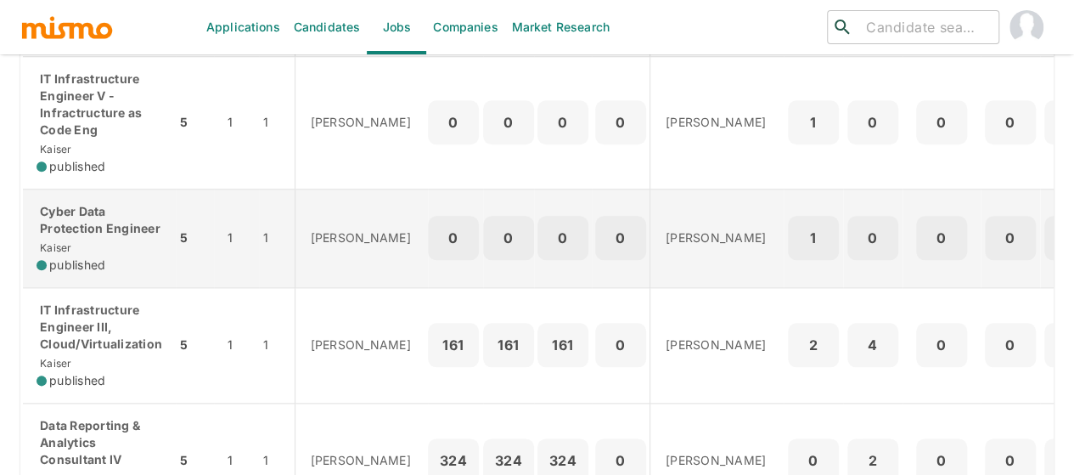
scroll to position [849, 0]
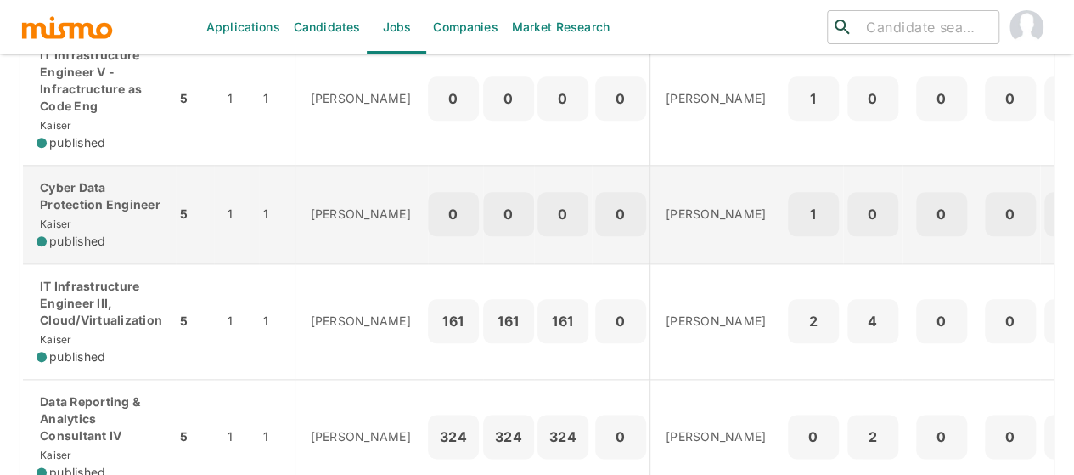
click at [87, 323] on p "IT Infrastructure Engineer III, Cloud/Virtualization" at bounding box center [100, 303] width 126 height 51
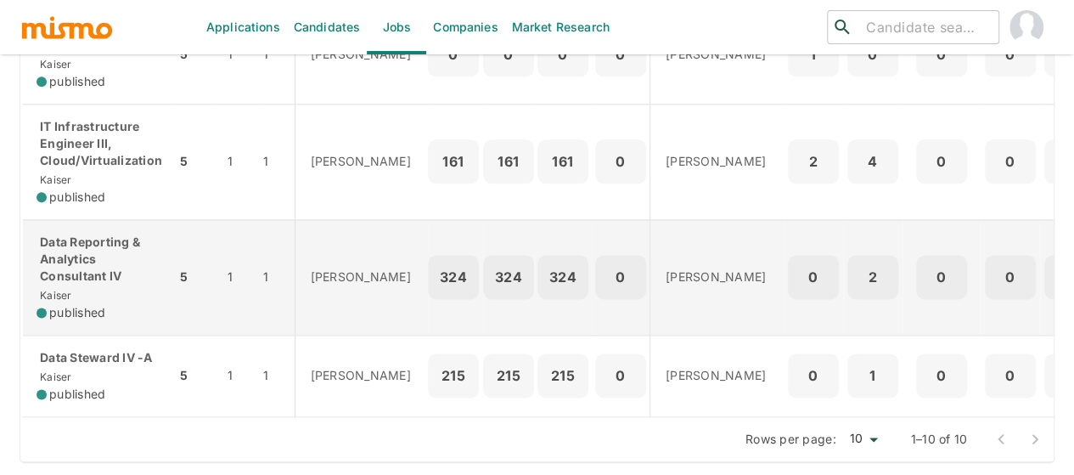
scroll to position [1046, 0]
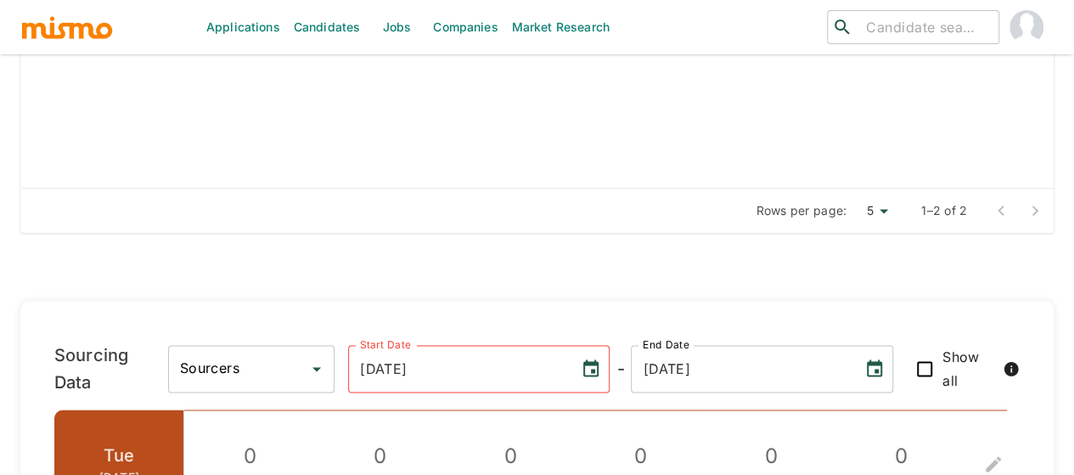
scroll to position [1273, 0]
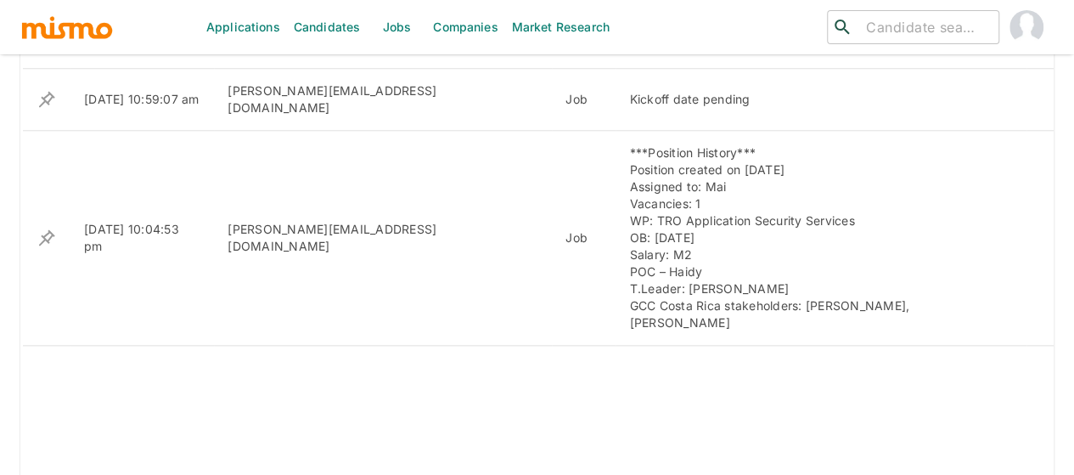
scroll to position [728, 0]
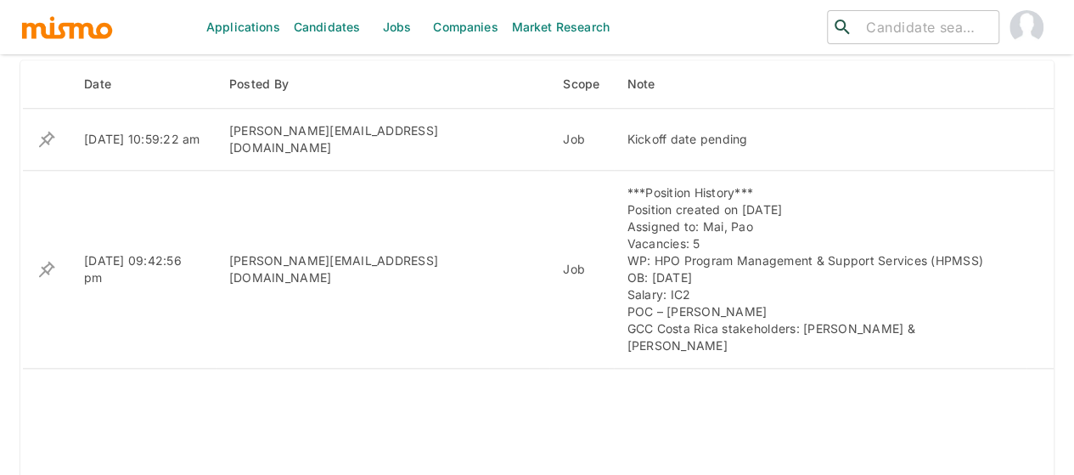
scroll to position [611, 0]
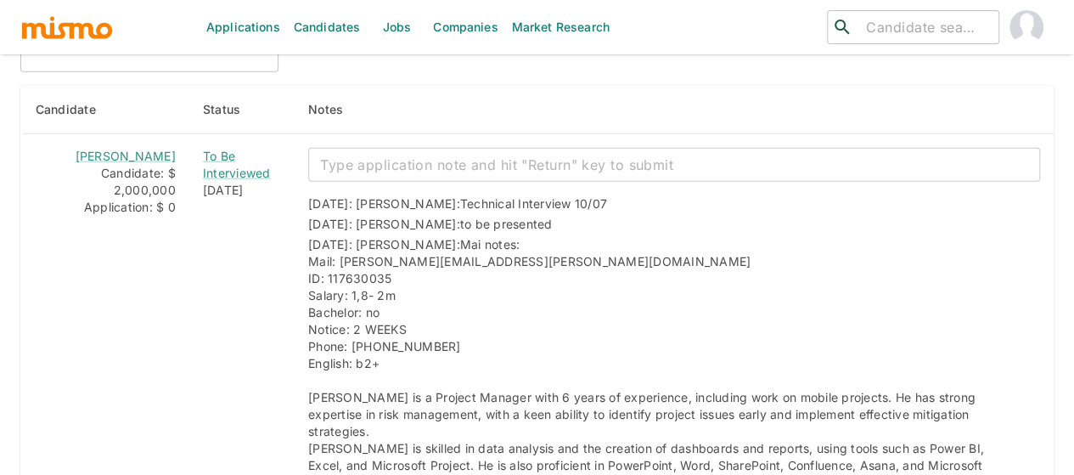
scroll to position [2377, 0]
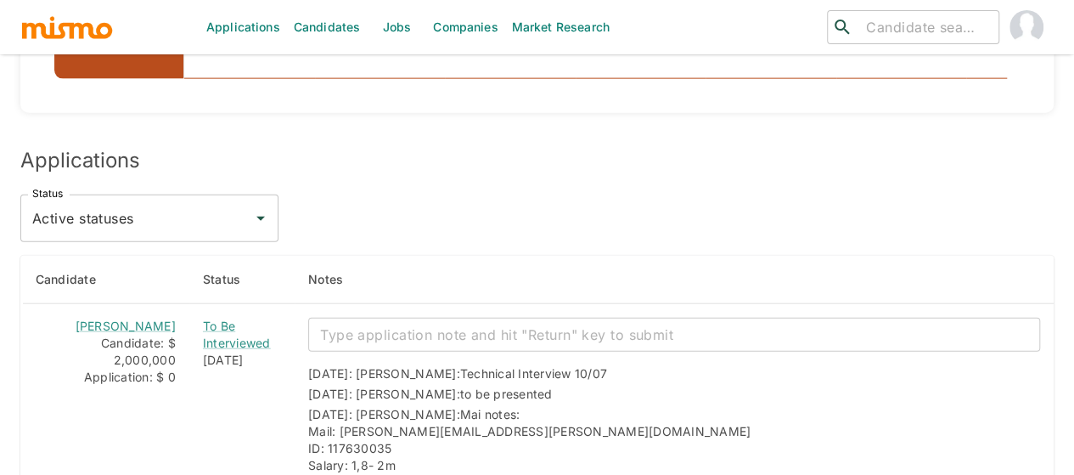
scroll to position [2054, 0]
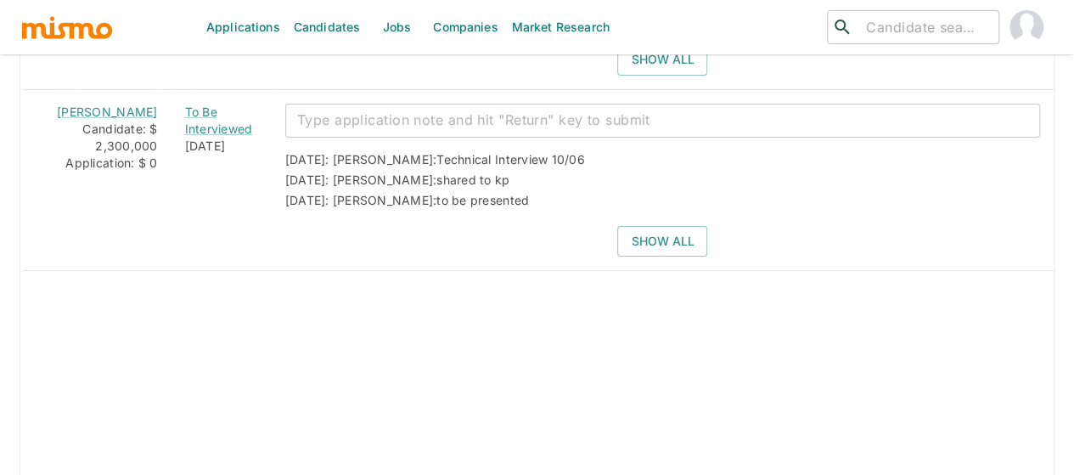
scroll to position [2925, 0]
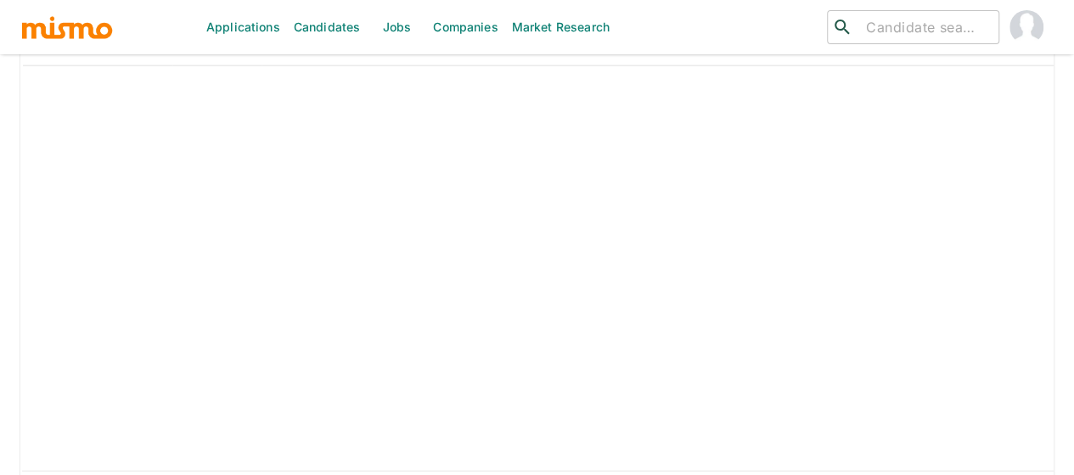
scroll to position [1953, 0]
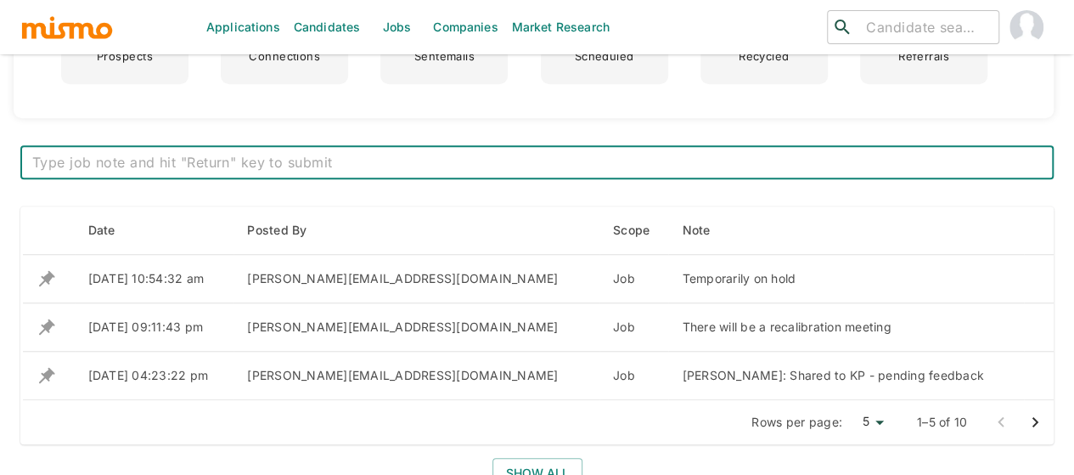
scroll to position [679, 0]
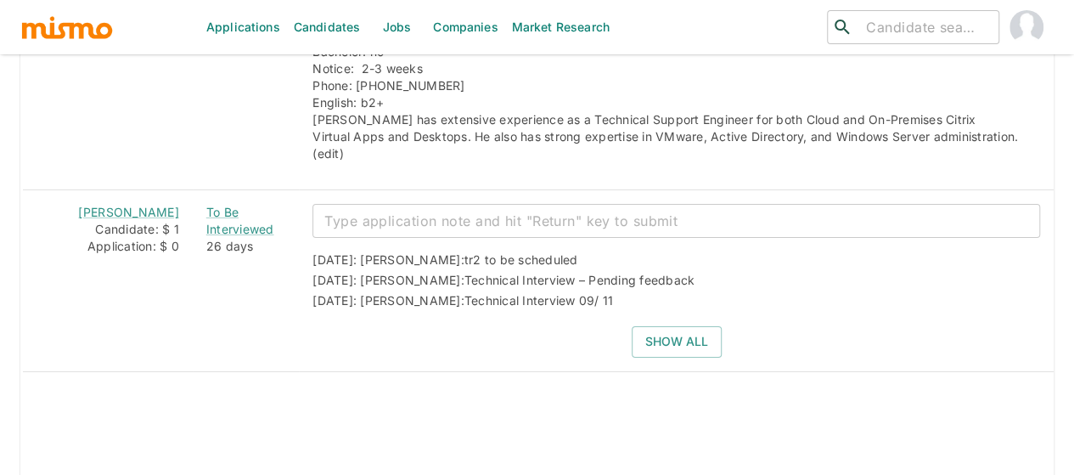
scroll to position [2802, 0]
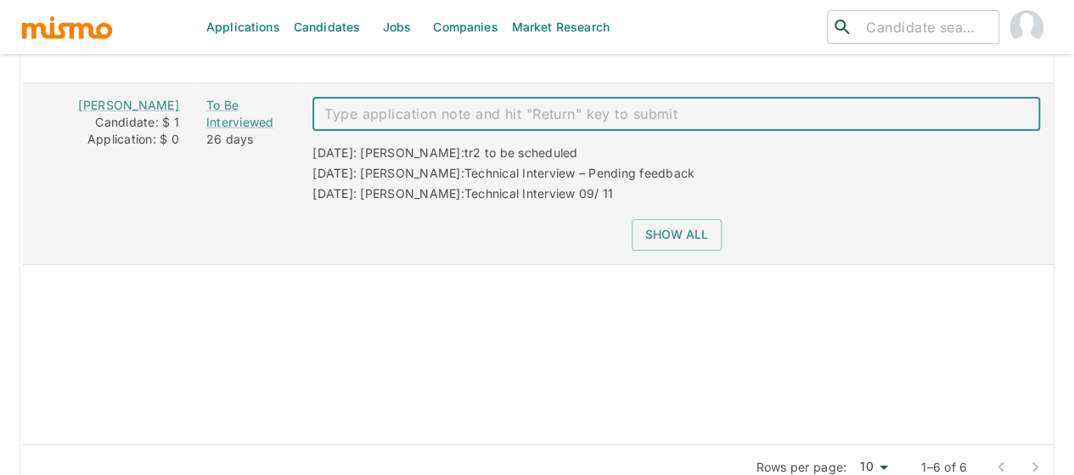
click at [369, 104] on textarea "enhanced table" at bounding box center [676, 114] width 704 height 20
paste textarea "Final Interview 09/30"
type textarea "Final Interview 09/30"
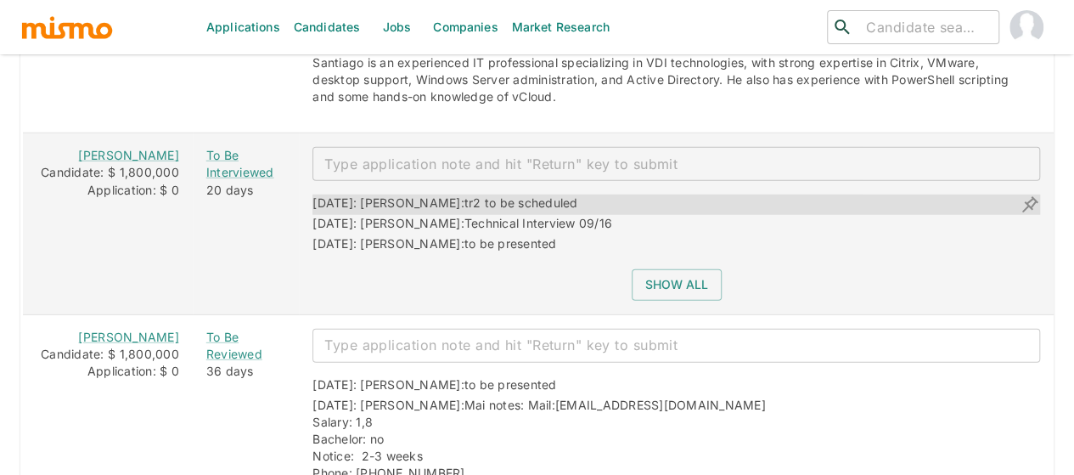
scroll to position [2292, 0]
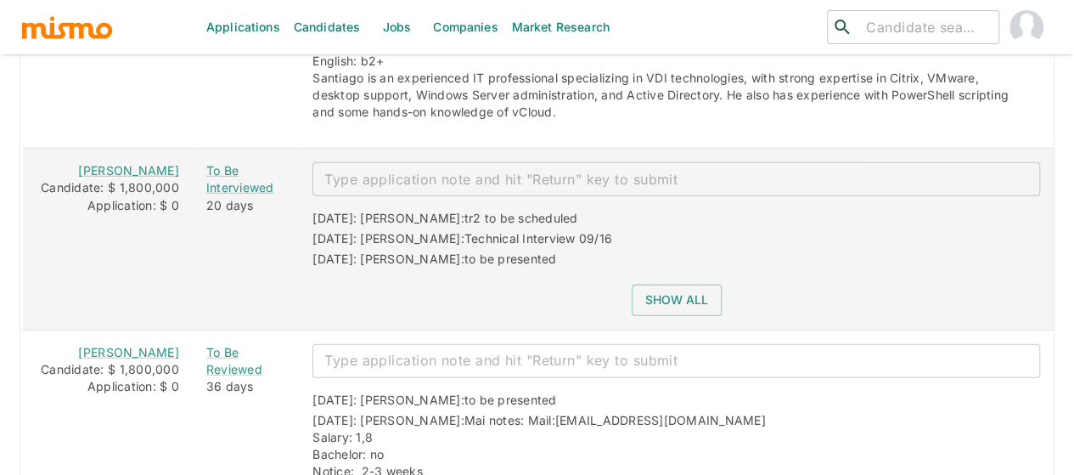
click at [327, 170] on textarea "enhanced table" at bounding box center [676, 180] width 704 height 20
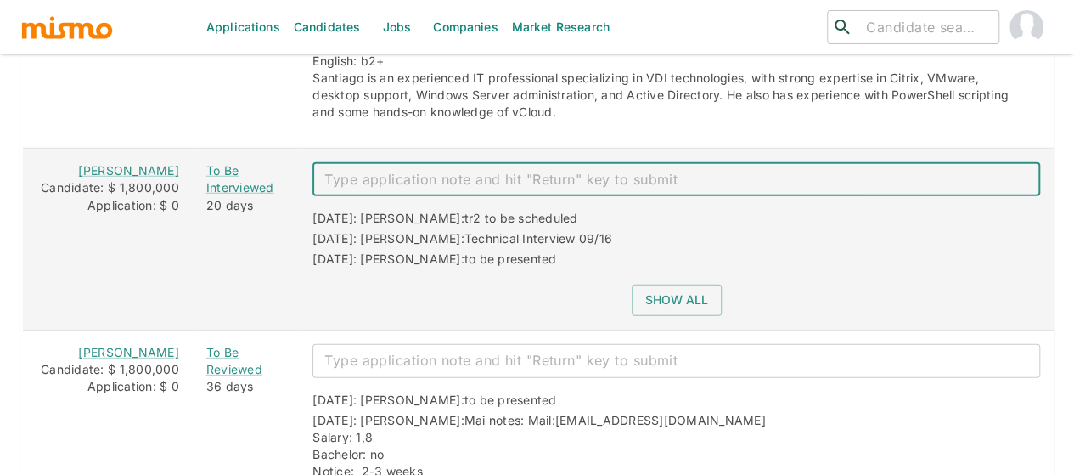
paste textarea "Final Interview 10/02"
type textarea "Final Interview 10/02"
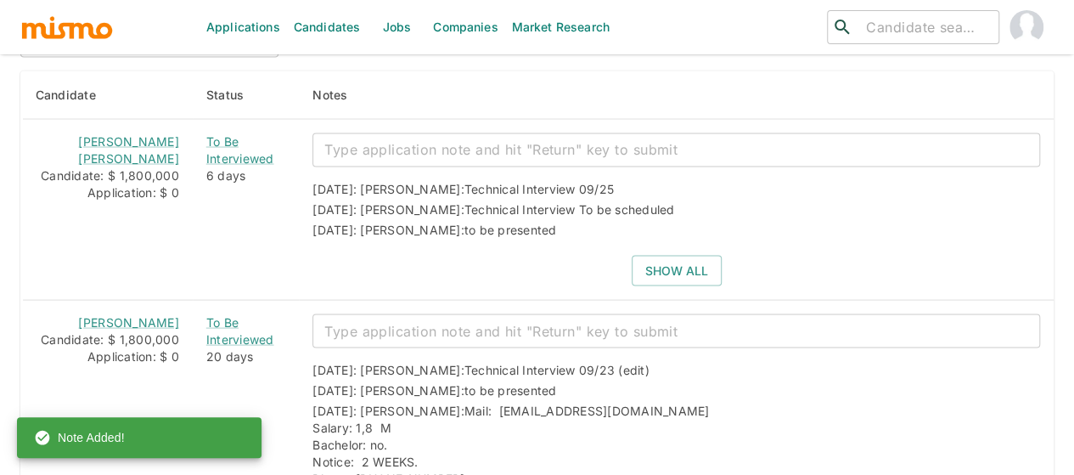
scroll to position [1528, 0]
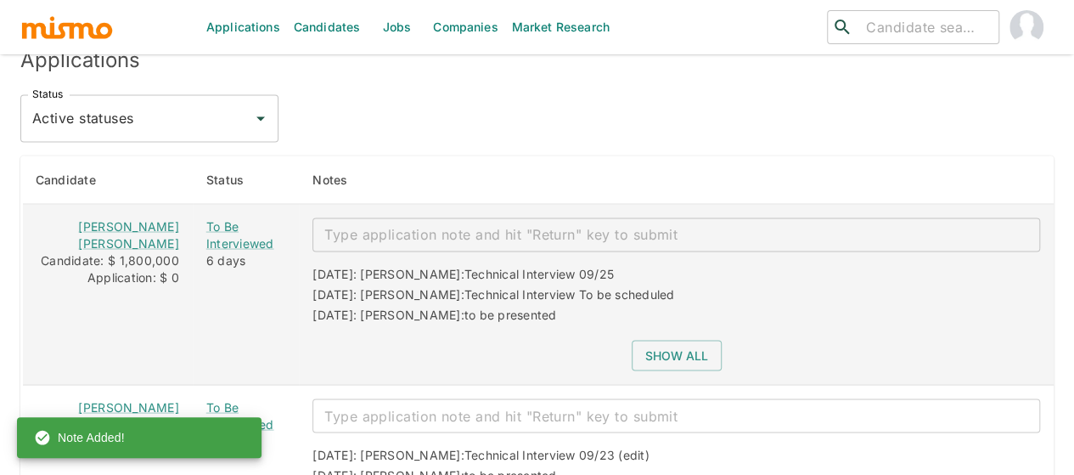
click at [324, 224] on textarea "enhanced table" at bounding box center [676, 234] width 704 height 20
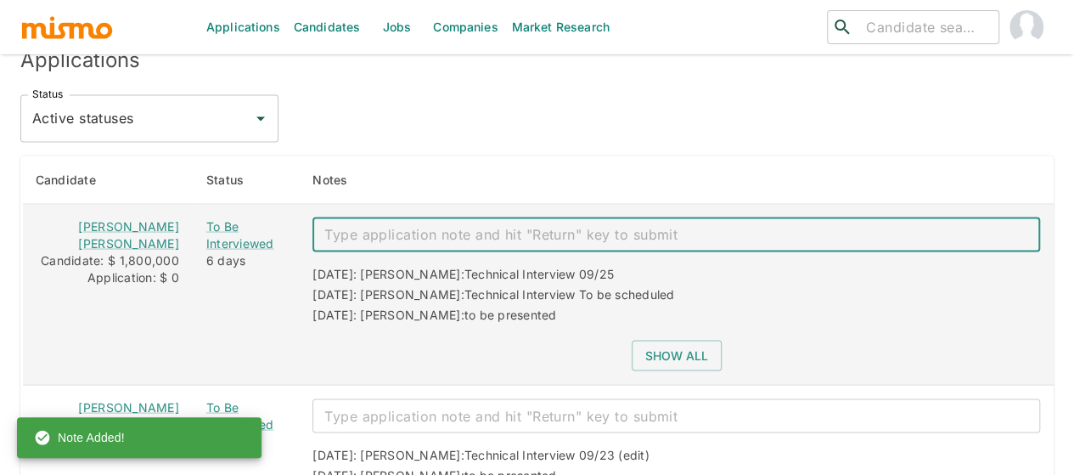
paste textarea "Final Interview 10/02"
type textarea "Final Interview 10/02"
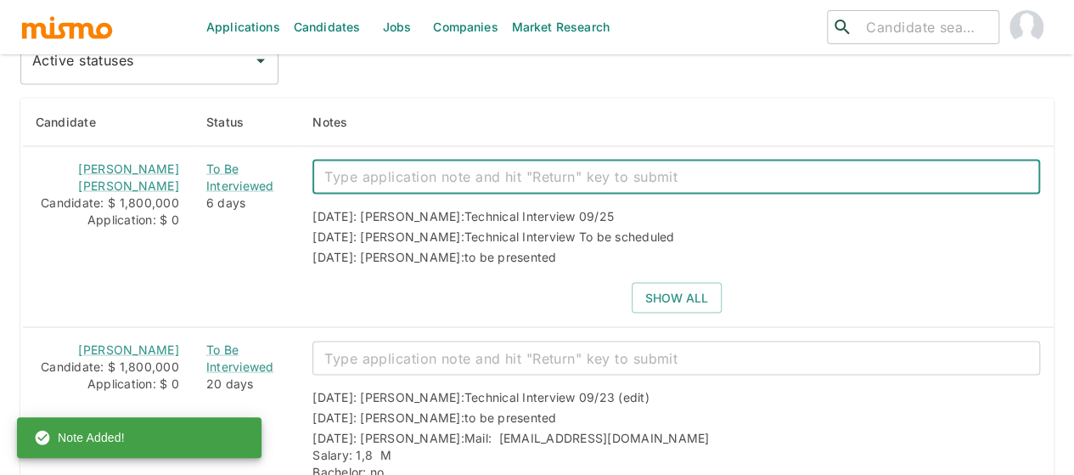
scroll to position [1613, 0]
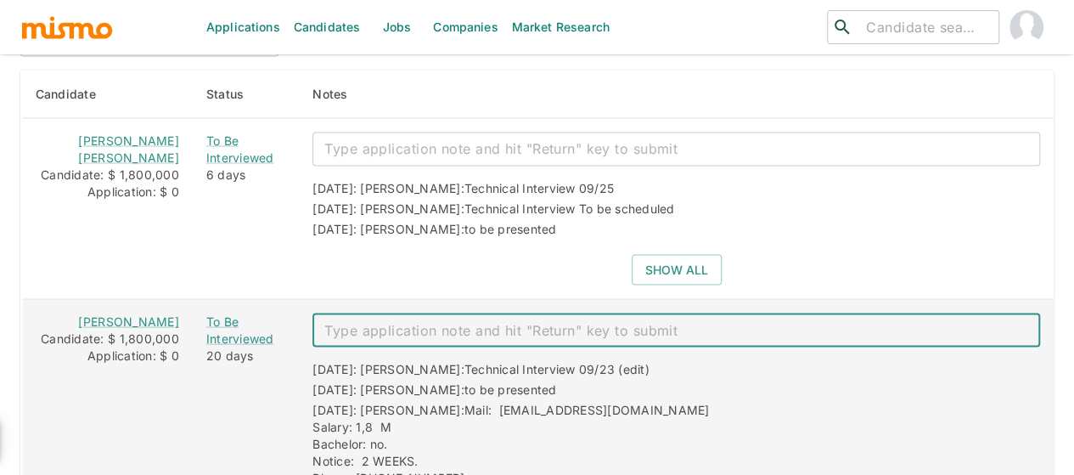
click at [480, 321] on textarea "enhanced table" at bounding box center [676, 331] width 704 height 20
paste textarea "Final Interview 10/02"
type textarea "Final Interview 10/01"
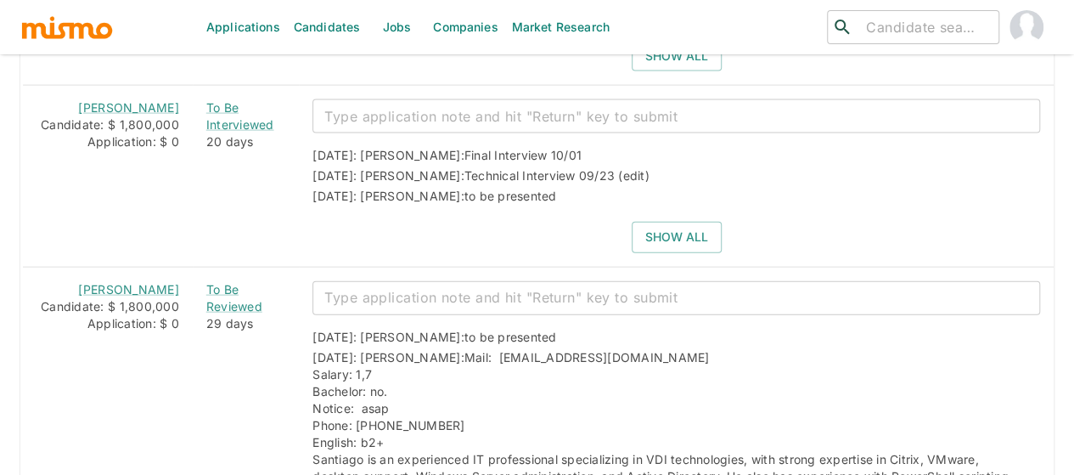
scroll to position [1824, 0]
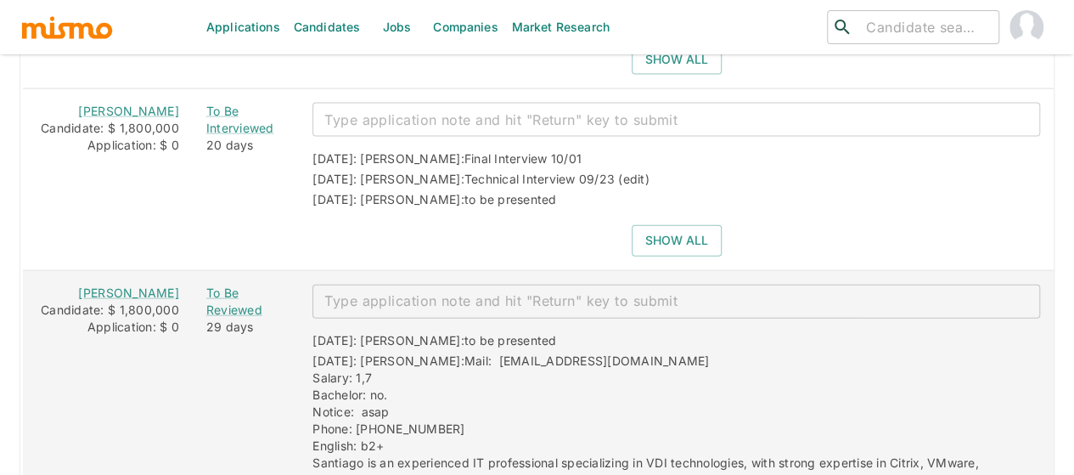
click at [389, 288] on div "x ​" at bounding box center [676, 301] width 728 height 34
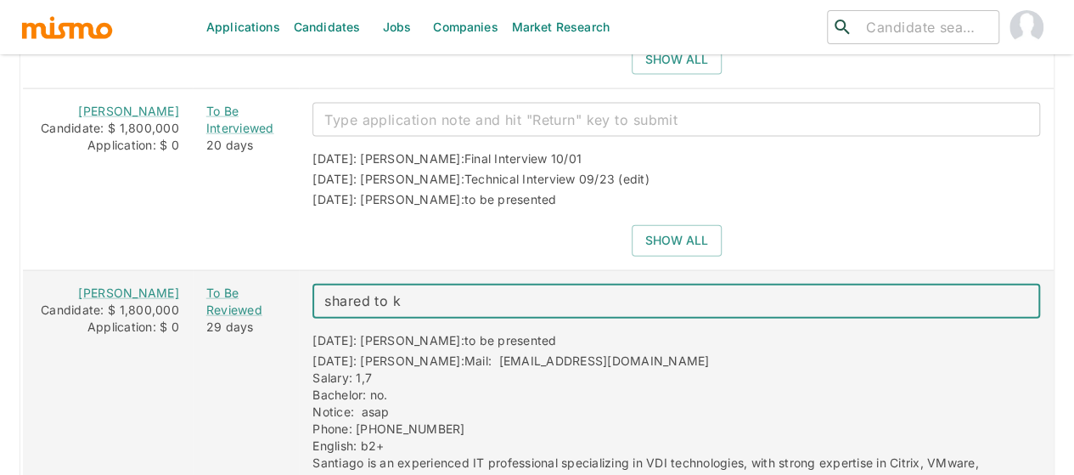
type textarea "shared to kp"
